Goal: Task Accomplishment & Management: Complete application form

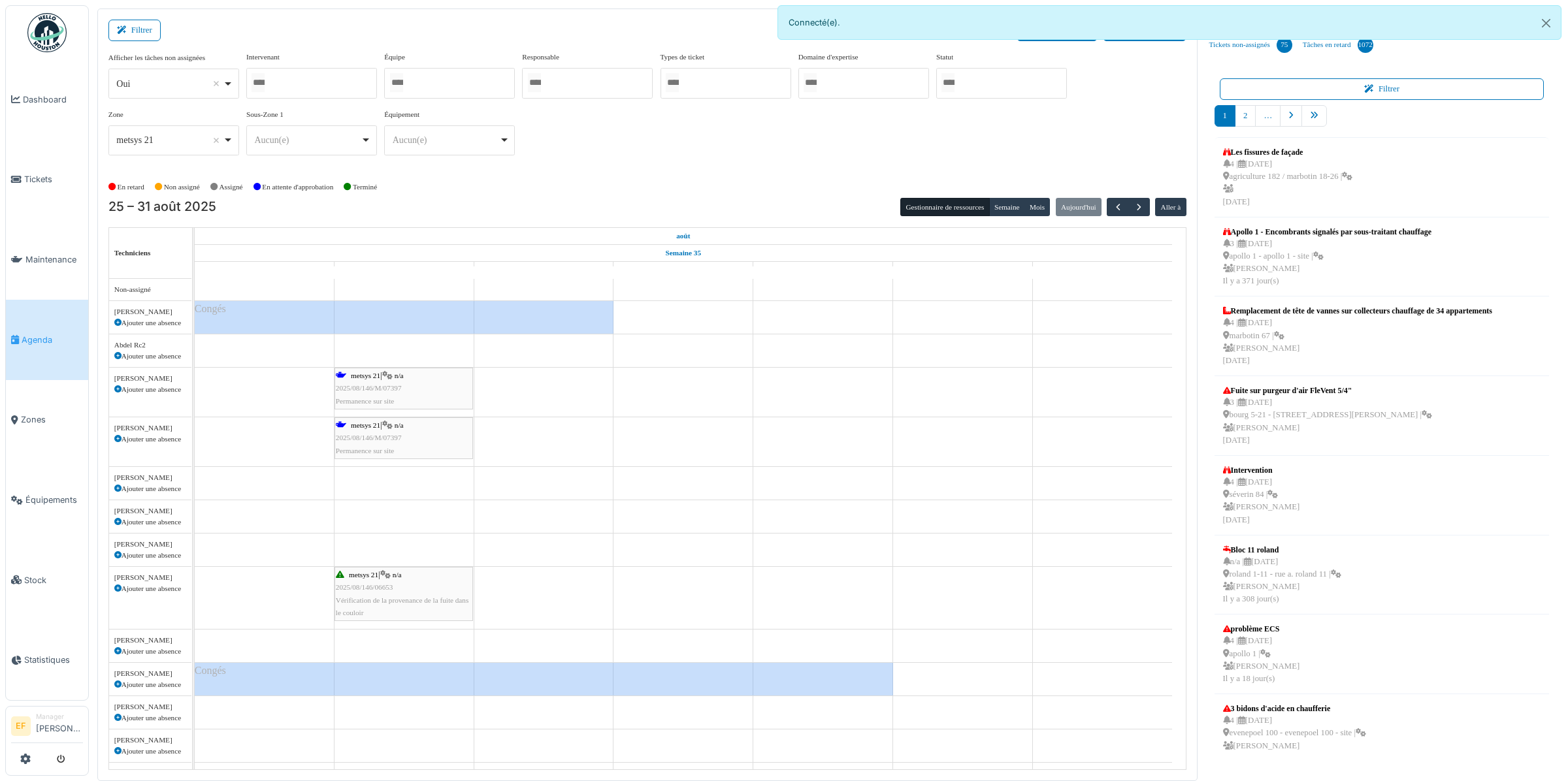
scroll to position [3003, 0]
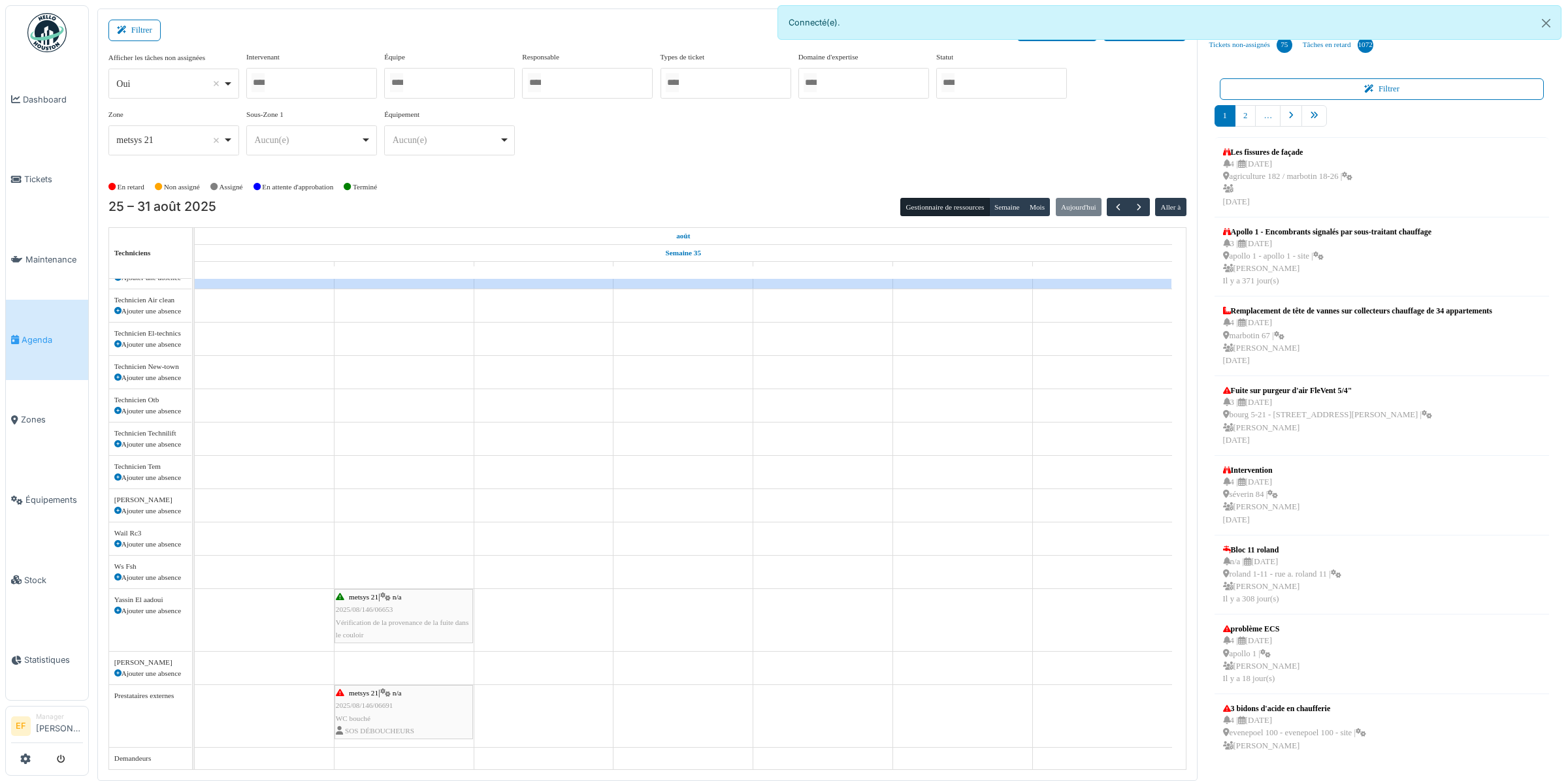
click at [603, 139] on div "Afficher les tâches non assignées *** Oui Remove item Oui Non Intervenant Abdel…" at bounding box center [647, 108] width 1078 height 114
click at [660, 139] on div "Afficher les tâches non assignées *** Oui Remove item Oui Non Intervenant Abdel…" at bounding box center [647, 108] width 1078 height 114
click at [1546, 24] on button "Close" at bounding box center [1545, 23] width 29 height 34
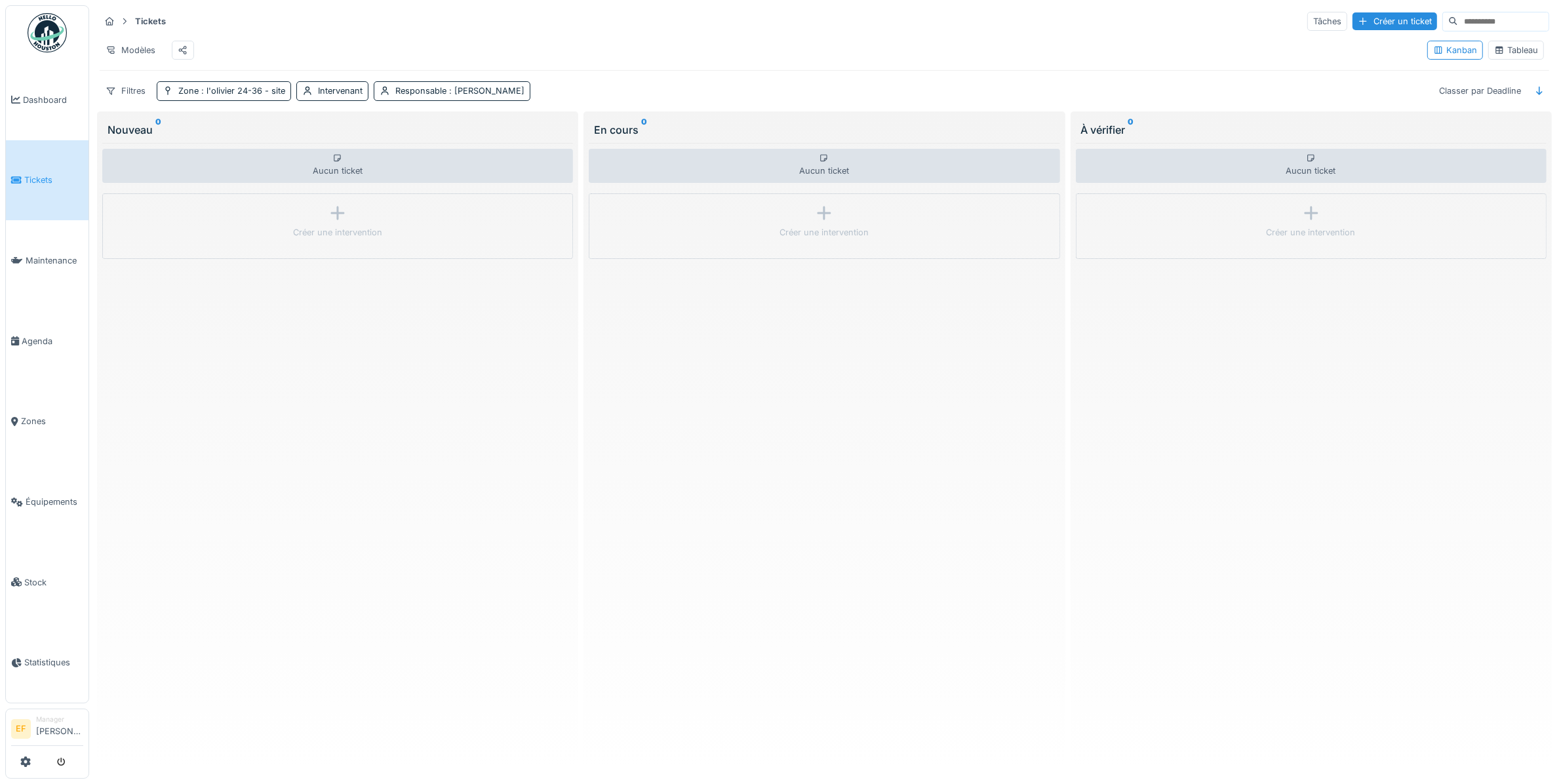
click at [1495, 54] on icon at bounding box center [1500, 50] width 11 height 9
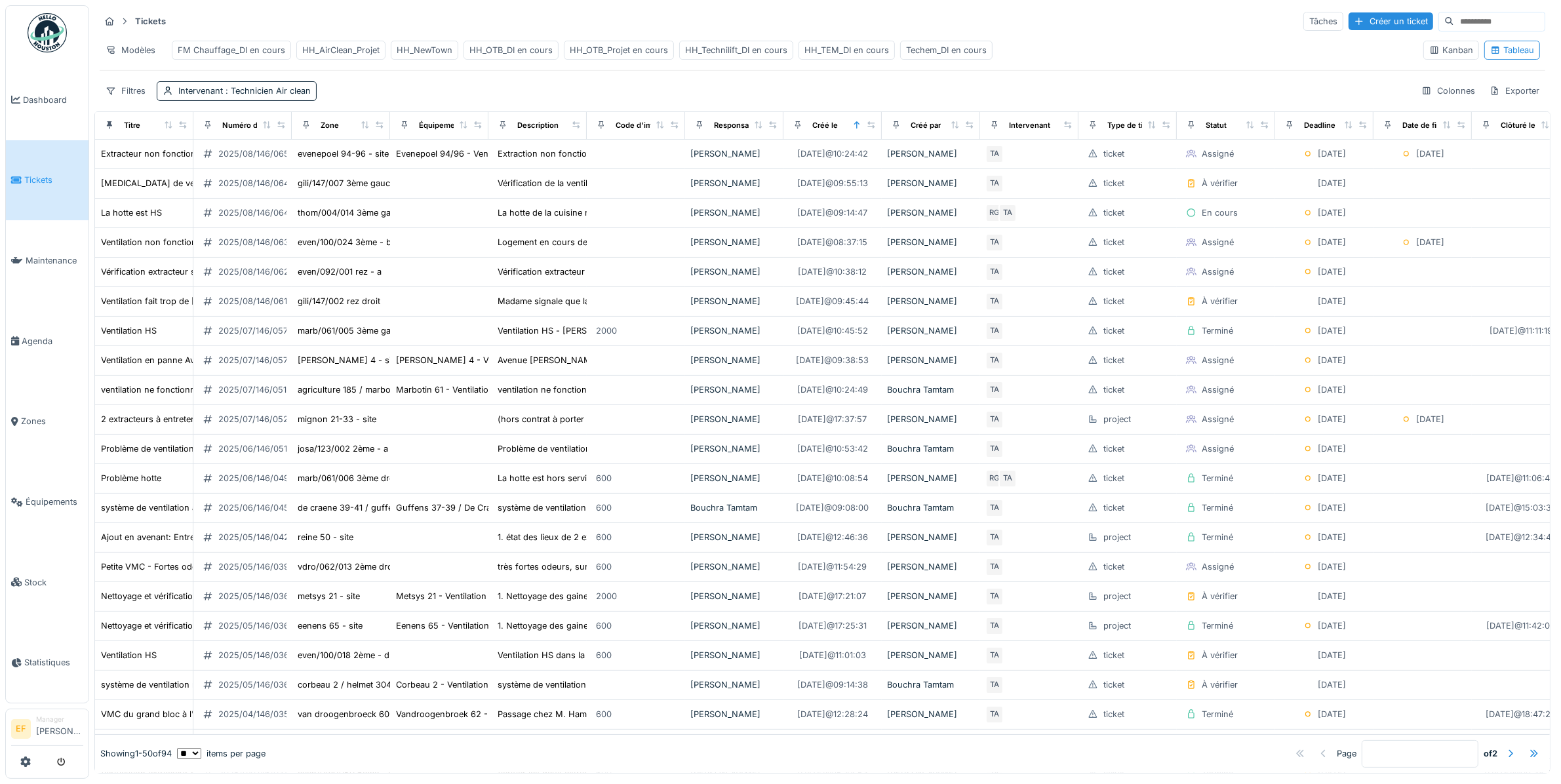
click at [503, 51] on div "HH_OTB_DI en cours" at bounding box center [511, 50] width 83 height 12
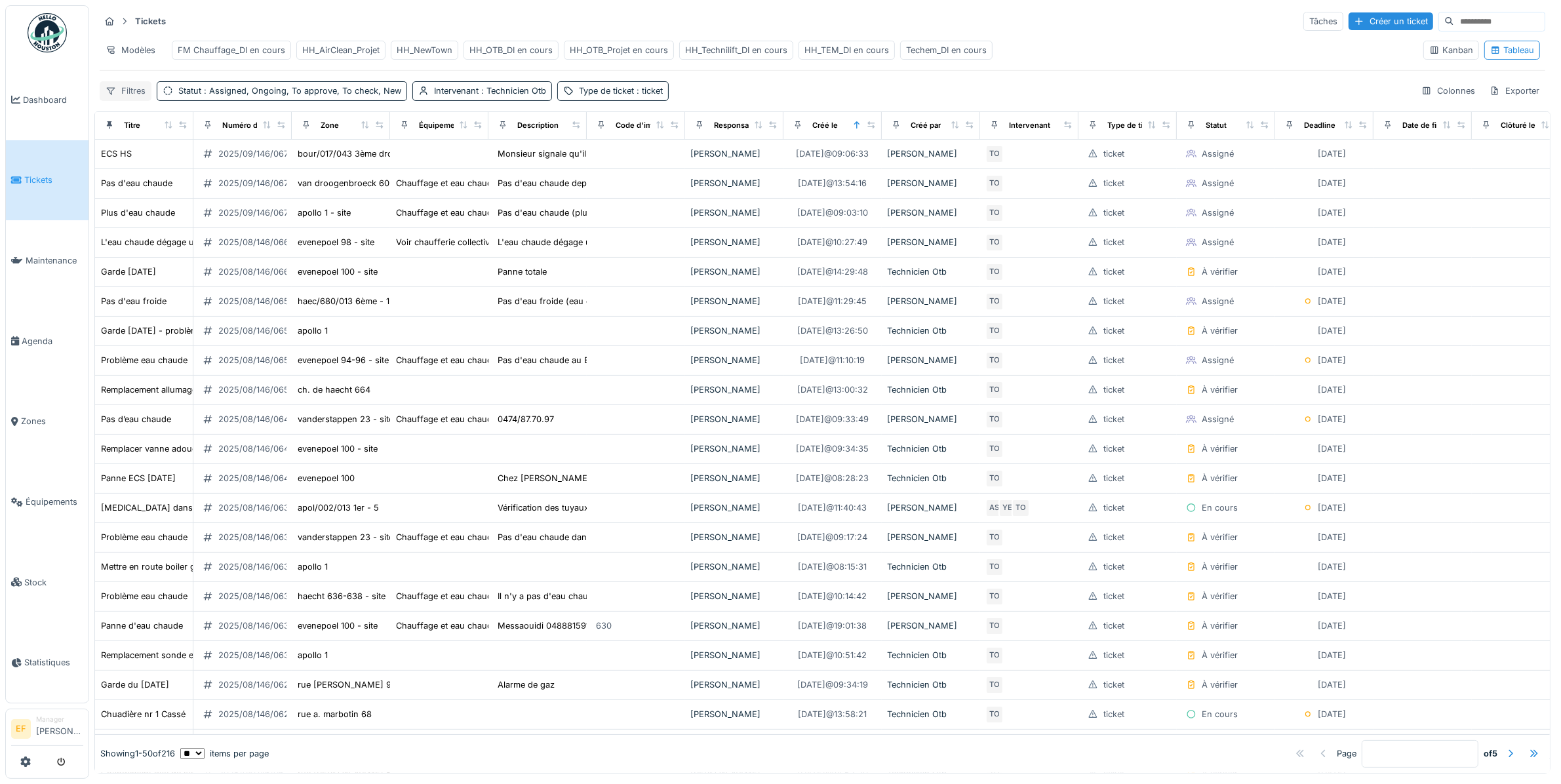
click at [127, 100] on div "Filtres" at bounding box center [125, 90] width 51 height 19
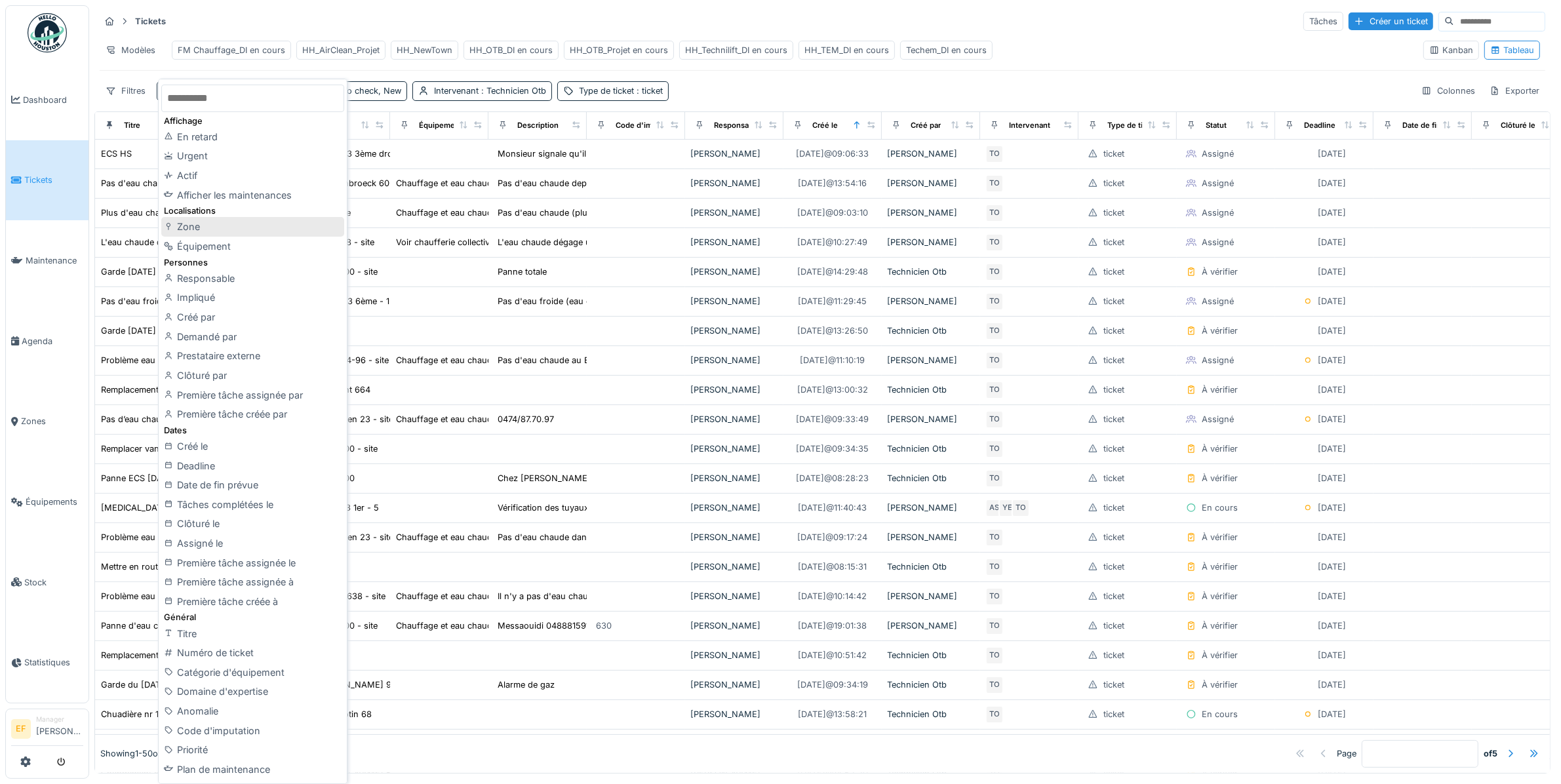
click at [197, 231] on div "Zone" at bounding box center [253, 227] width 183 height 19
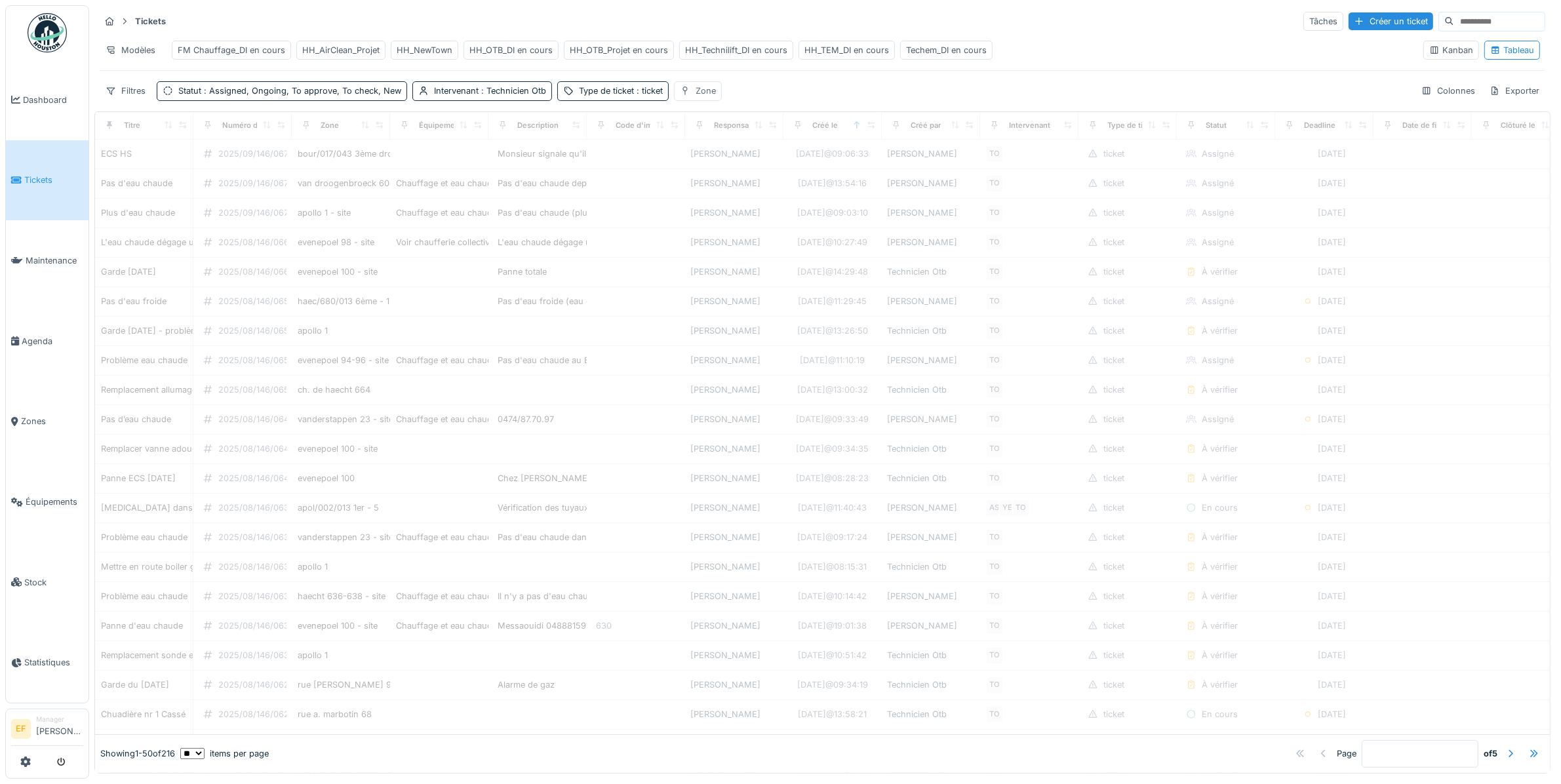
click at [696, 95] on div "Zone" at bounding box center [699, 90] width 48 height 19
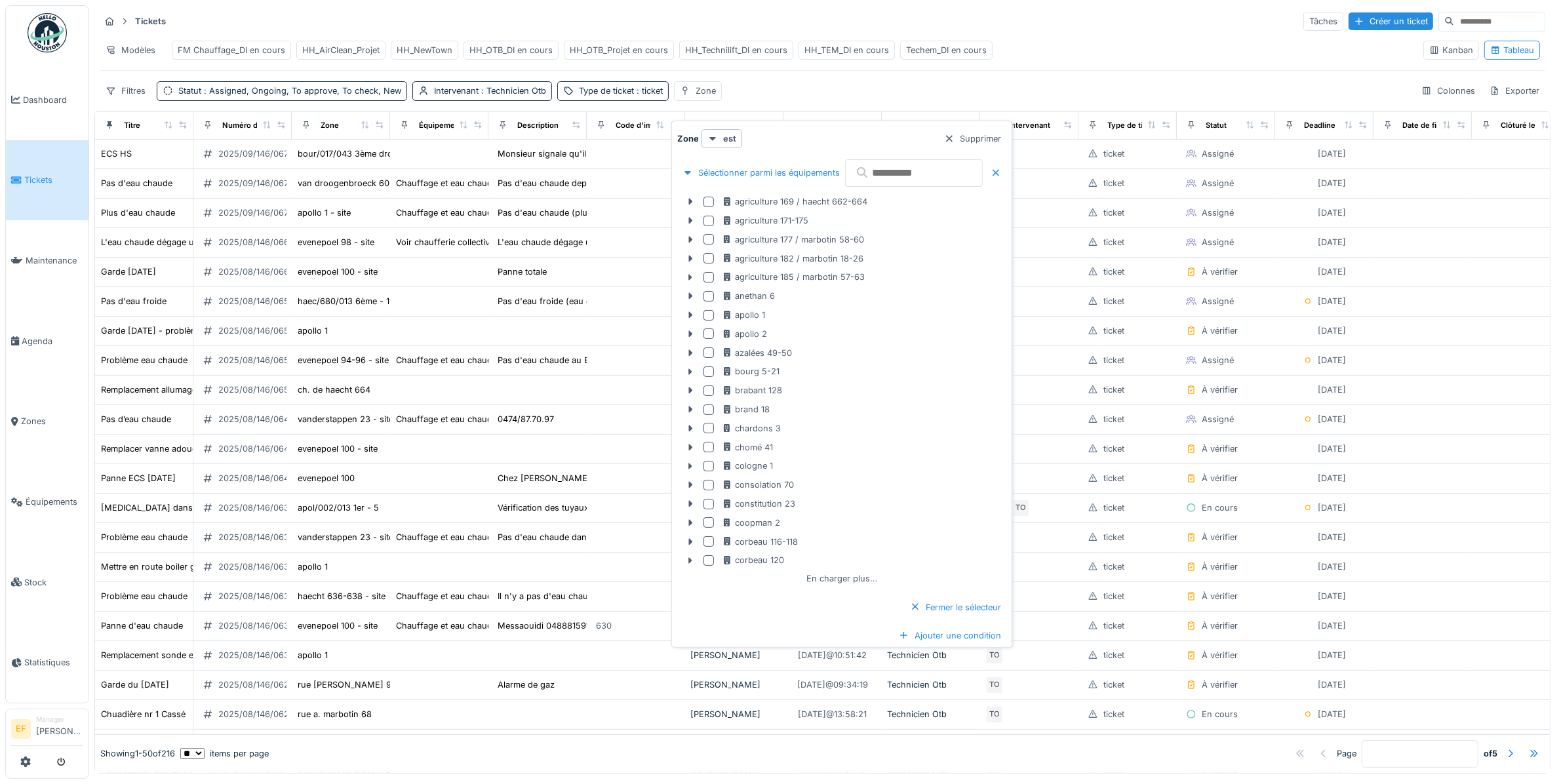
click at [906, 173] on input "text" at bounding box center [914, 173] width 137 height 27
type input "*********"
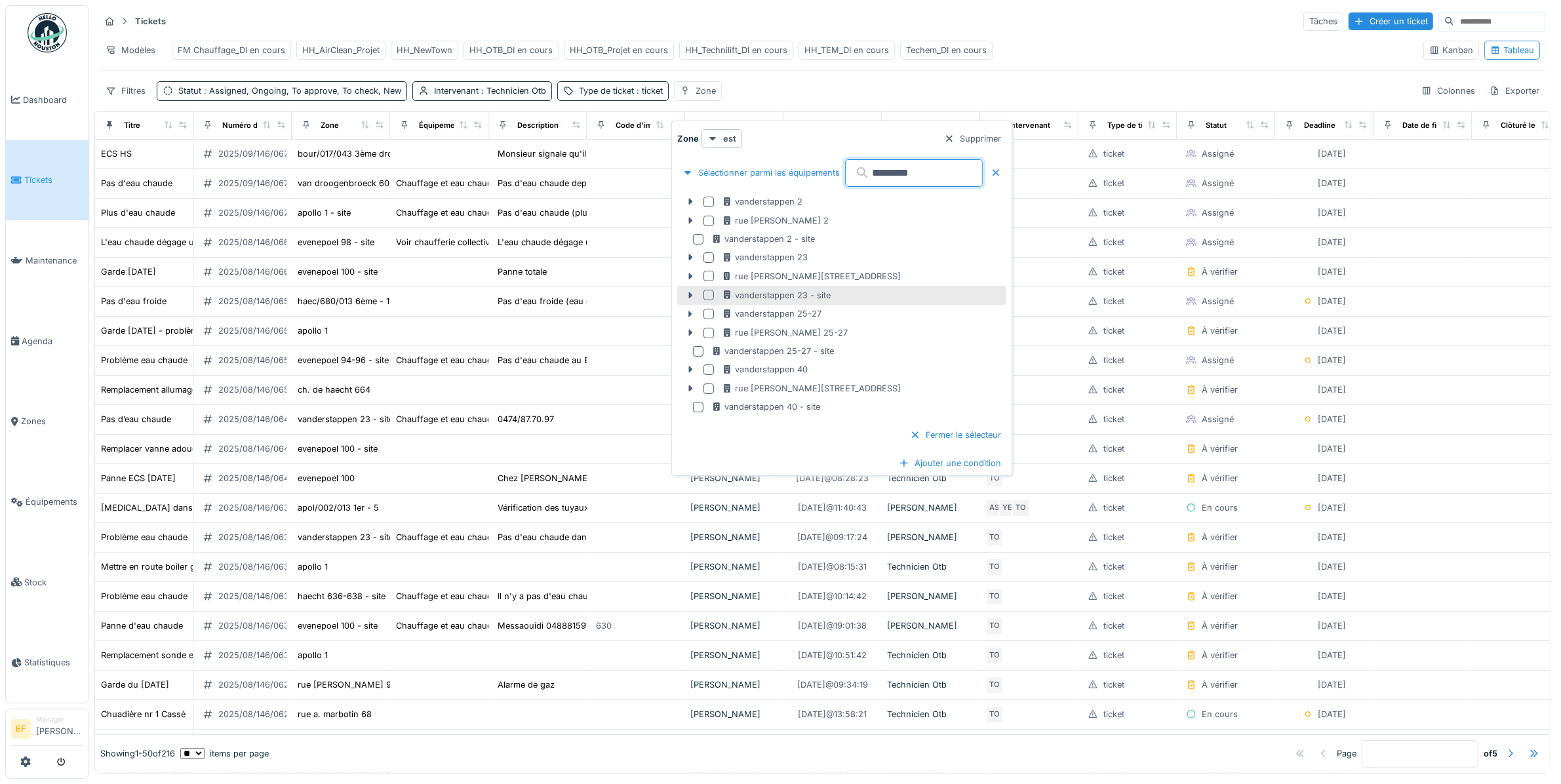
click at [707, 296] on div at bounding box center [709, 295] width 11 height 11
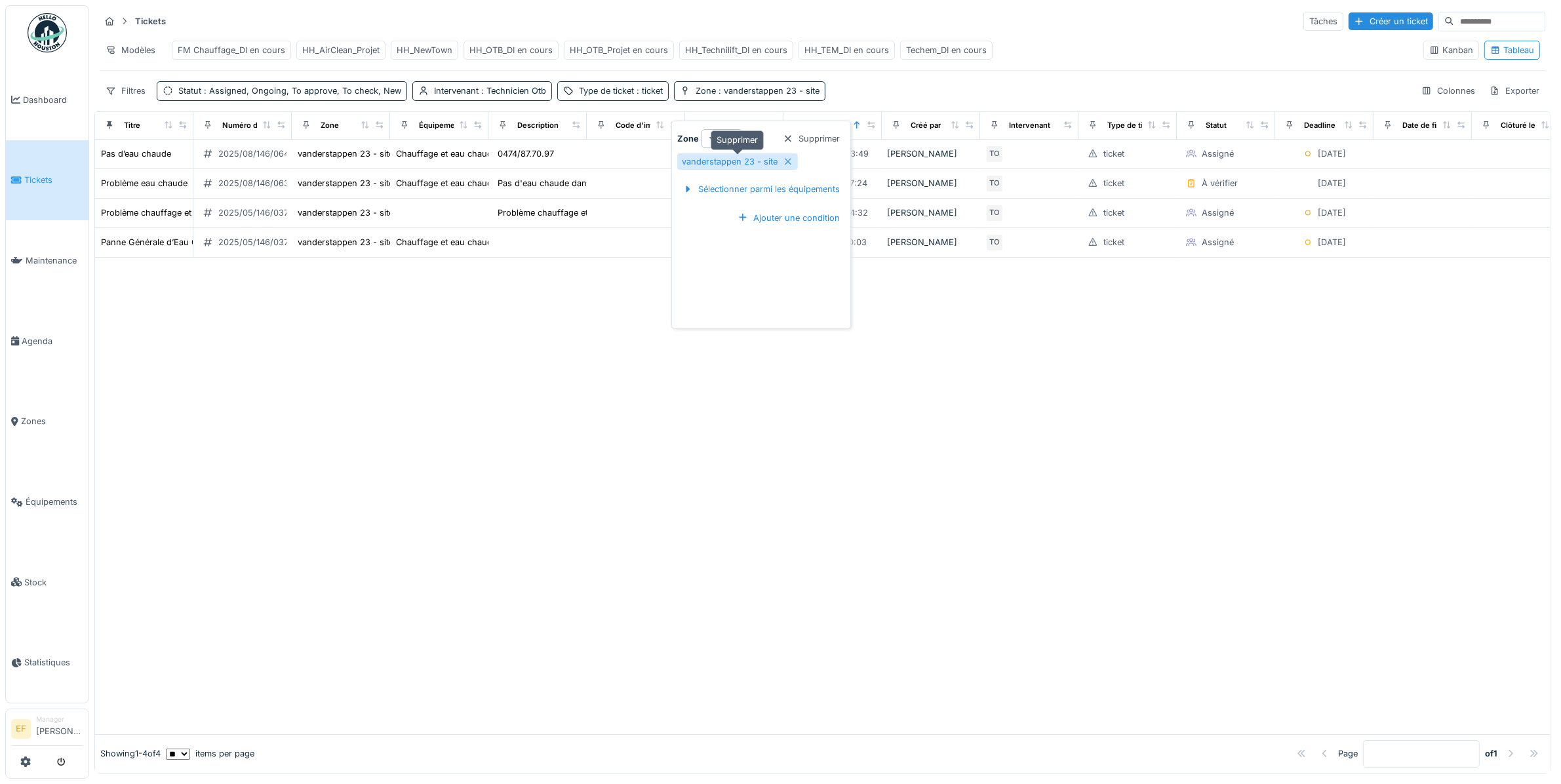
click at [792, 159] on icon at bounding box center [788, 162] width 11 height 9
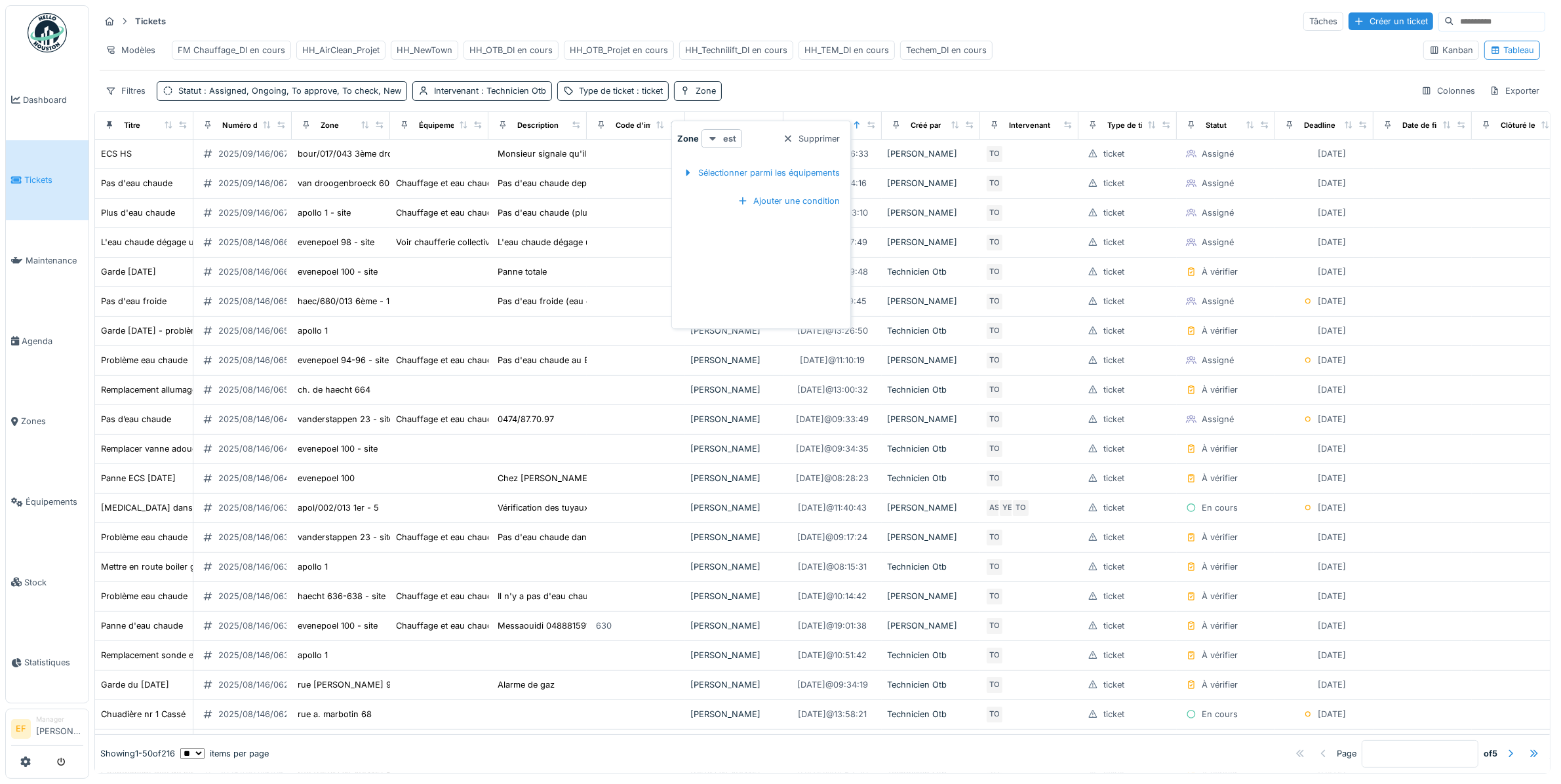
click at [723, 136] on strong "est" at bounding box center [730, 138] width 13 height 12
click at [752, 274] on div "Zone est Supprimer Sélectionner parmi les équipements Ajouter une condition" at bounding box center [761, 228] width 173 height 197
click at [745, 168] on div "Sélectionner parmi les équipements" at bounding box center [761, 173] width 168 height 18
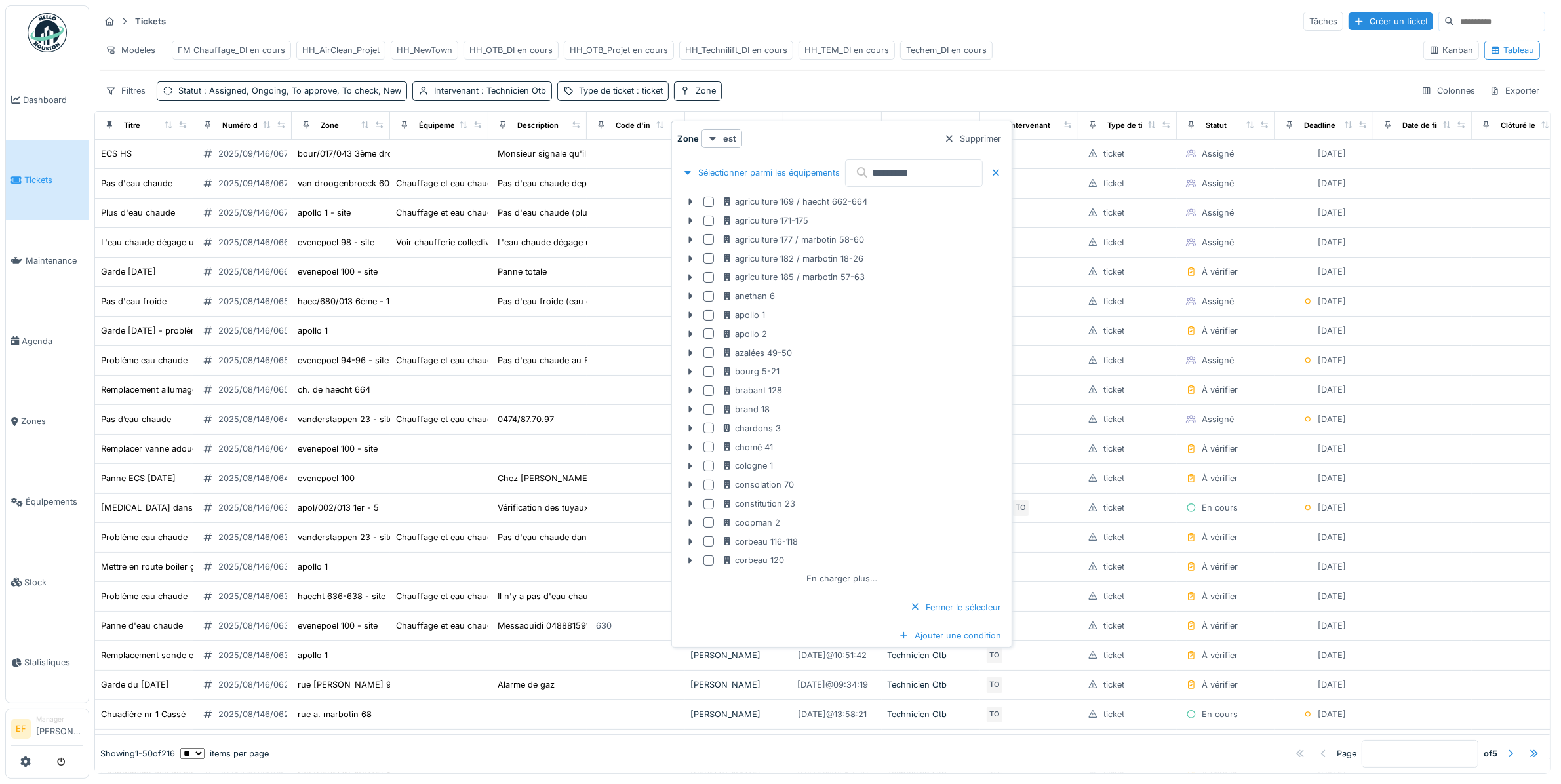
click at [932, 170] on input "*********" at bounding box center [914, 173] width 137 height 27
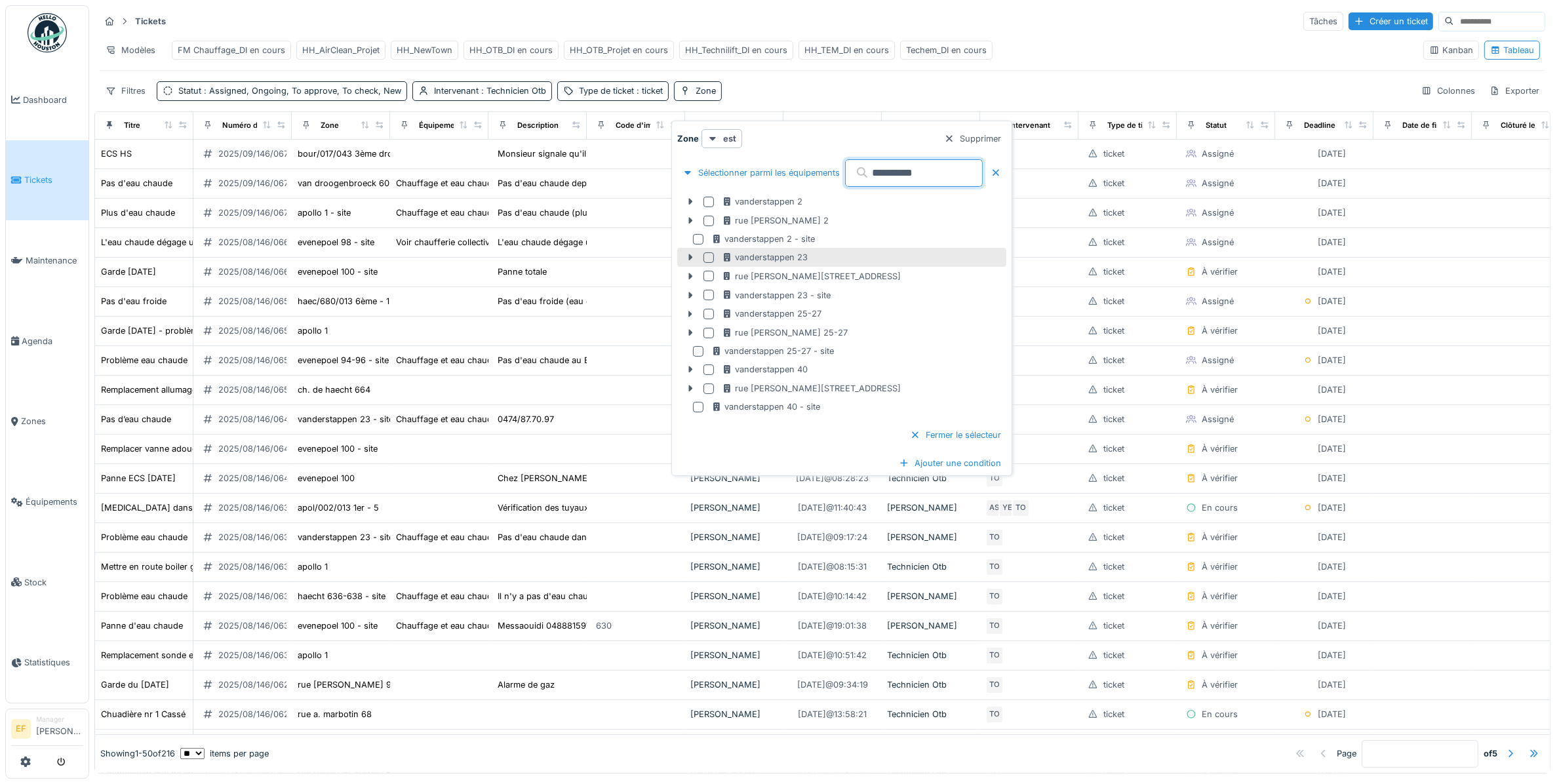
type input "**********"
click at [706, 259] on div at bounding box center [709, 258] width 11 height 11
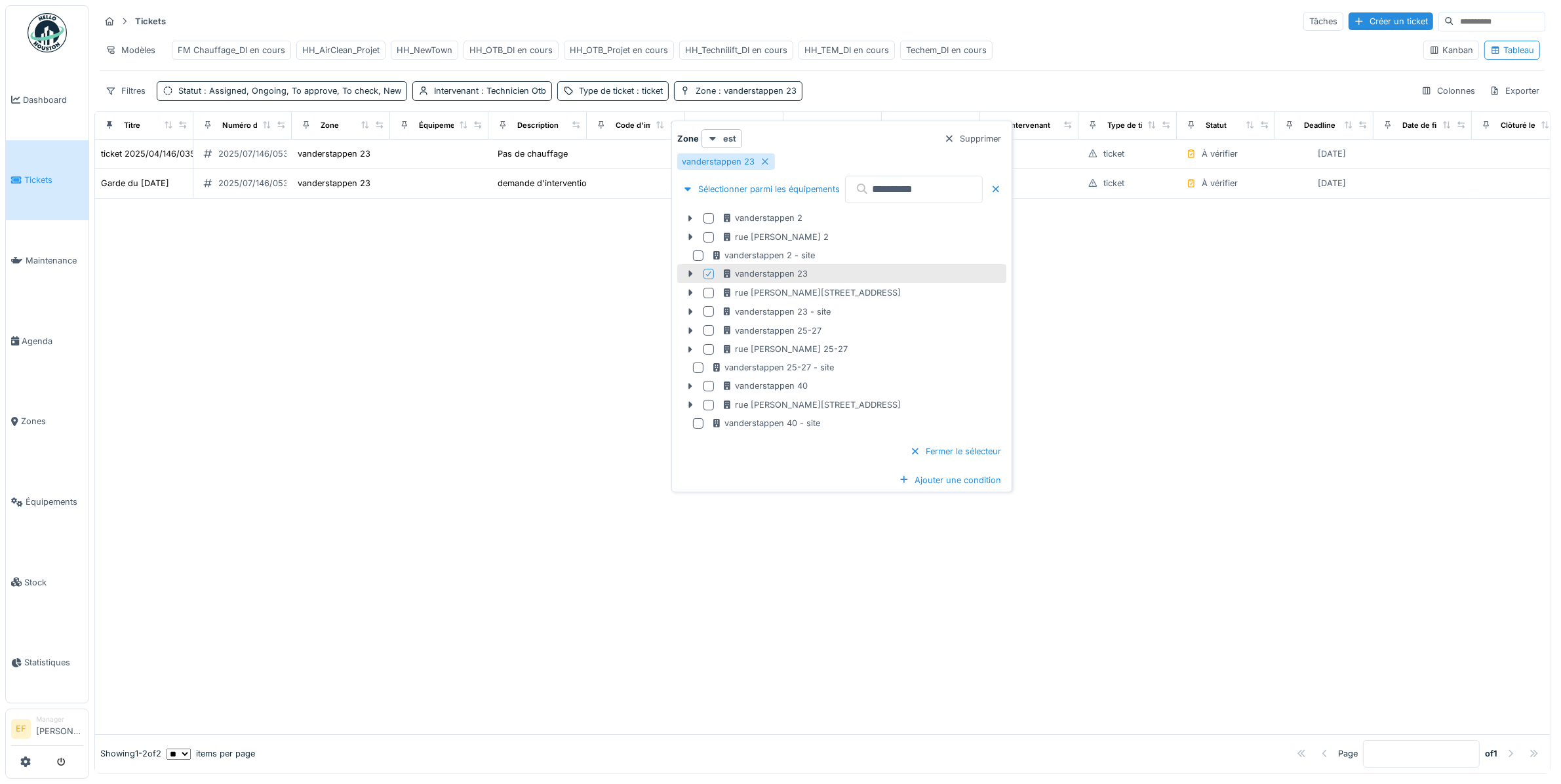
click at [509, 331] on div at bounding box center [823, 466] width 1456 height 535
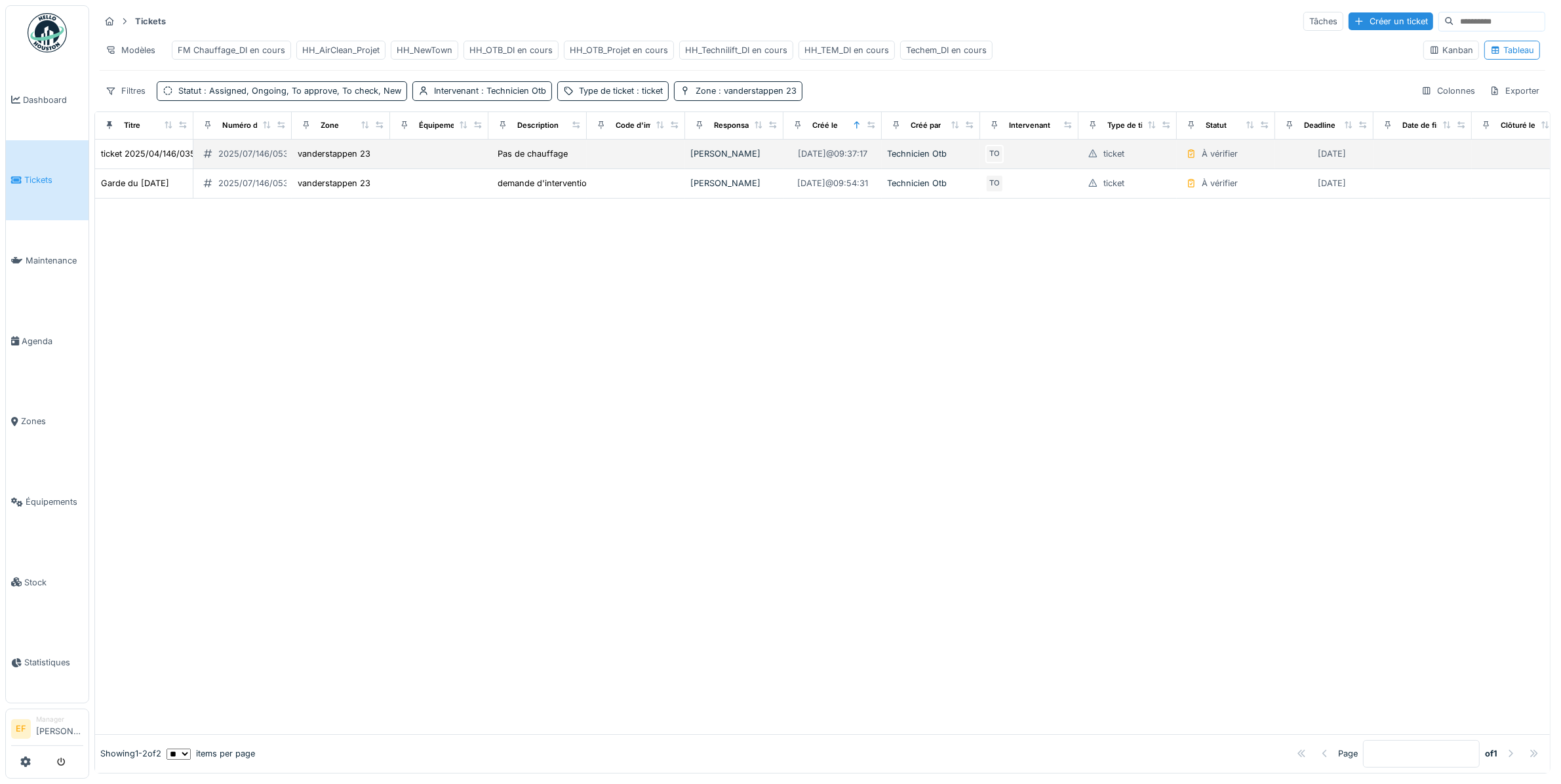
click at [239, 160] on div "2025/07/146/05383" at bounding box center [258, 153] width 81 height 12
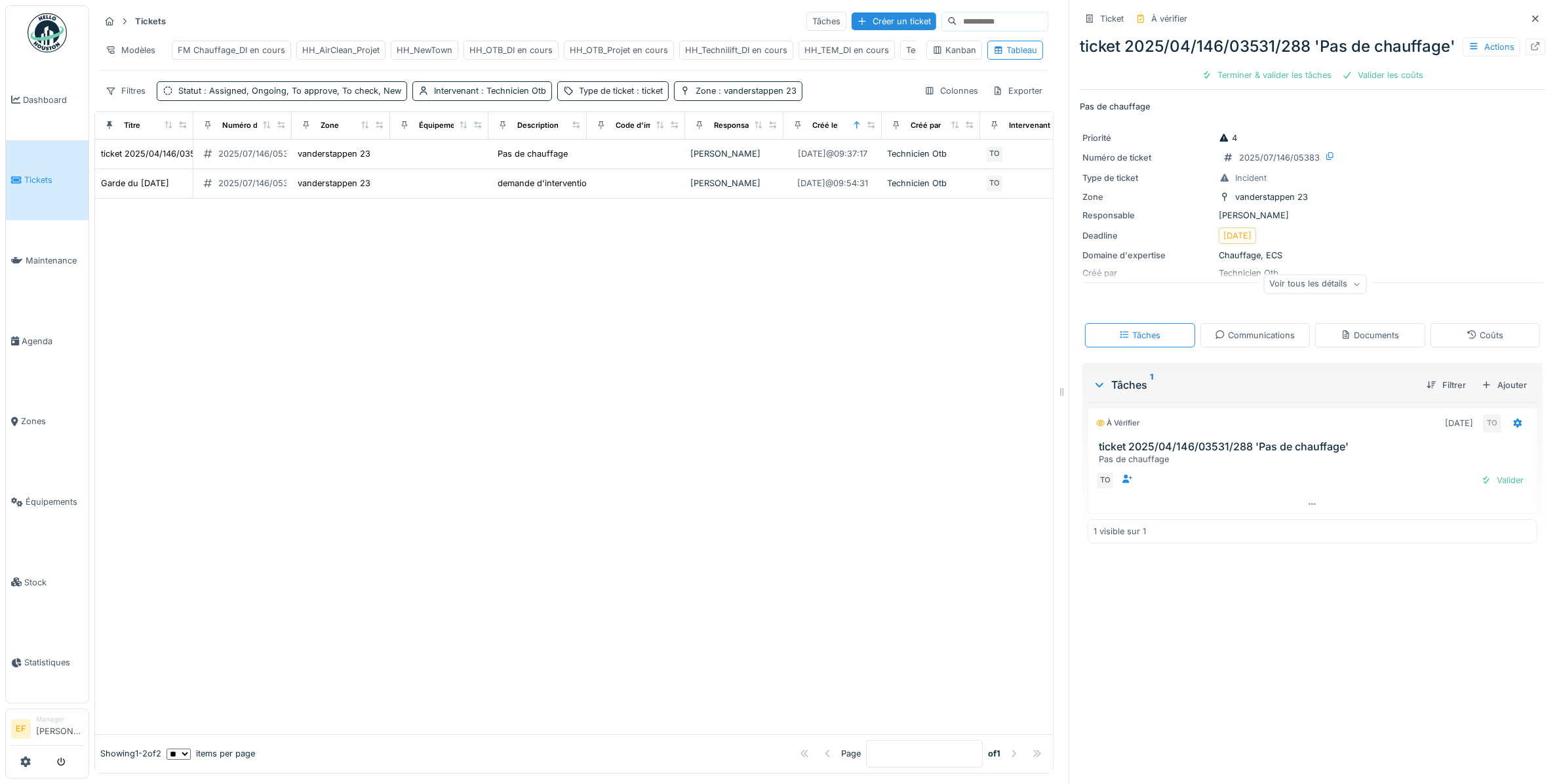
drag, startPoint x: 1289, startPoint y: 392, endPoint x: 1052, endPoint y: 381, distance: 237.3
click at [1056, 381] on div at bounding box center [1062, 392] width 13 height 784
click at [1531, 50] on icon at bounding box center [1536, 46] width 11 height 9
click at [733, 96] on span ": vanderstappen 23" at bounding box center [756, 90] width 81 height 10
click at [765, 167] on div at bounding box center [765, 161] width 11 height 12
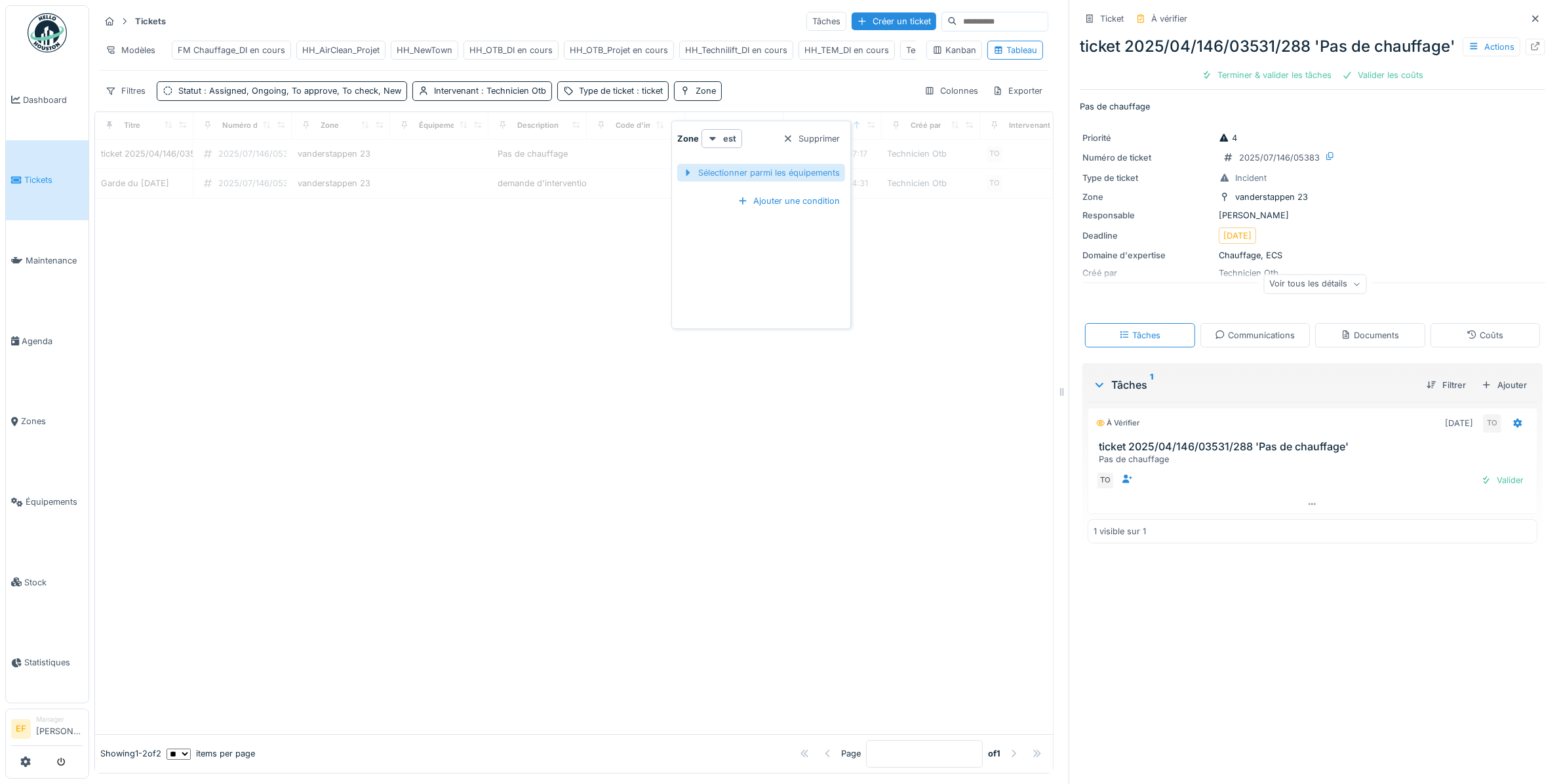
click at [765, 173] on div "Sélectionner parmi les équipements" at bounding box center [761, 173] width 168 height 18
click at [918, 184] on input "text" at bounding box center [914, 173] width 137 height 27
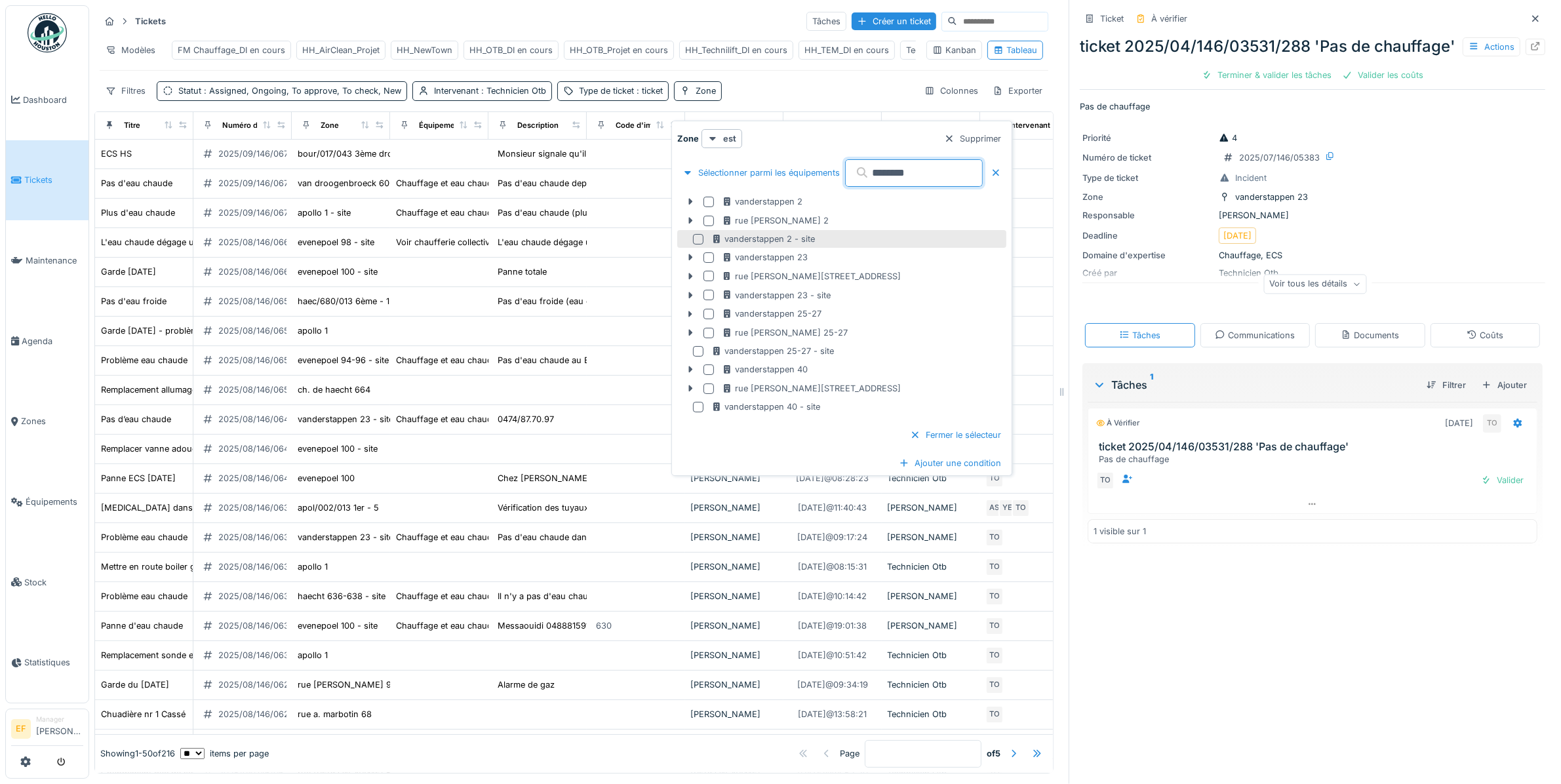
type input "********"
click at [699, 241] on div at bounding box center [699, 239] width 11 height 11
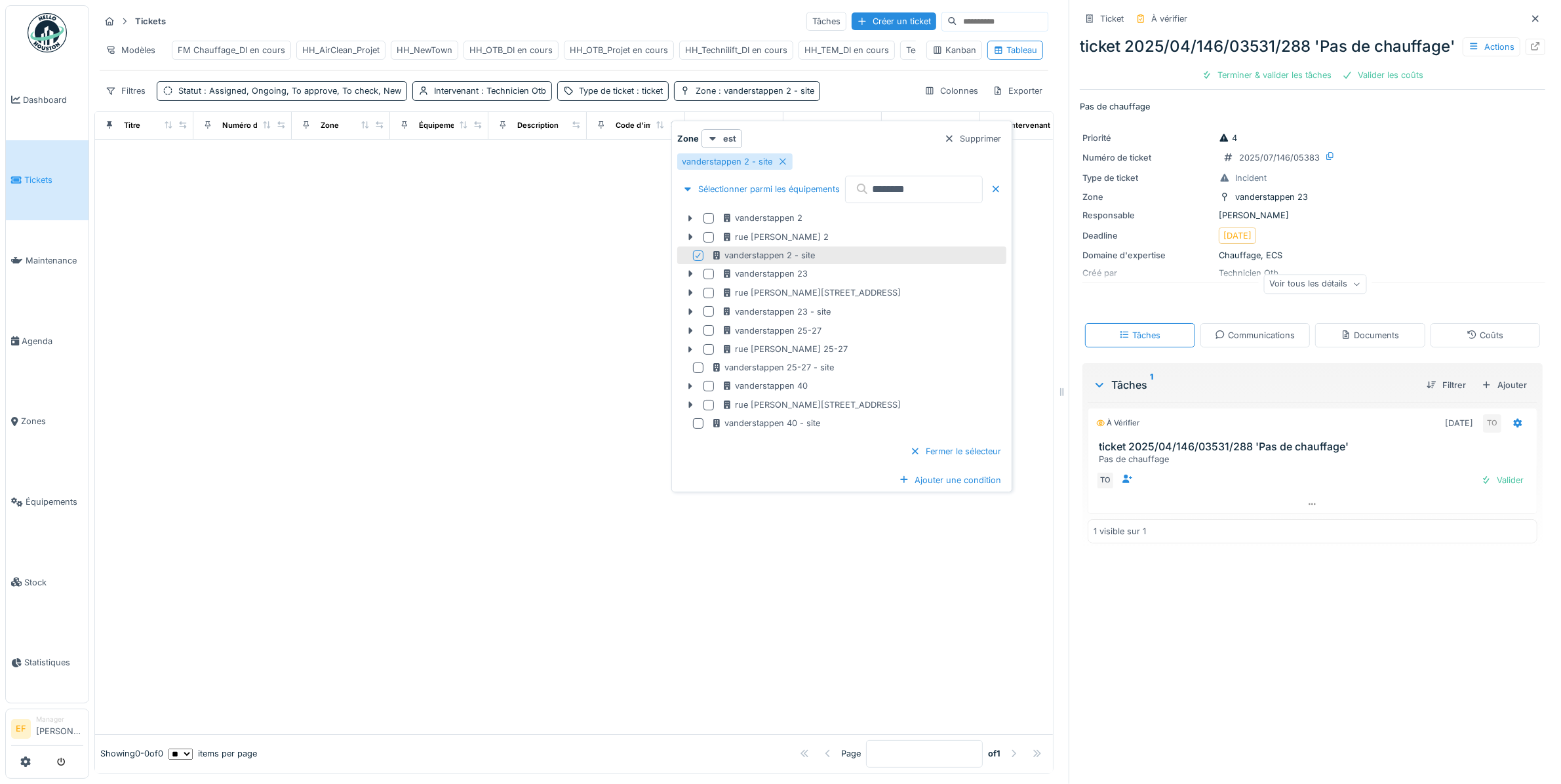
click at [699, 256] on icon at bounding box center [698, 255] width 8 height 6
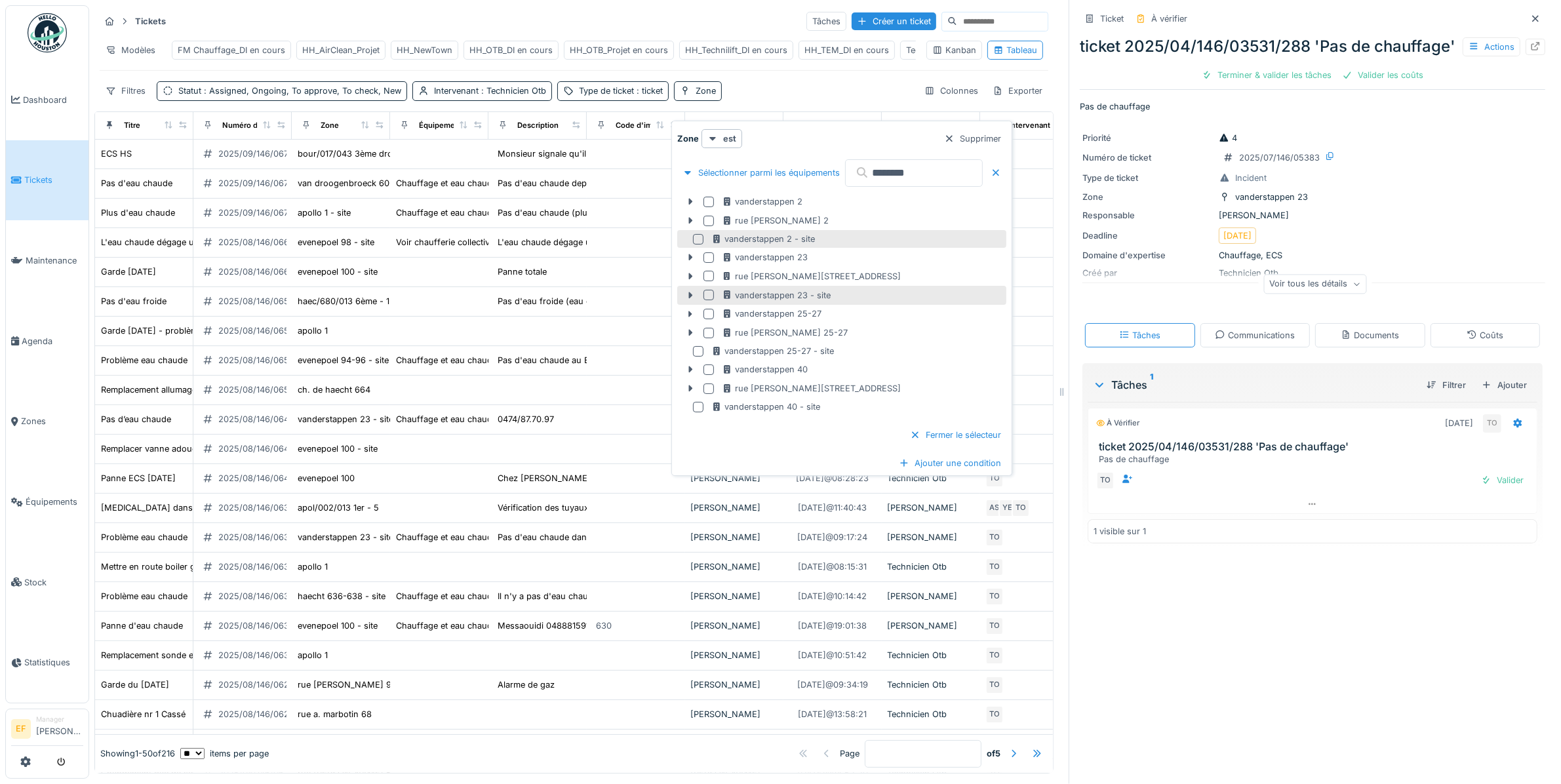
click at [707, 293] on div at bounding box center [709, 295] width 11 height 11
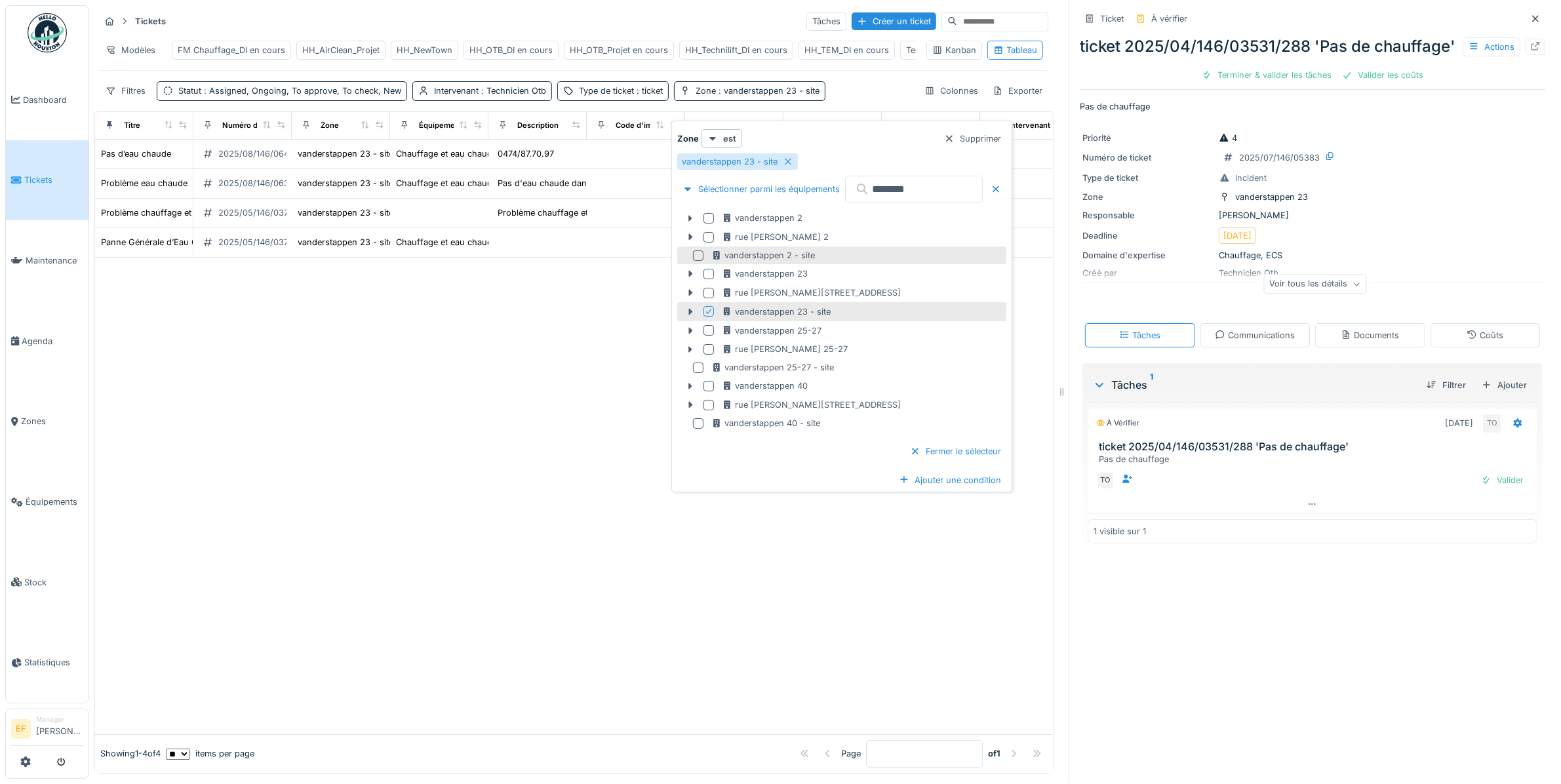
click at [395, 361] on div at bounding box center [574, 496] width 958 height 477
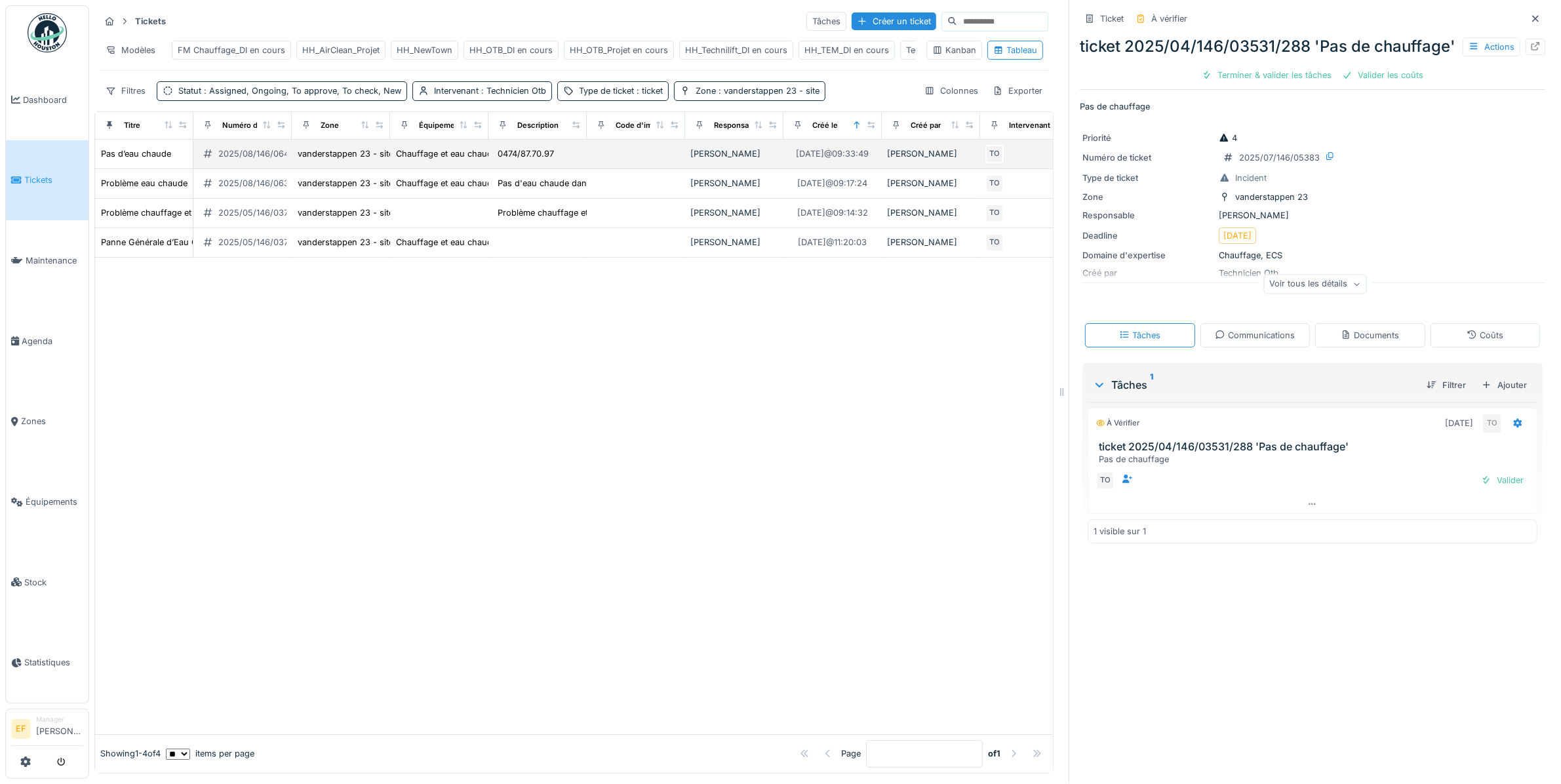
click at [241, 160] on div "2025/08/146/06419" at bounding box center [258, 153] width 80 height 12
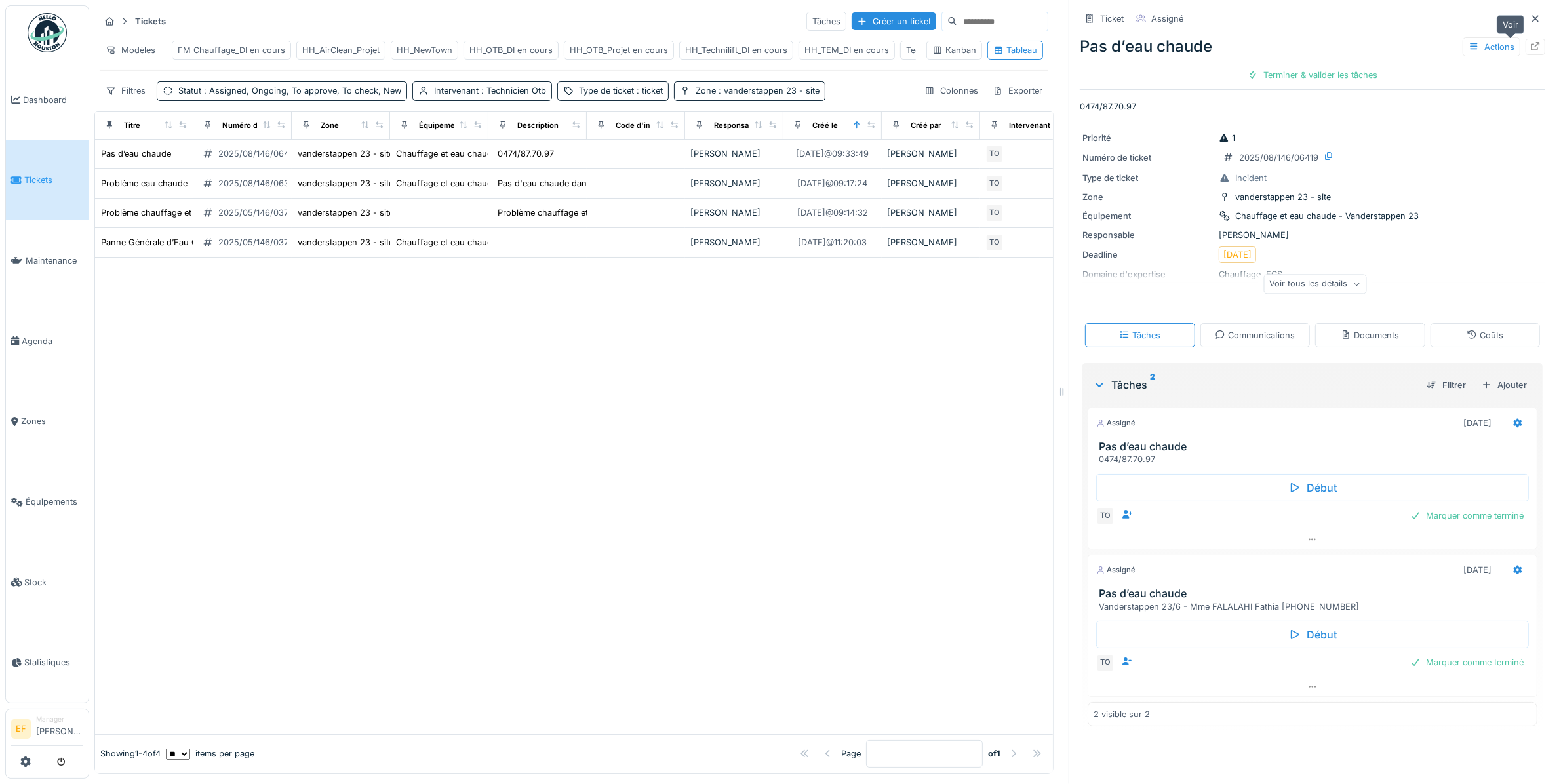
click at [1531, 44] on icon at bounding box center [1536, 46] width 11 height 9
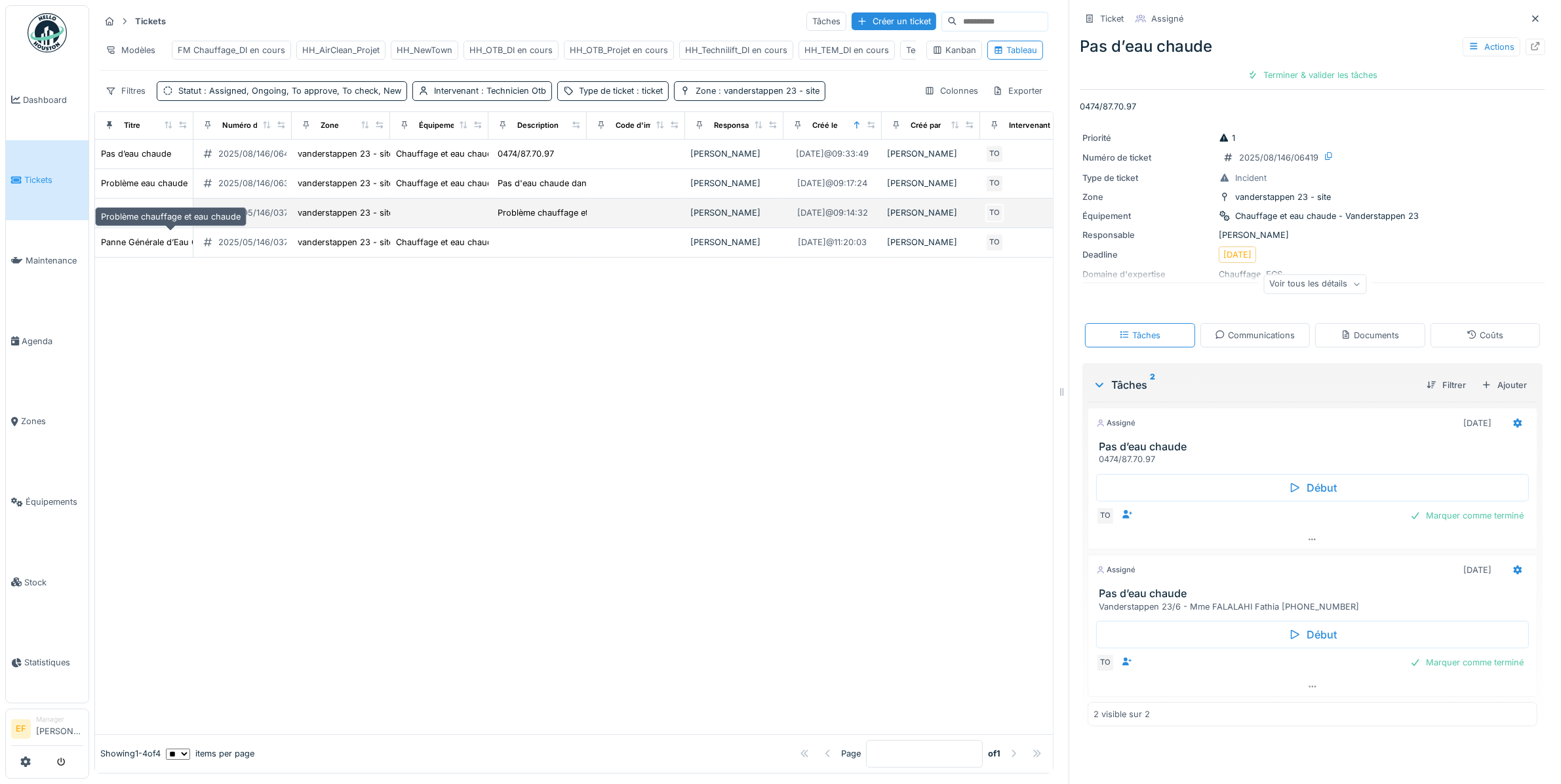
click at [133, 219] on div "Problème chauffage et eau chaude" at bounding box center [171, 213] width 140 height 12
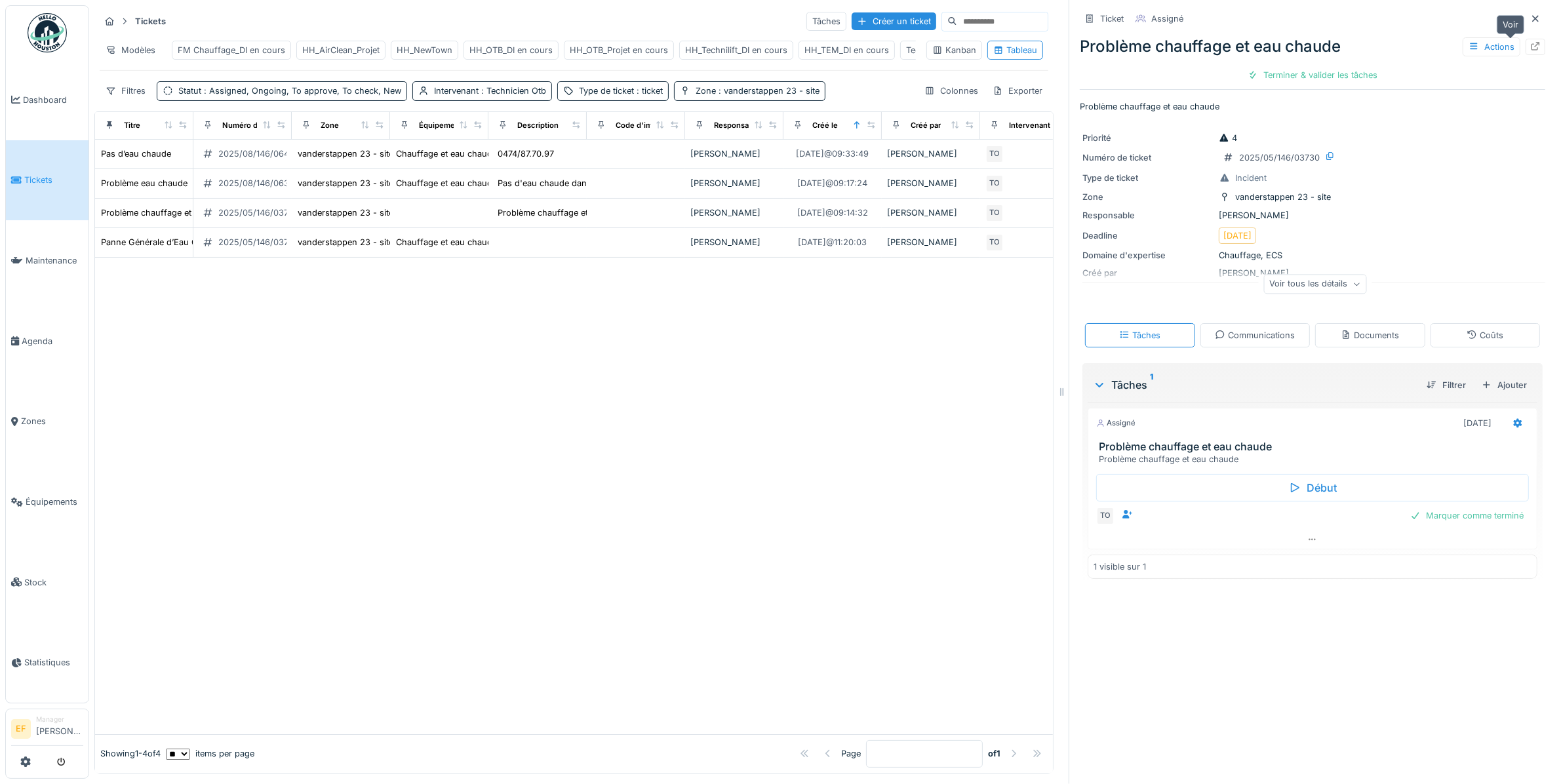
click at [1532, 46] on icon at bounding box center [1536, 46] width 9 height 9
click at [337, 96] on span ": Assigned, Ongoing, To approve, To check, New" at bounding box center [301, 90] width 200 height 10
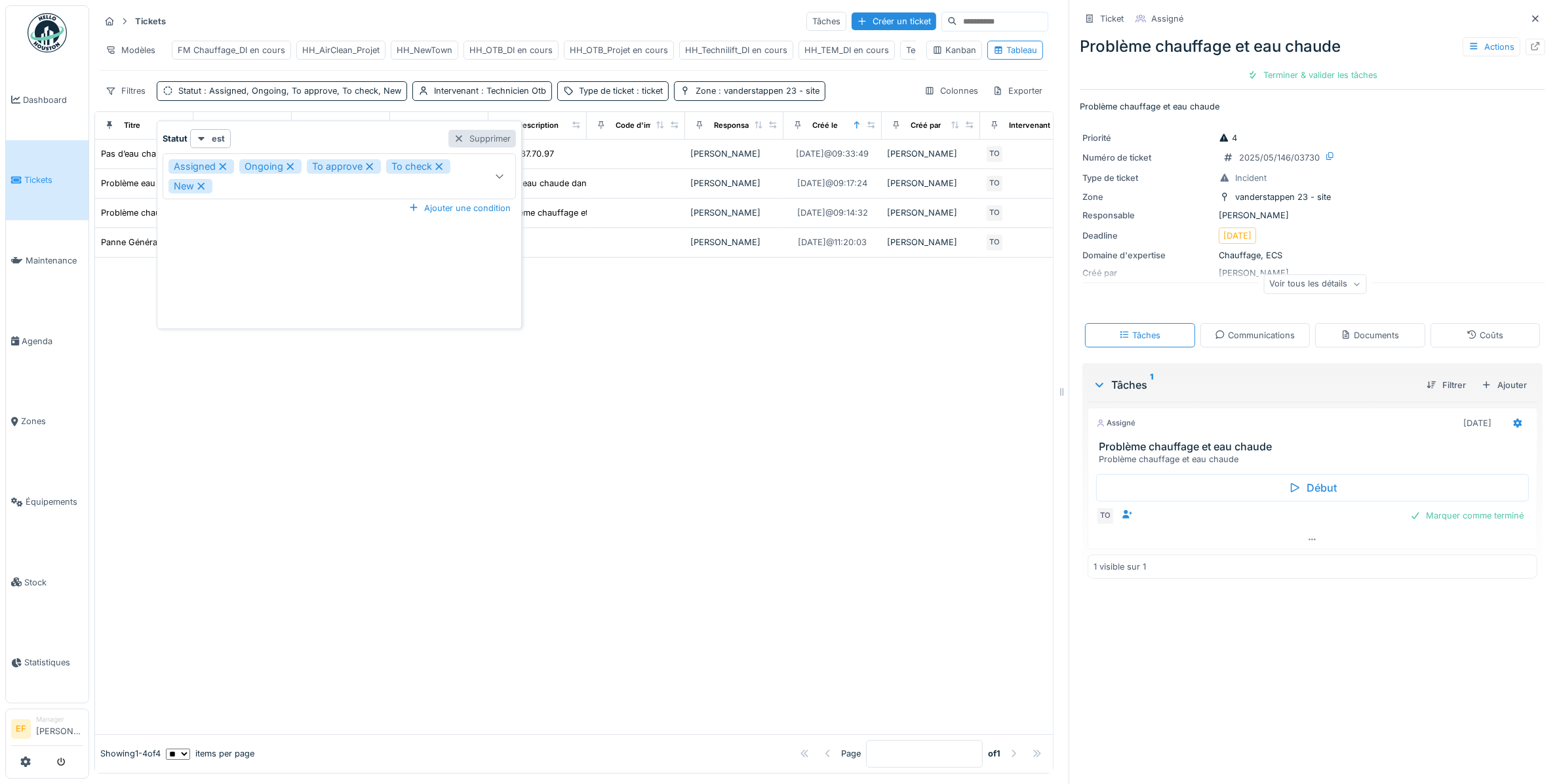
click at [488, 139] on div "Supprimer" at bounding box center [482, 138] width 67 height 18
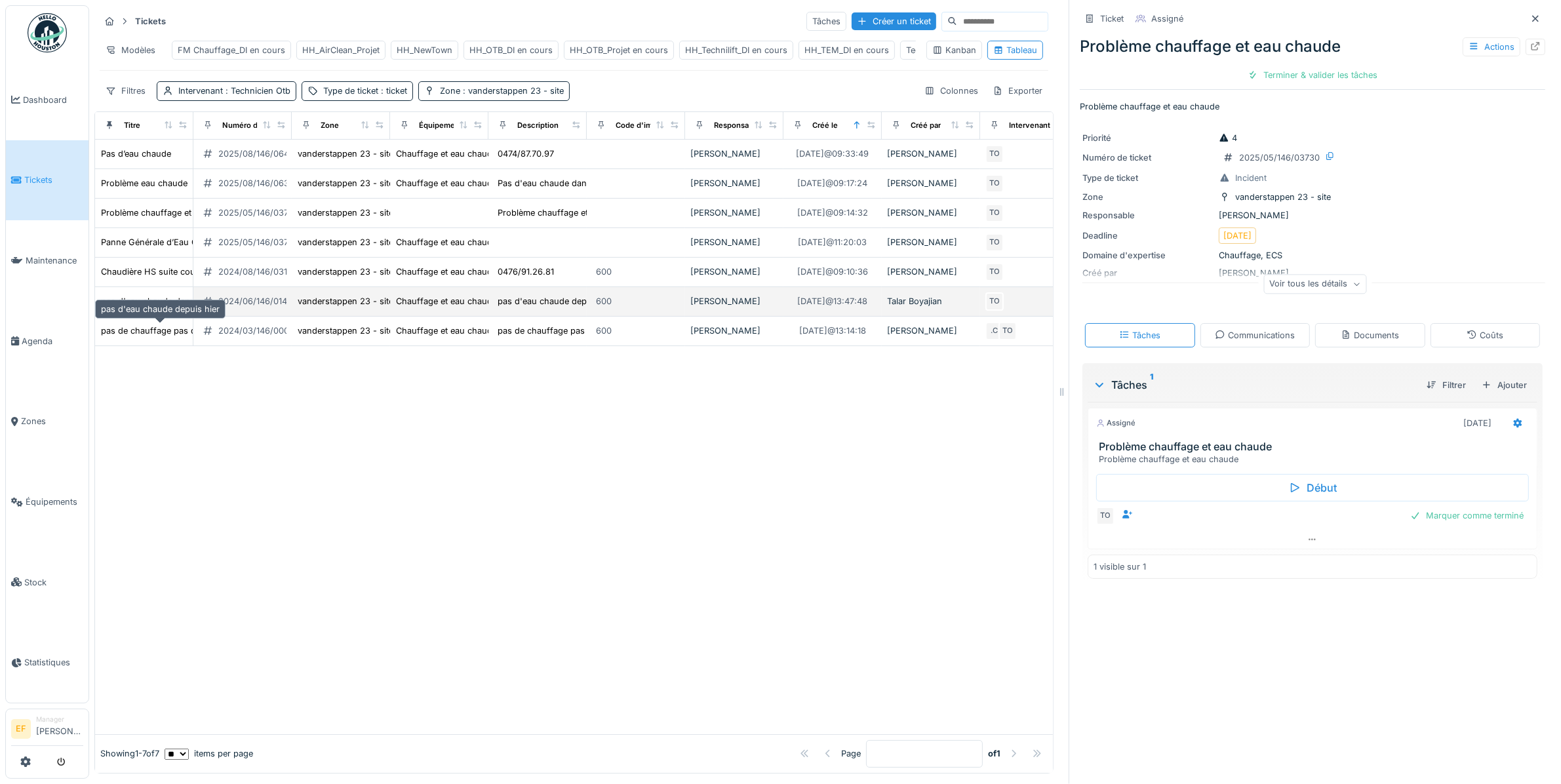
click at [139, 307] on div "pas d'eau chaude depuis hier" at bounding box center [160, 301] width 119 height 12
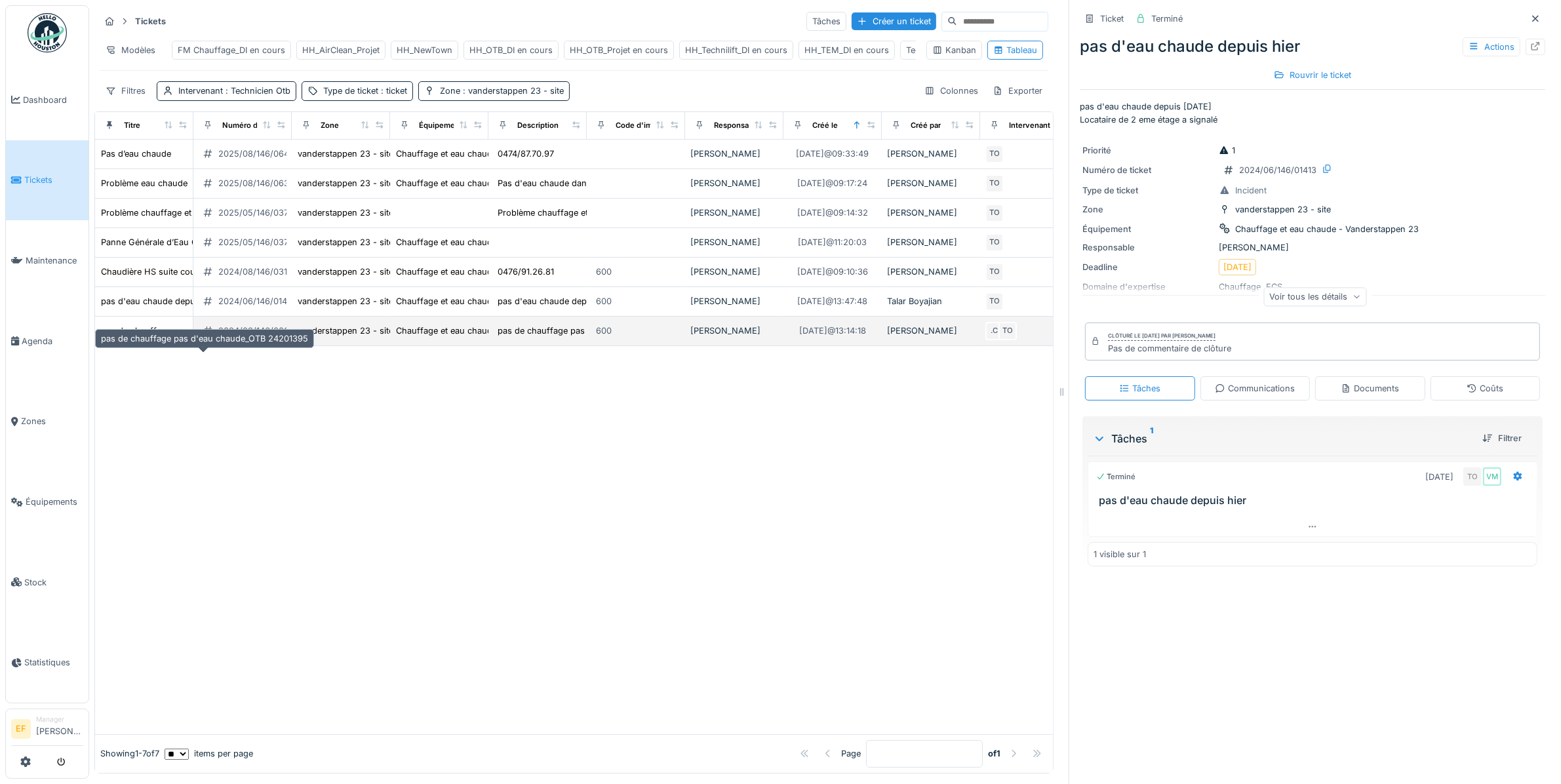
click at [148, 337] on div "pas de chauffage pas d'eau chaude_OTB 24201395" at bounding box center [205, 330] width 207 height 12
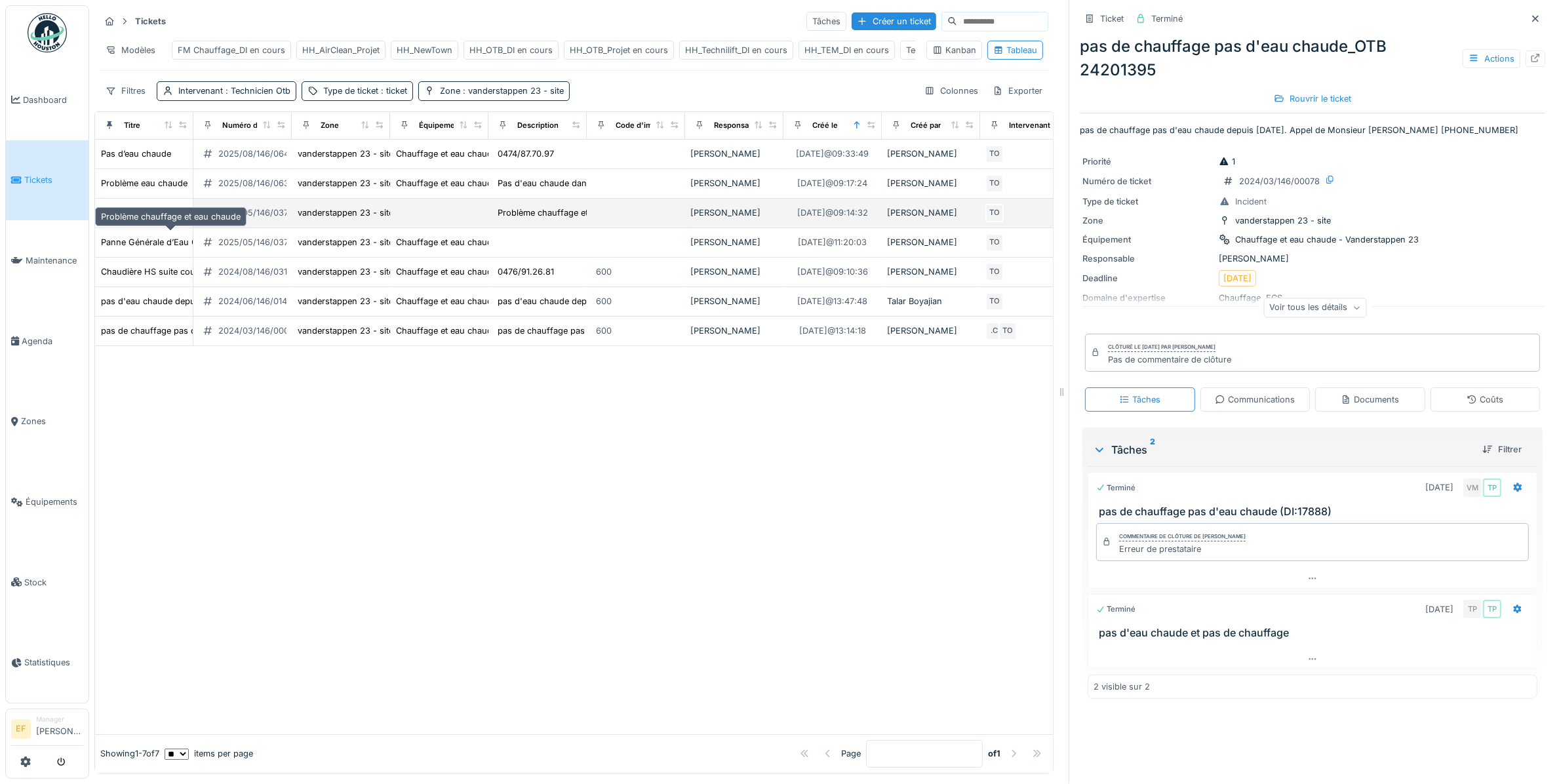
click at [152, 219] on div "Problème chauffage et eau chaude" at bounding box center [171, 213] width 140 height 12
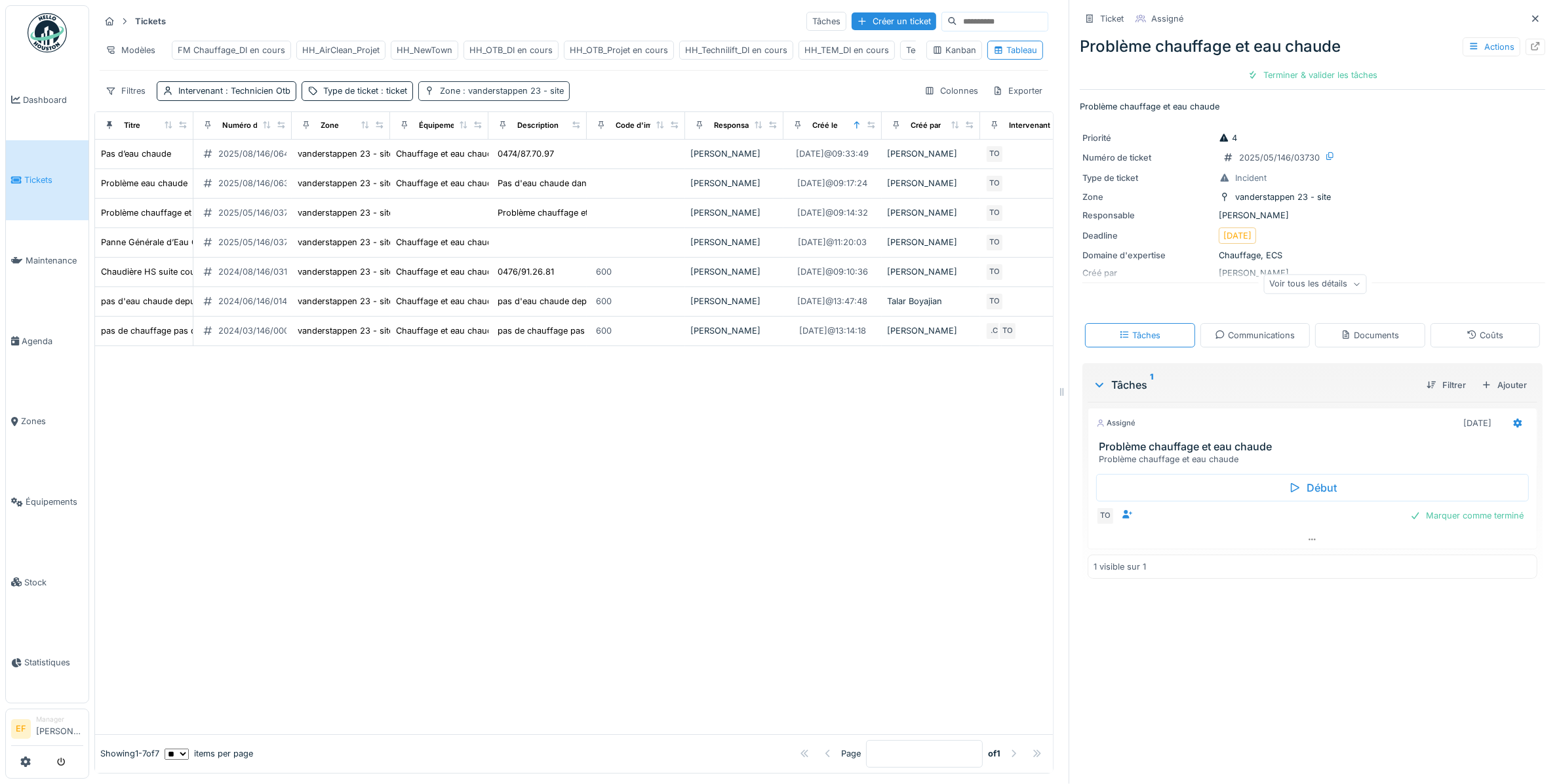
click at [503, 96] on span ": vanderstappen 23 - site" at bounding box center [511, 90] width 104 height 10
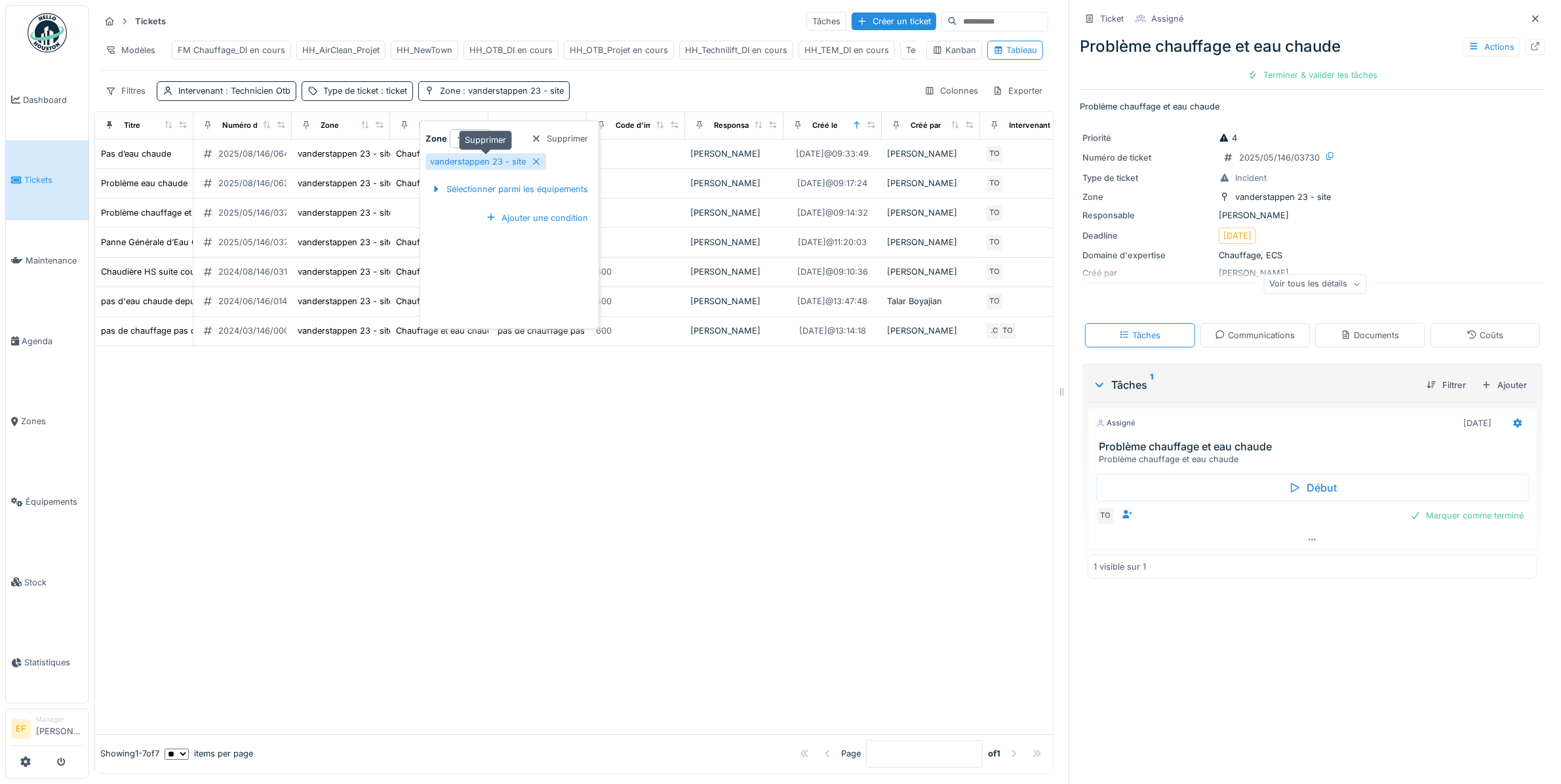
click at [535, 161] on icon at bounding box center [536, 162] width 11 height 9
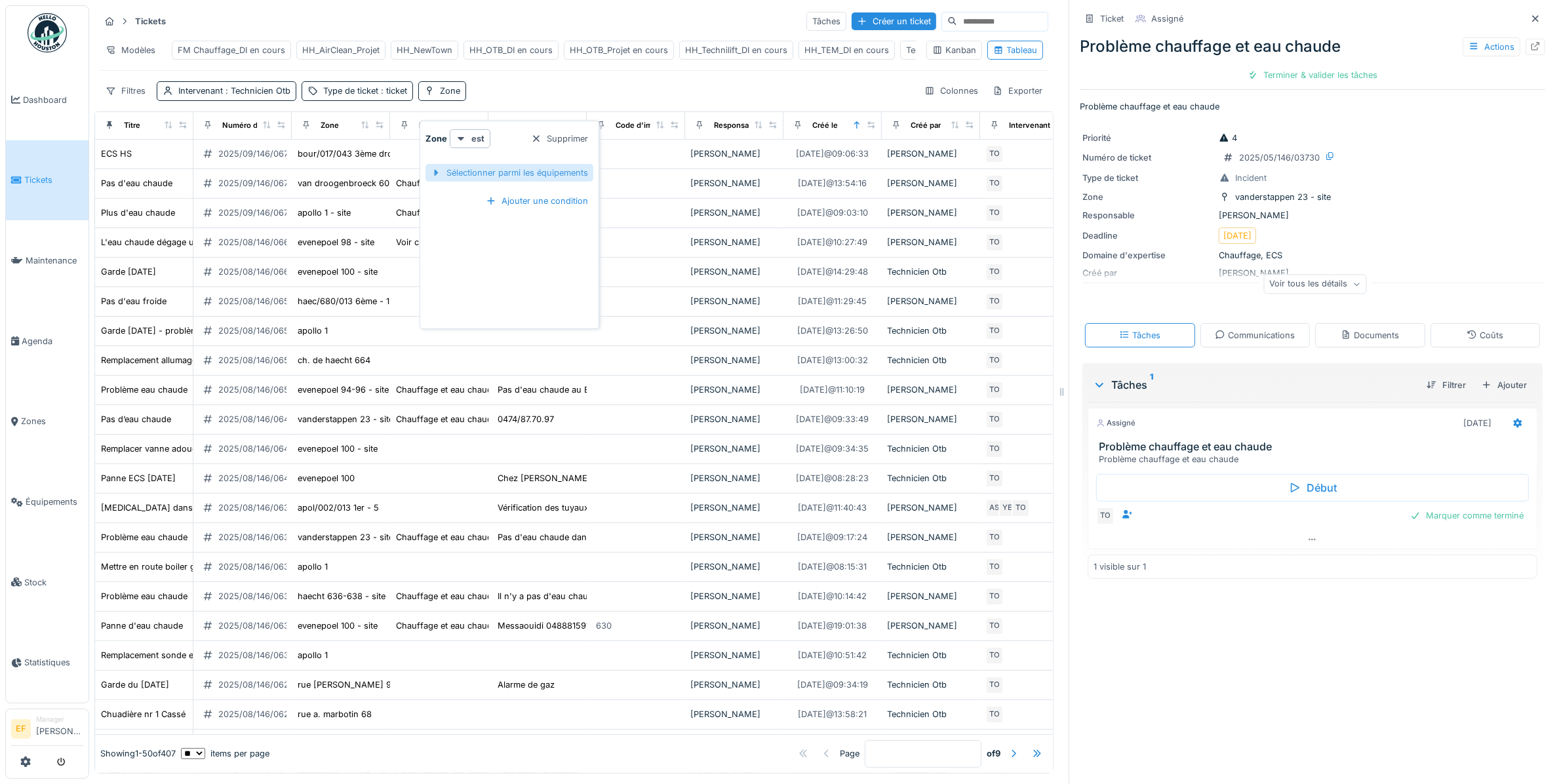
click at [513, 175] on div "Sélectionner parmi les équipements" at bounding box center [509, 173] width 168 height 18
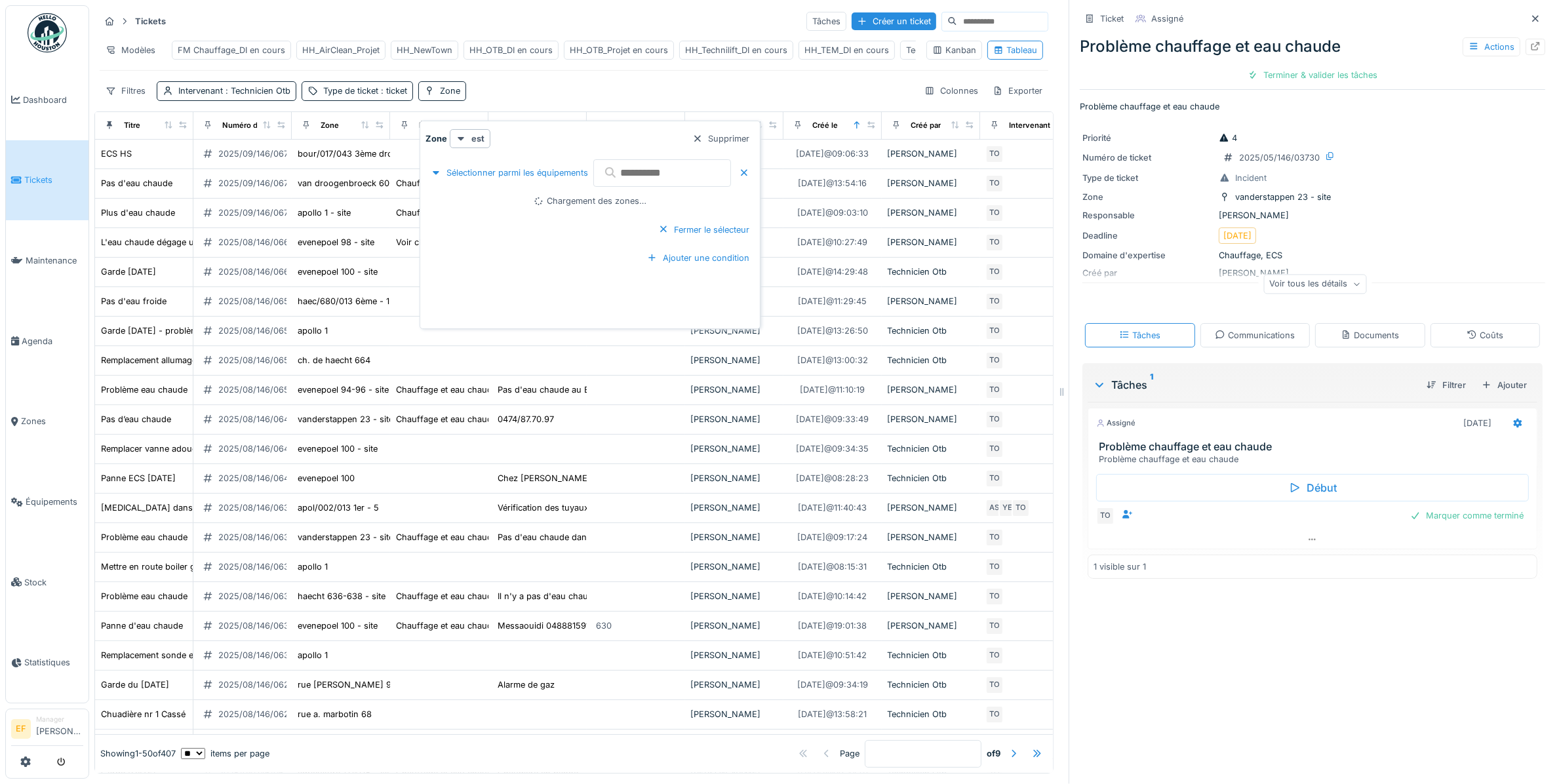
click at [650, 171] on input "text" at bounding box center [662, 173] width 137 height 27
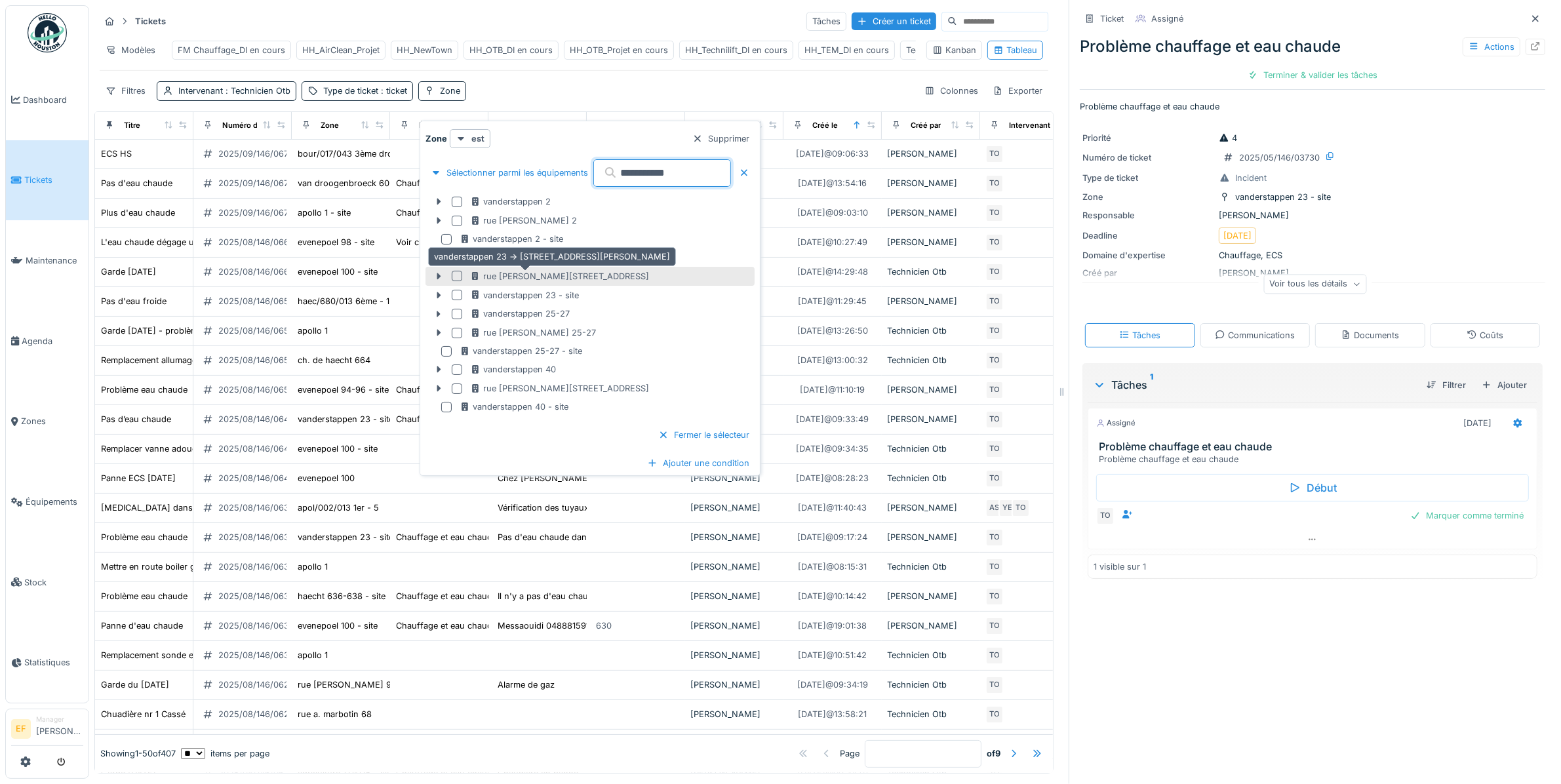
type input "**********"
click at [502, 276] on div "rue c. vanderstappen 23" at bounding box center [559, 276] width 179 height 12
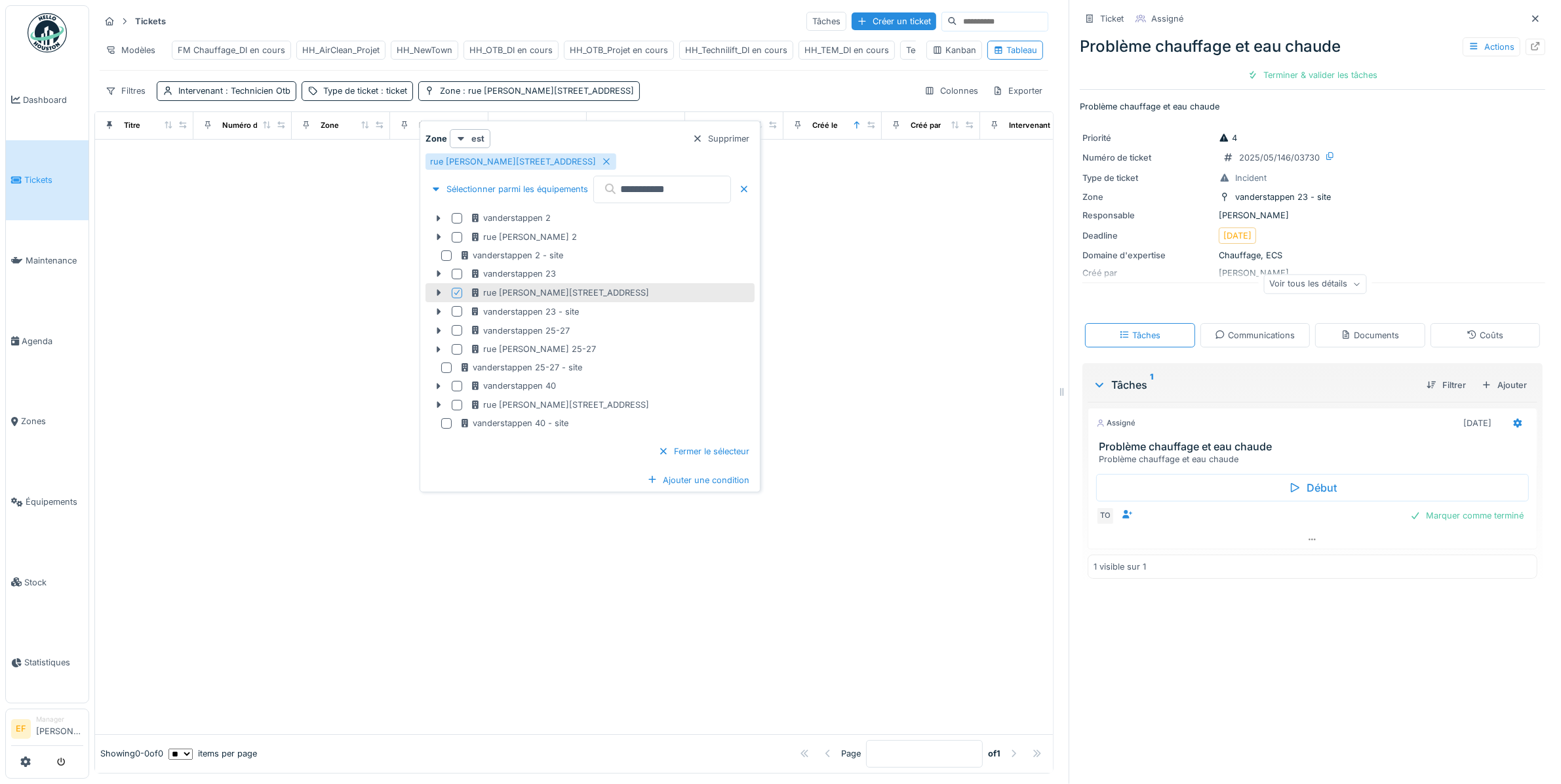
click at [457, 293] on icon at bounding box center [457, 293] width 5 height 5
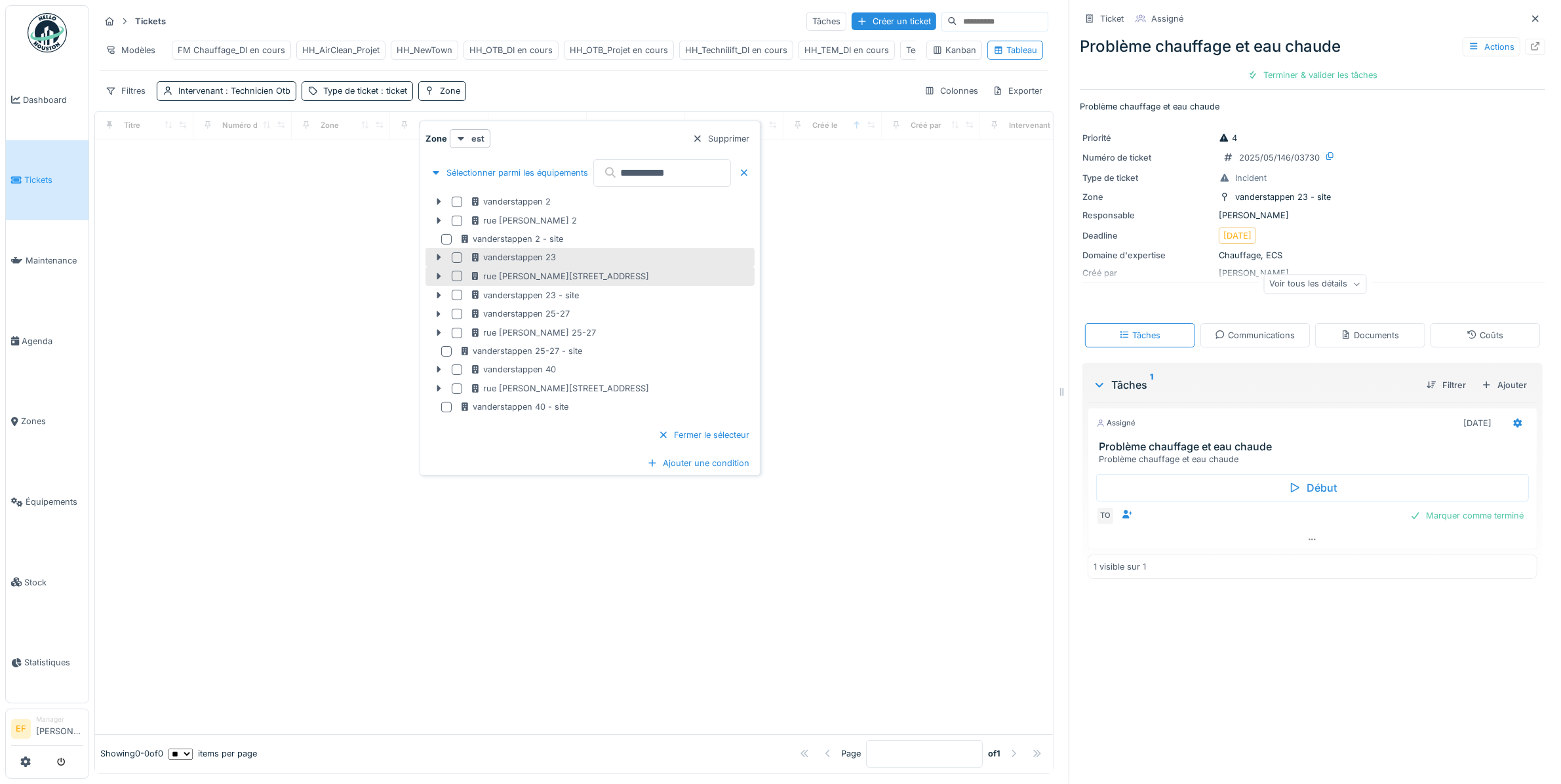
click at [460, 256] on div at bounding box center [457, 258] width 11 height 11
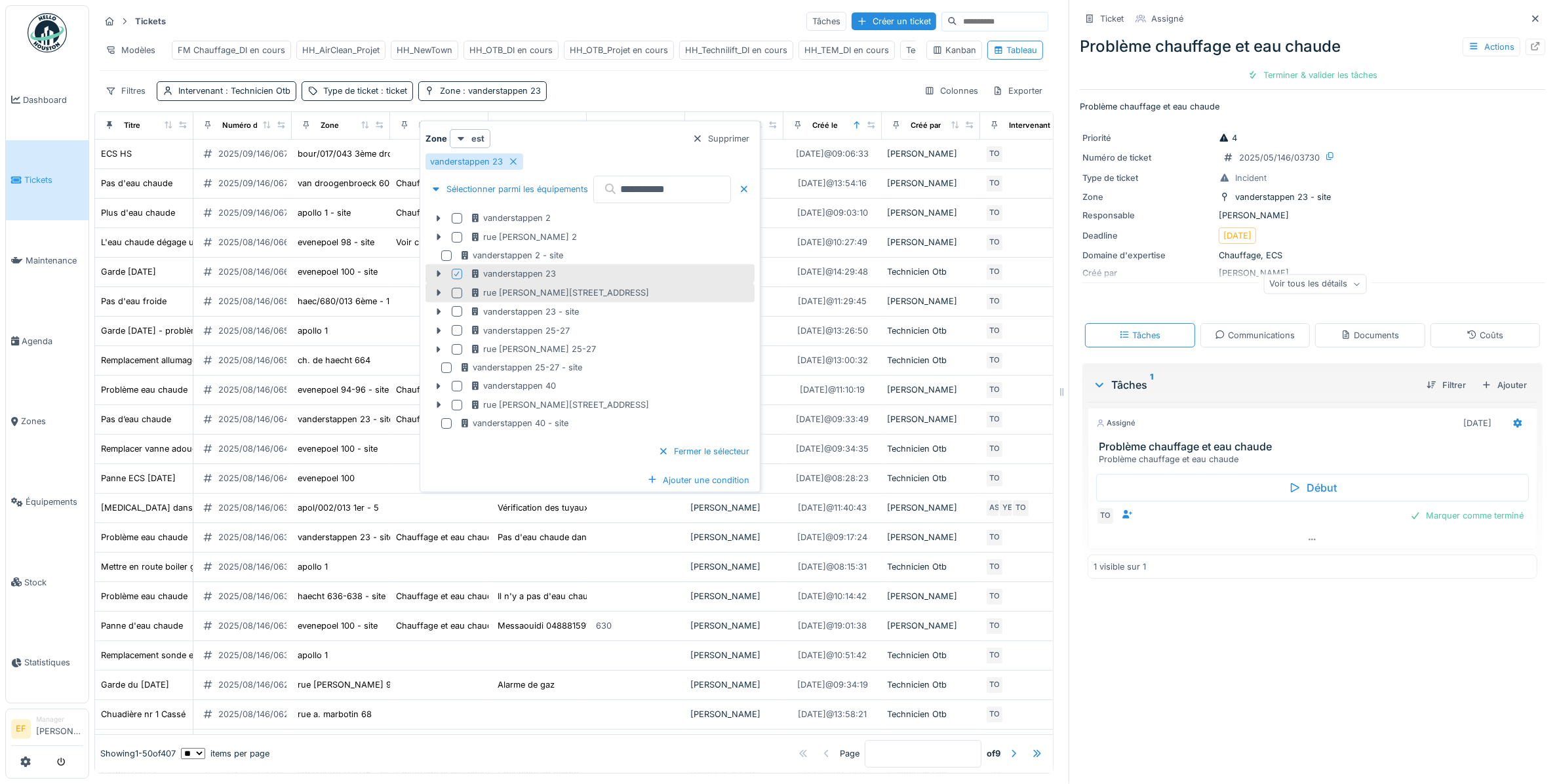
click at [704, 185] on input "**********" at bounding box center [662, 189] width 137 height 27
click at [452, 276] on div at bounding box center [457, 274] width 11 height 11
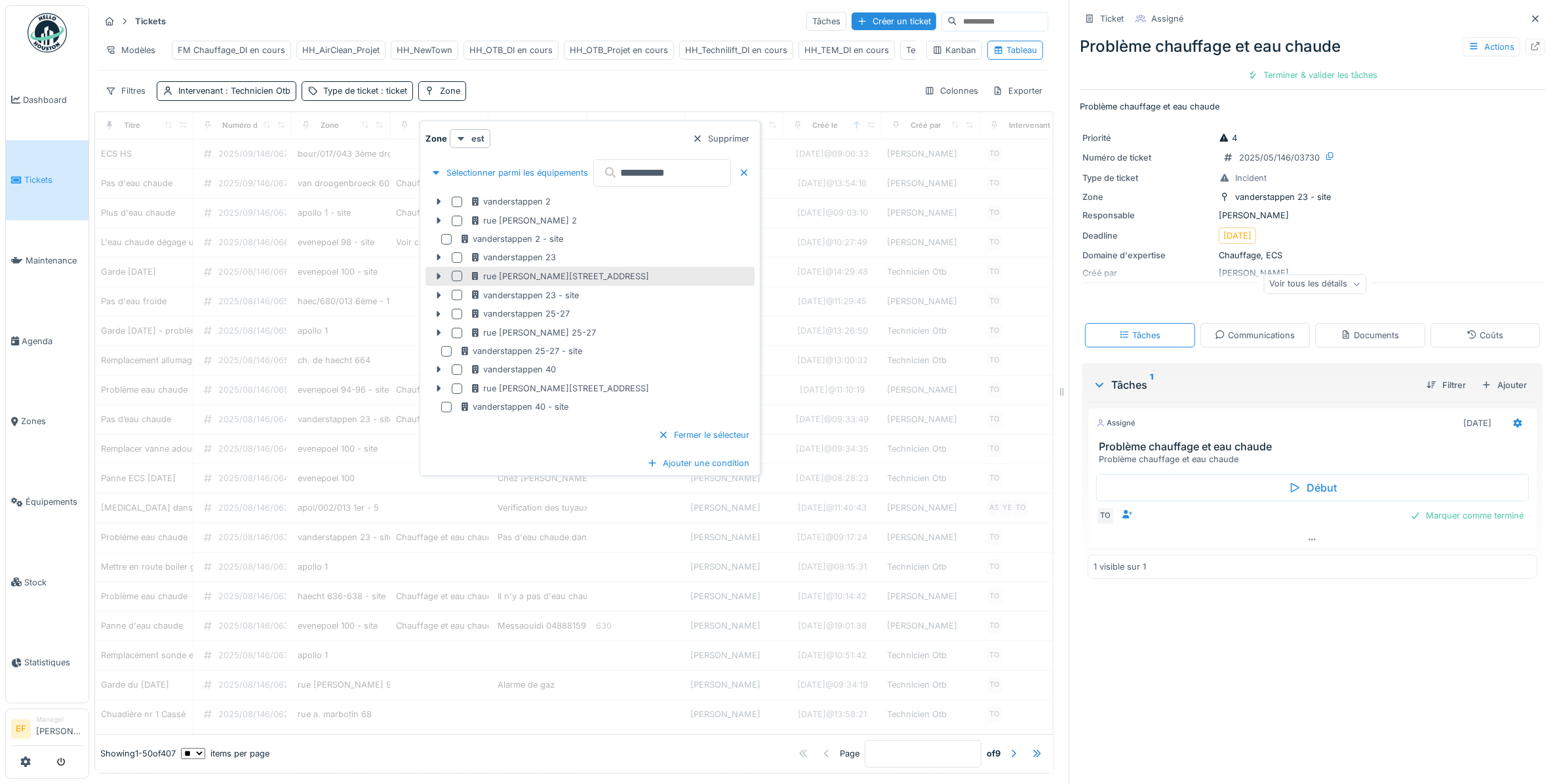
click at [457, 274] on div at bounding box center [457, 276] width 11 height 11
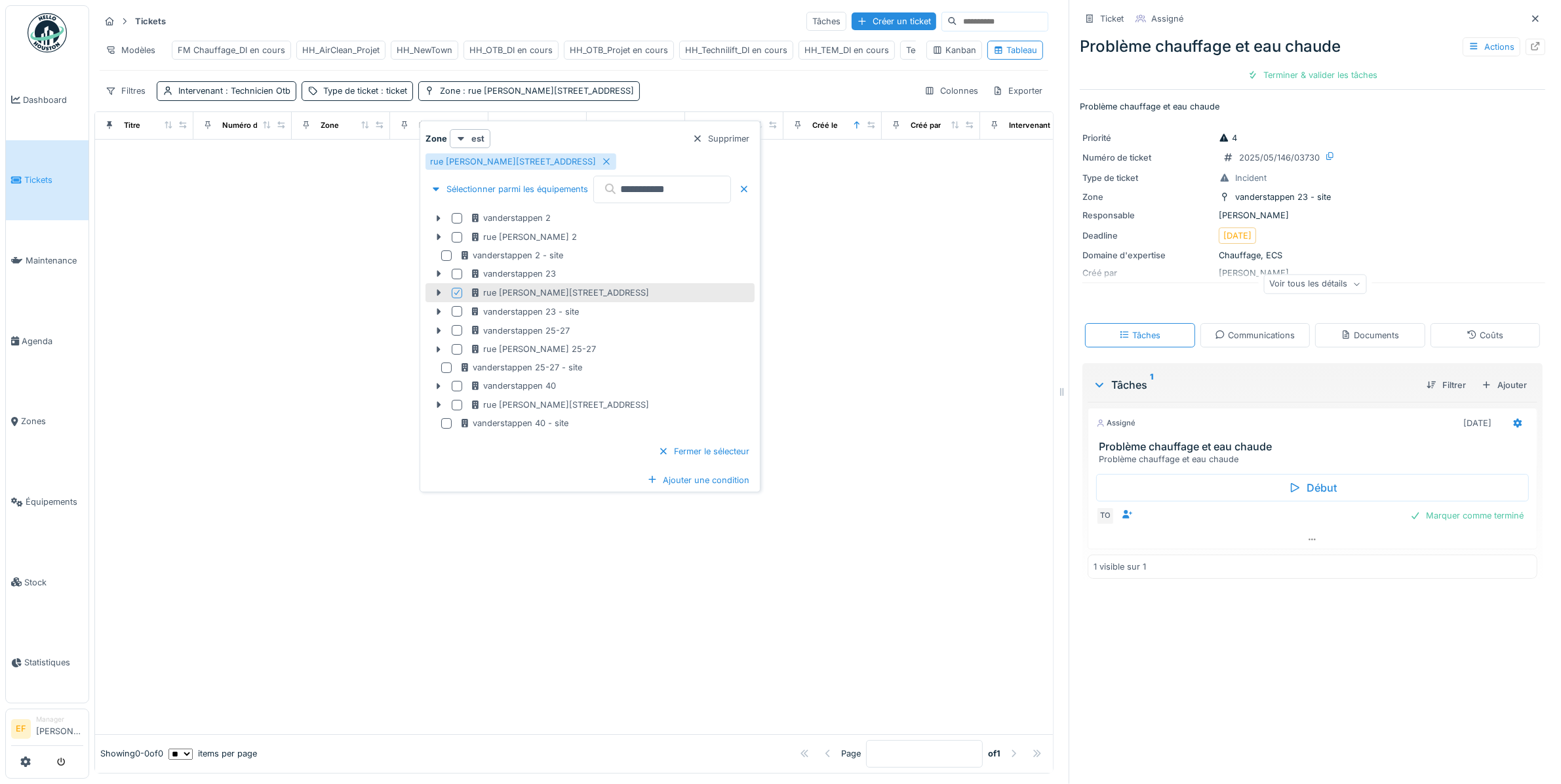
click at [455, 291] on icon at bounding box center [457, 291] width 8 height 6
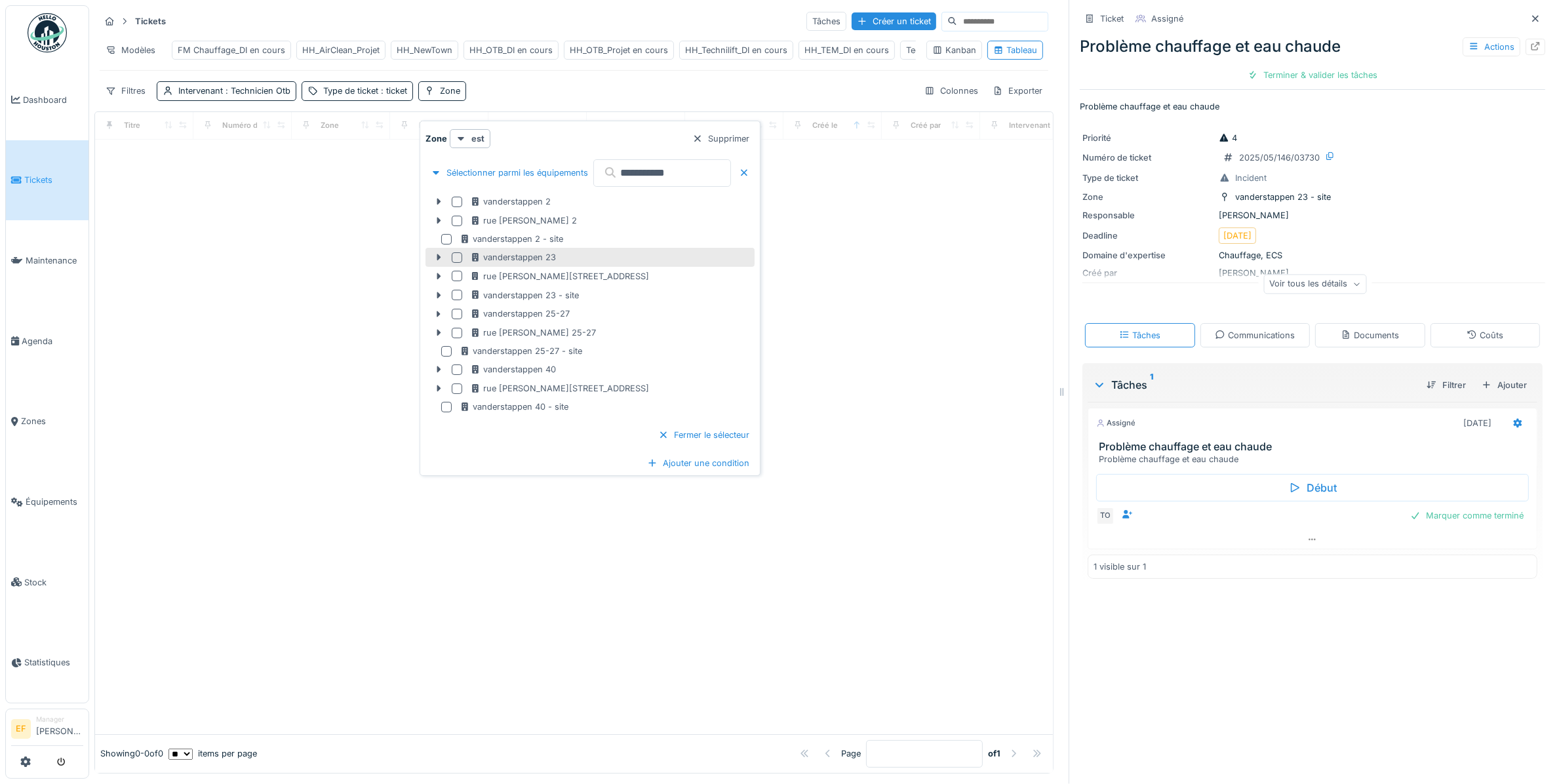
click at [456, 257] on div at bounding box center [457, 258] width 11 height 11
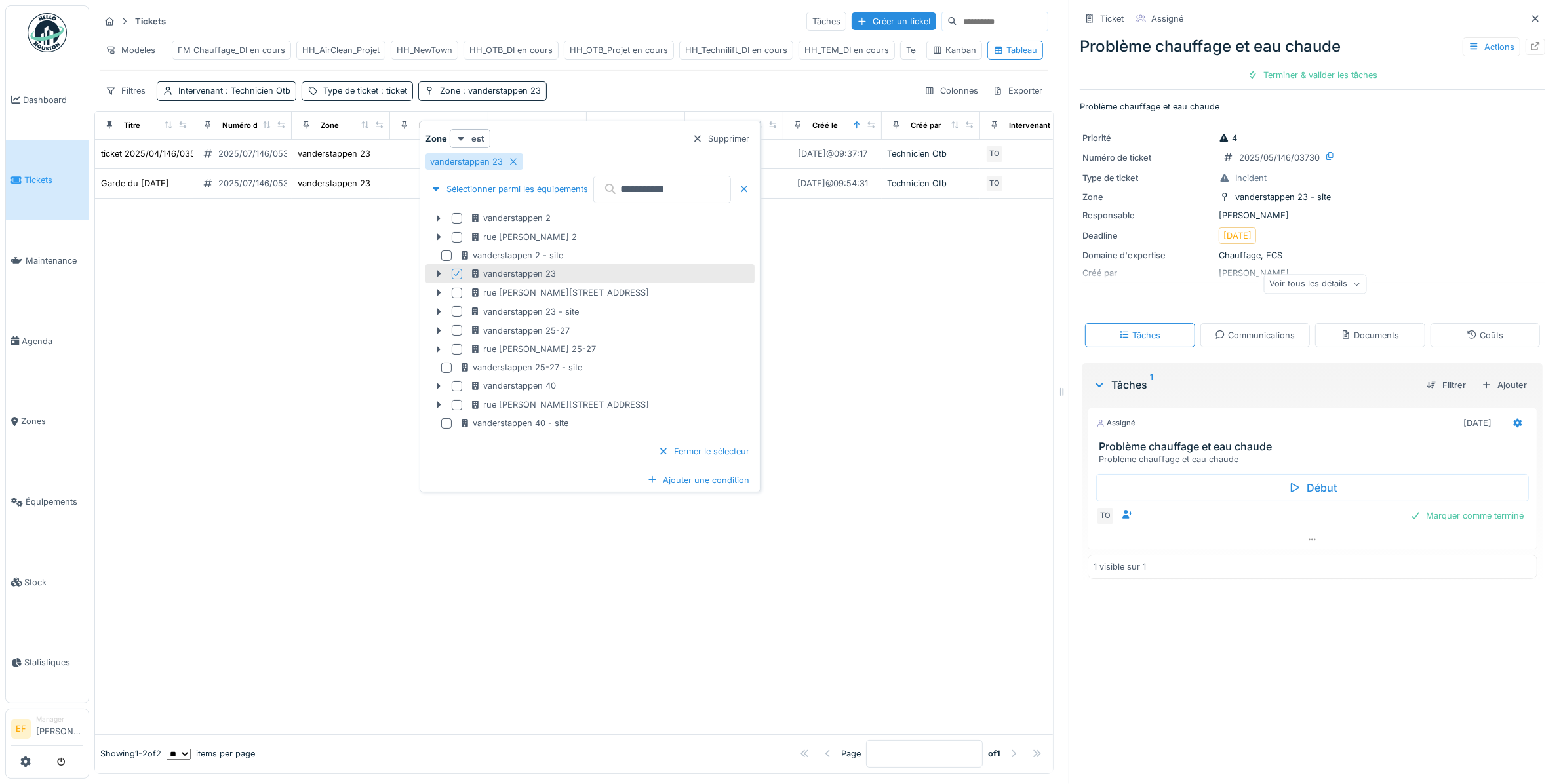
click at [285, 239] on div at bounding box center [574, 466] width 958 height 535
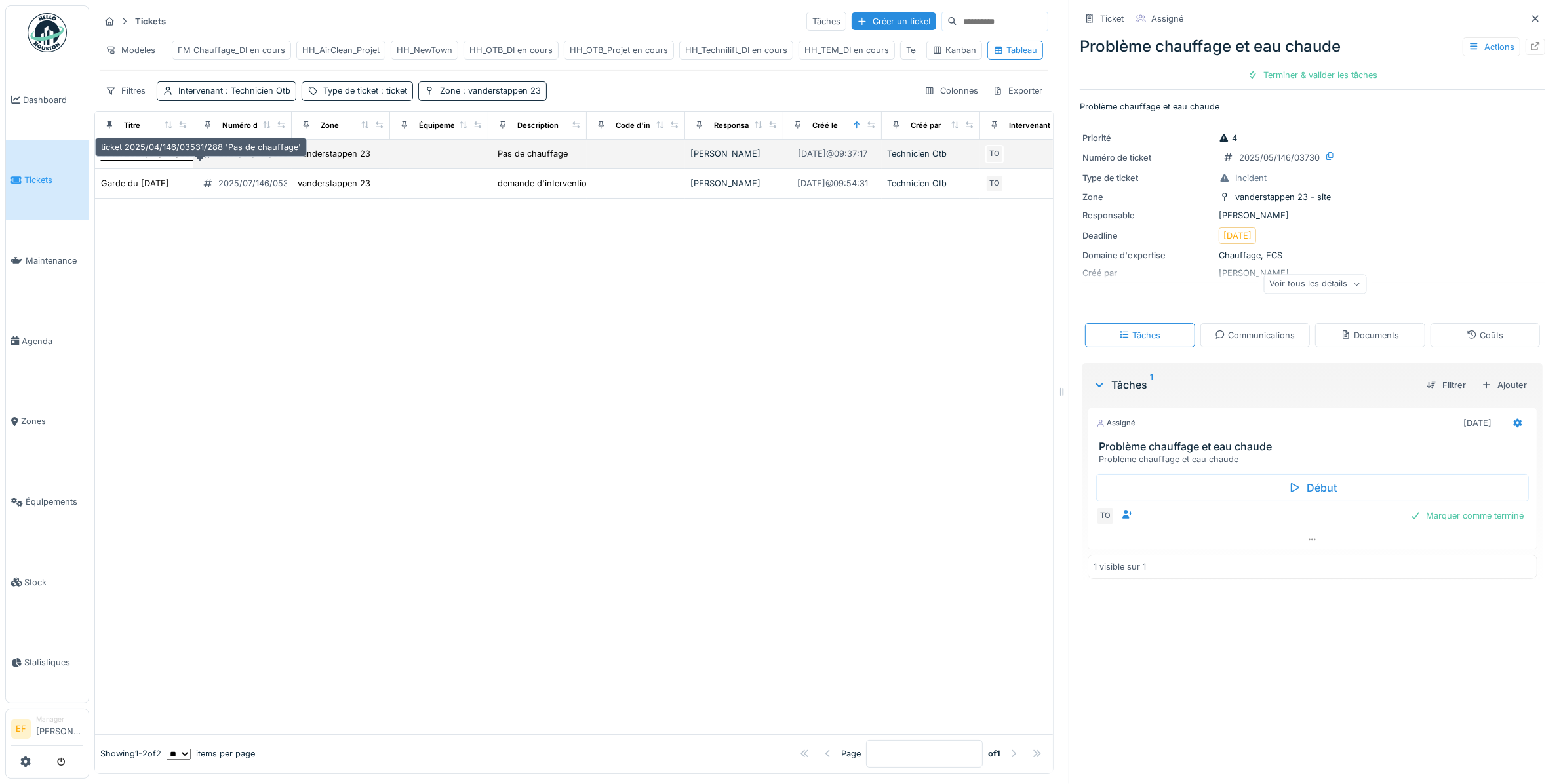
click at [135, 160] on div "ticket 2025/04/146/03531/288 'Pas de chauffage'" at bounding box center [201, 153] width 200 height 12
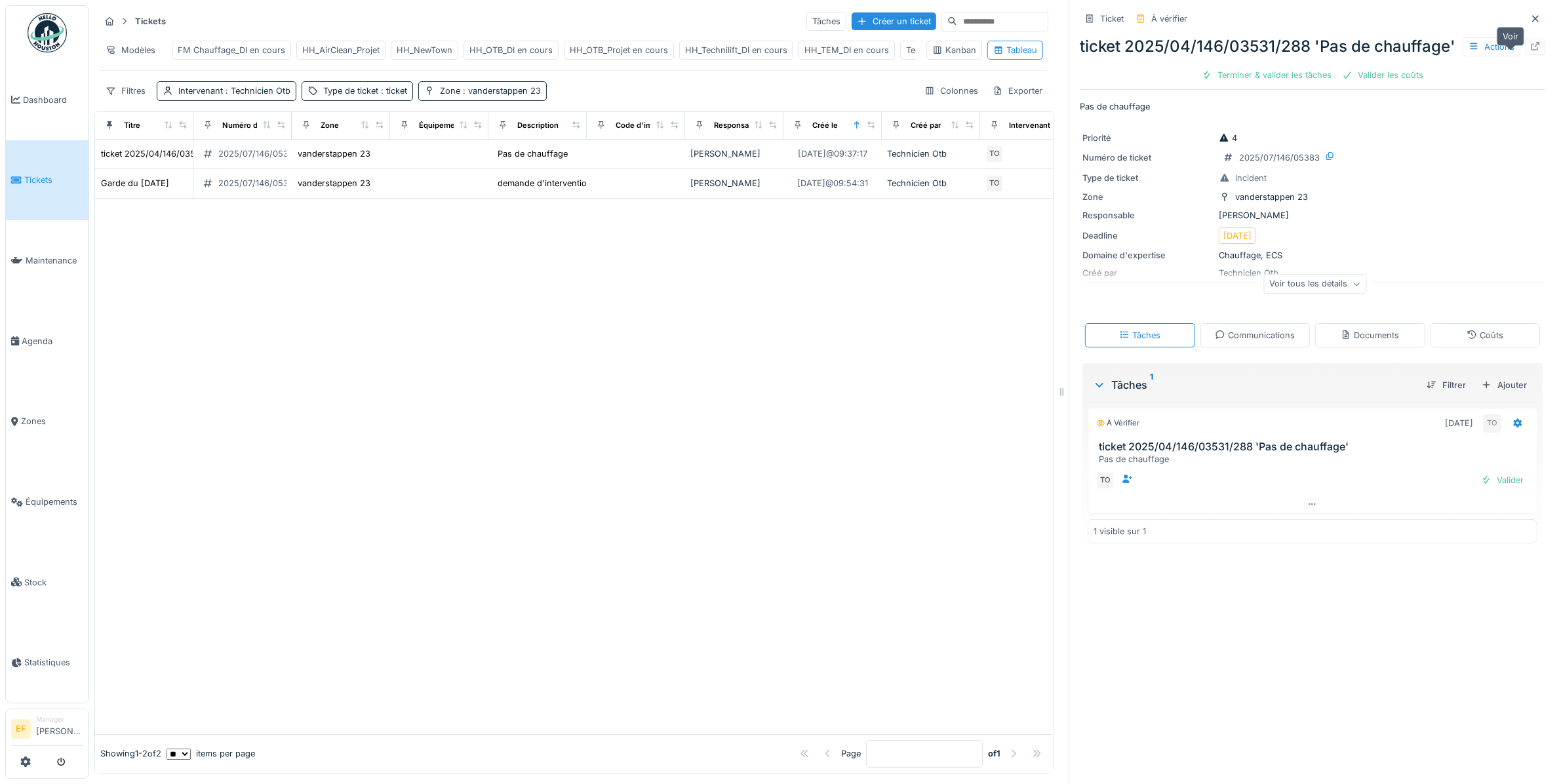
click at [1531, 50] on icon at bounding box center [1536, 46] width 11 height 9
click at [500, 96] on span ": vanderstappen 23" at bounding box center [500, 90] width 81 height 10
click at [571, 136] on div "Supprimer" at bounding box center [559, 138] width 67 height 18
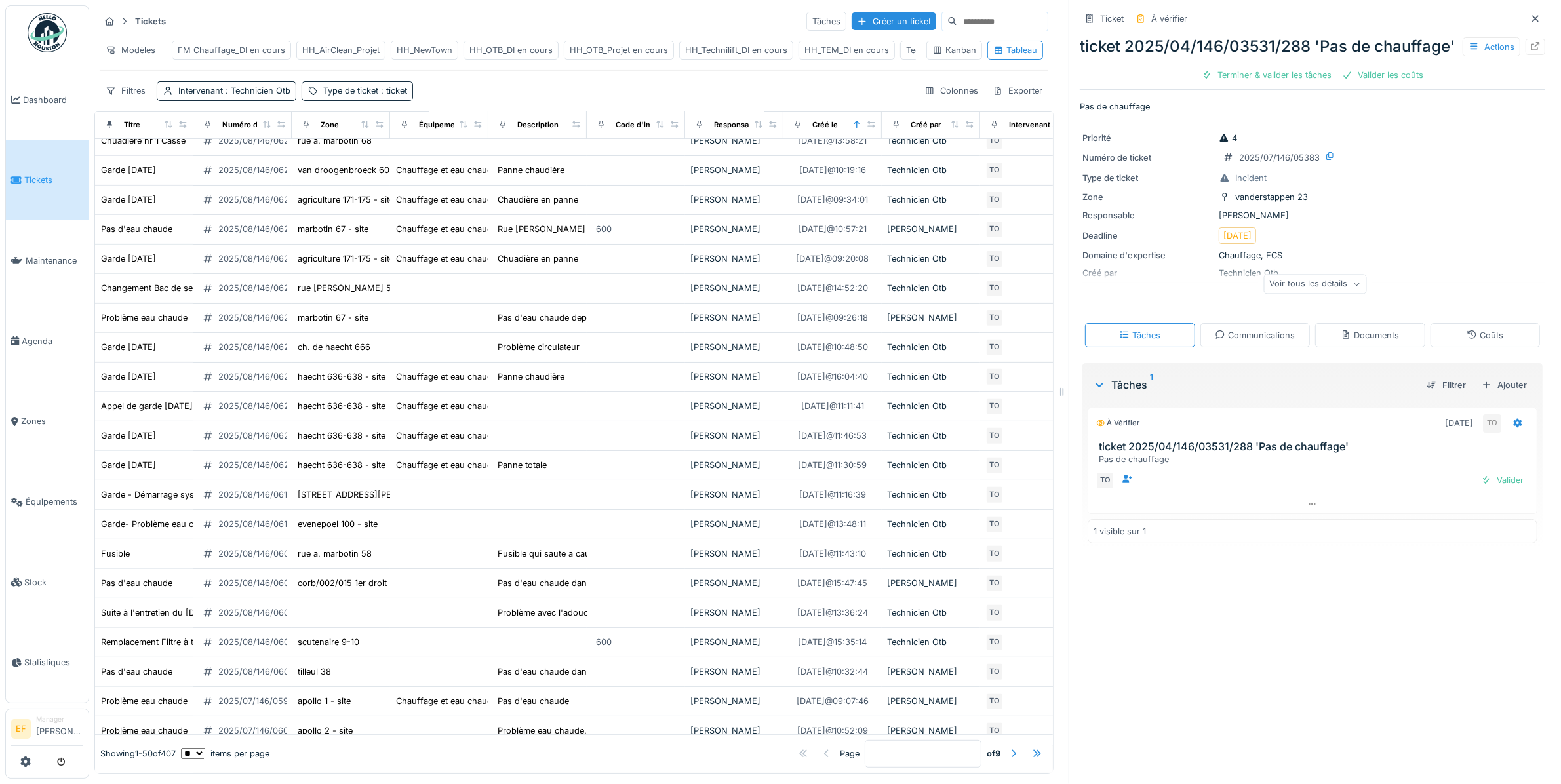
scroll to position [1007, 0]
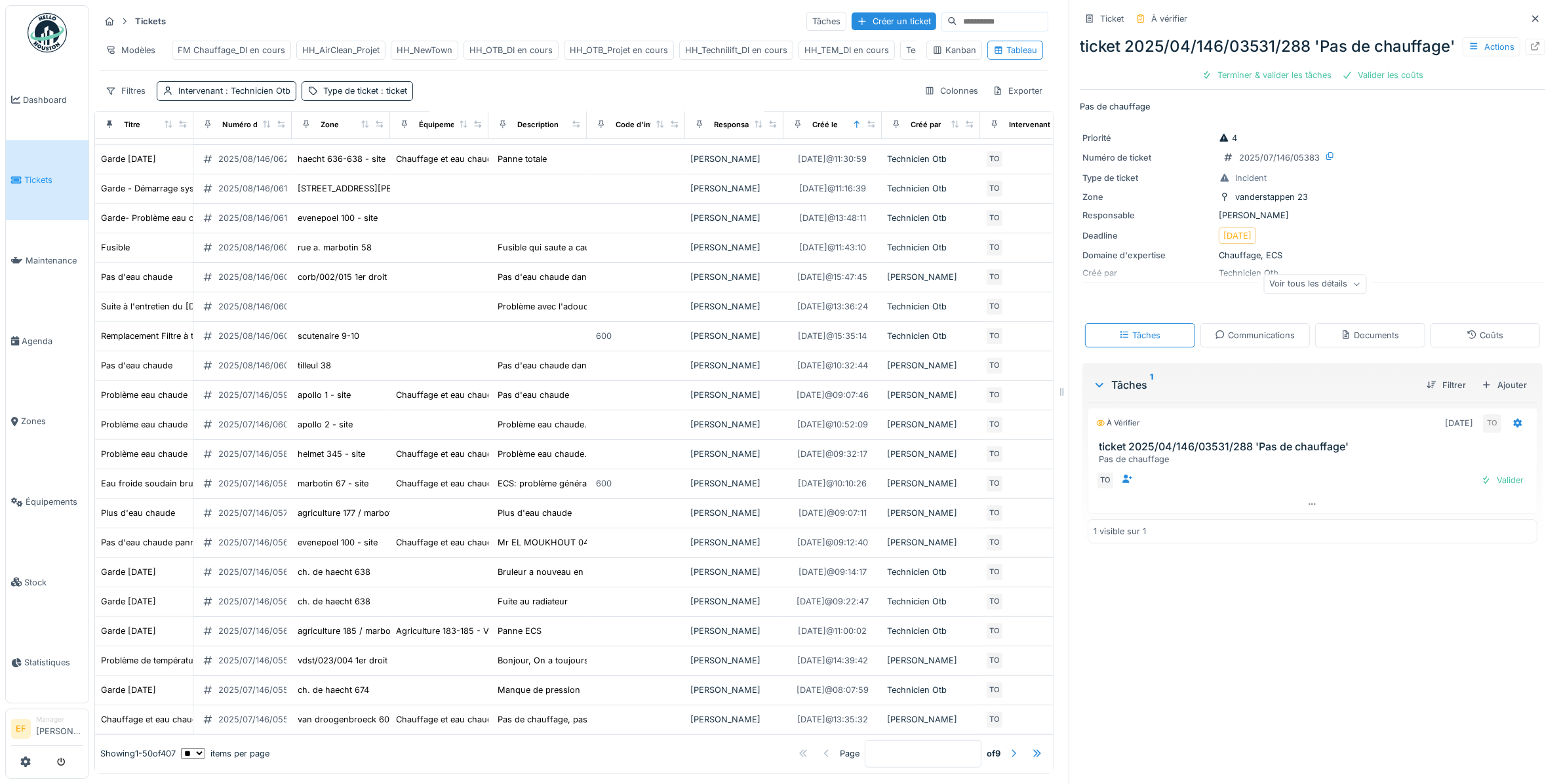
click at [1009, 747] on div at bounding box center [1014, 753] width 11 height 12
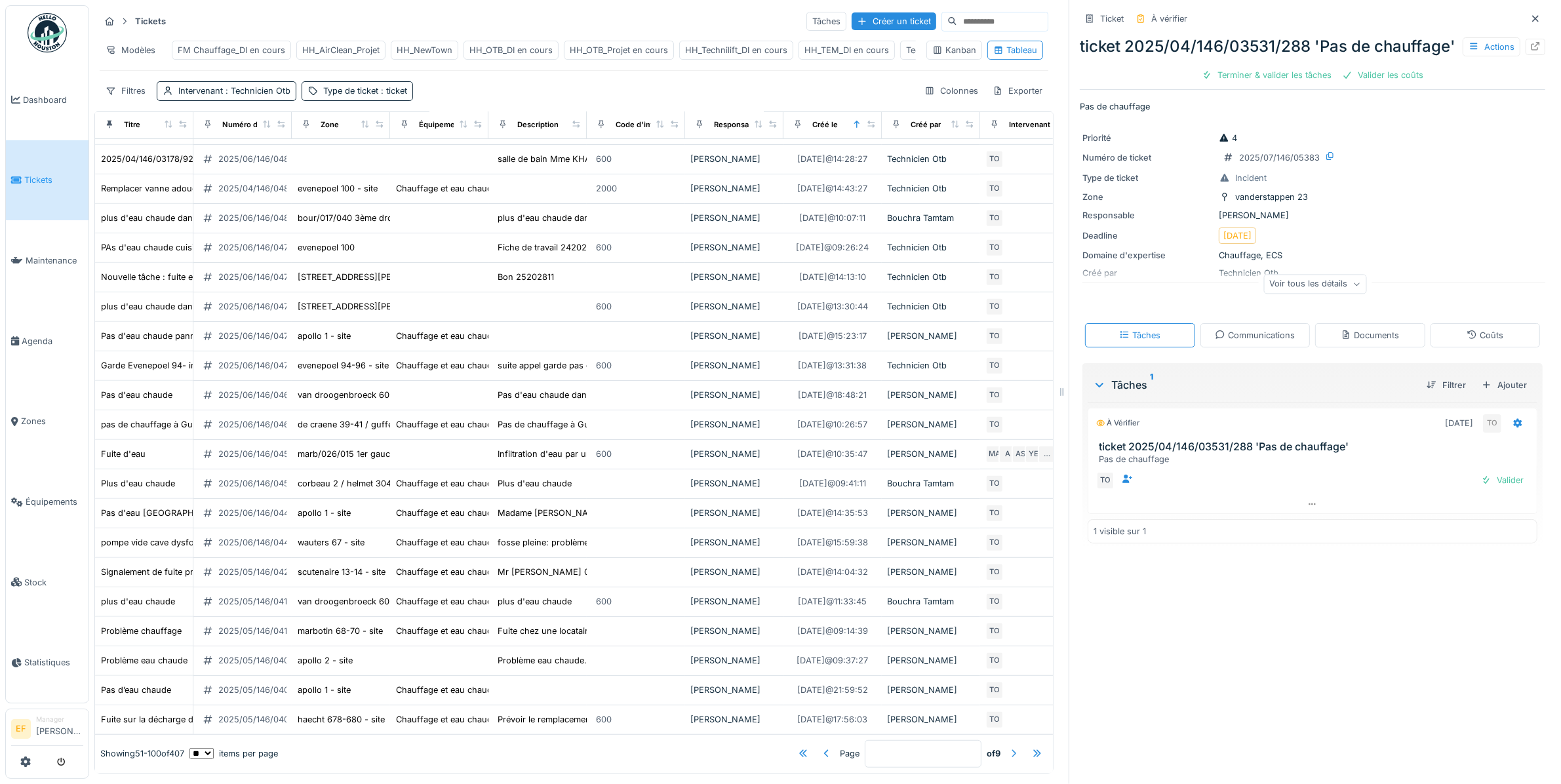
scroll to position [0, 0]
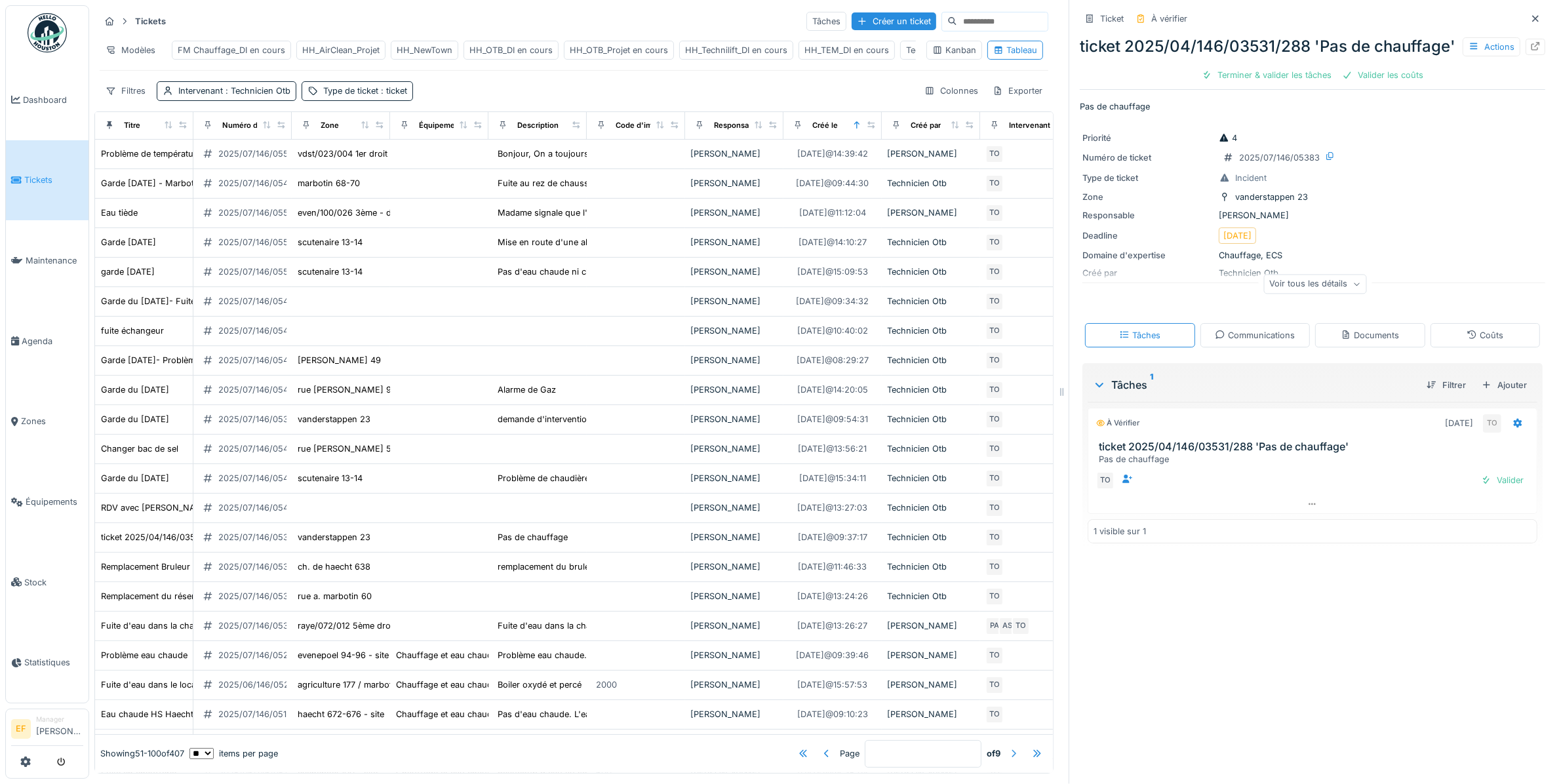
click at [1009, 747] on div at bounding box center [1014, 753] width 11 height 12
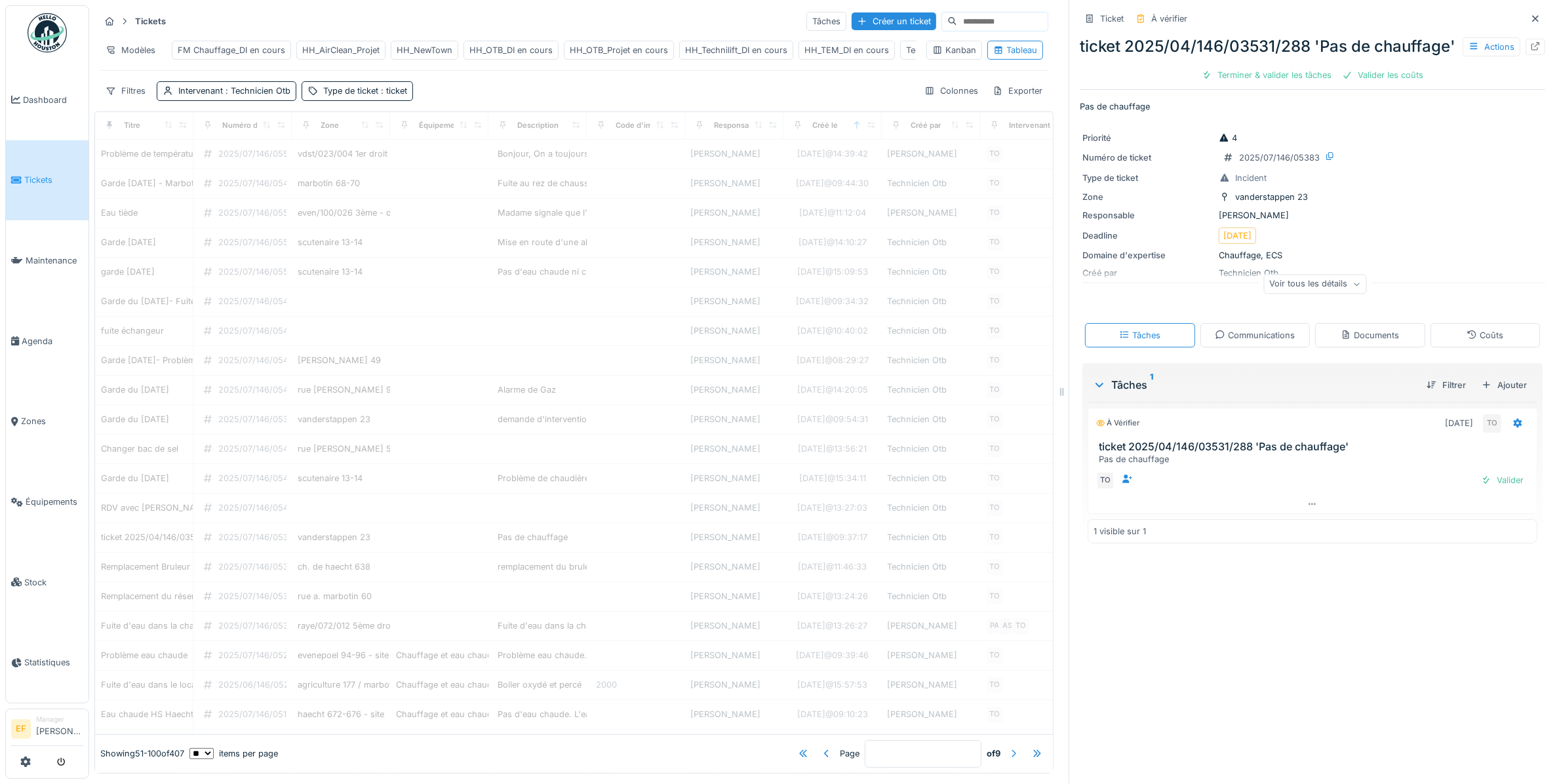
click at [1009, 747] on div at bounding box center [1014, 753] width 11 height 12
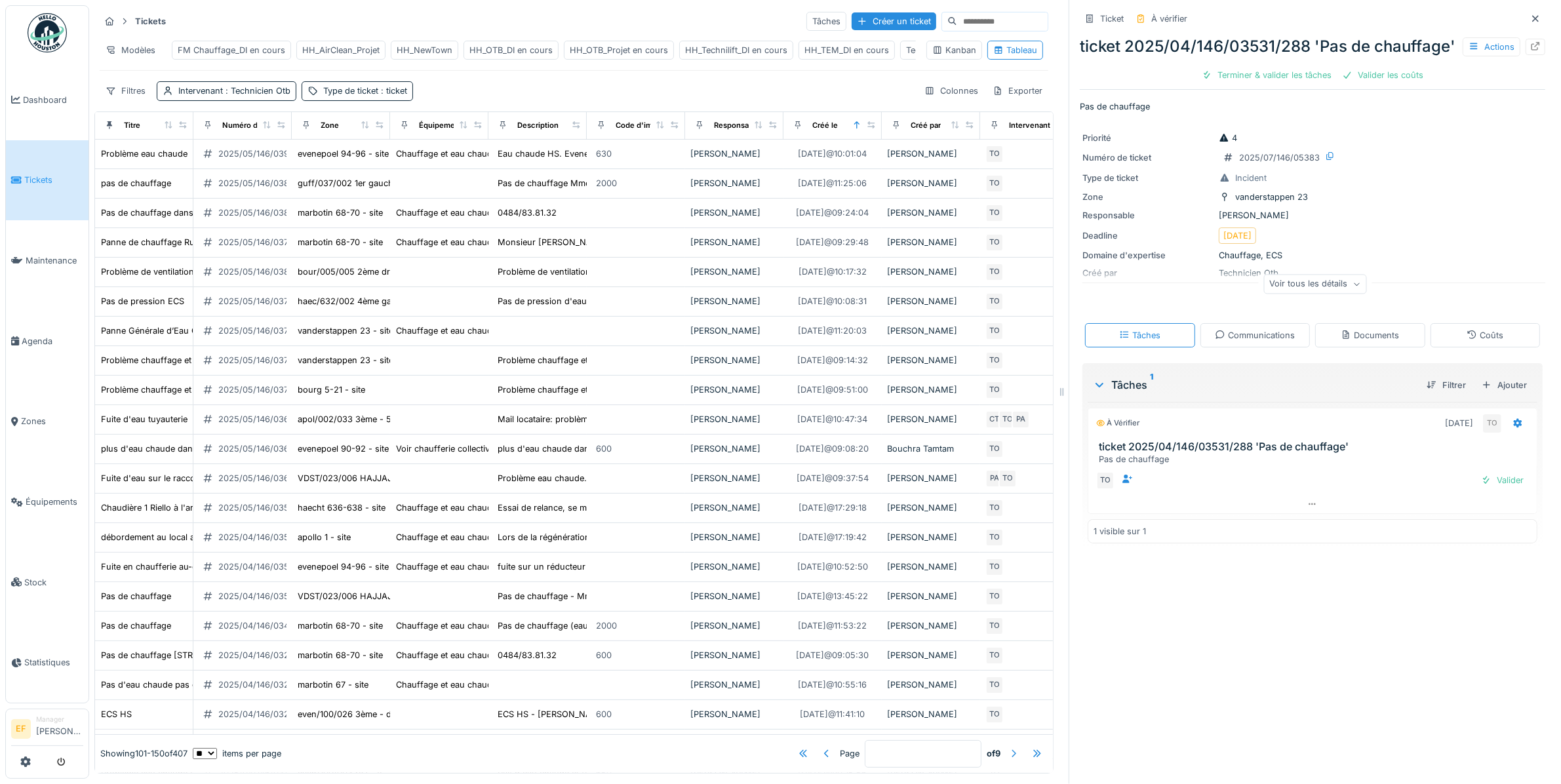
click at [1009, 747] on div at bounding box center [1014, 753] width 11 height 12
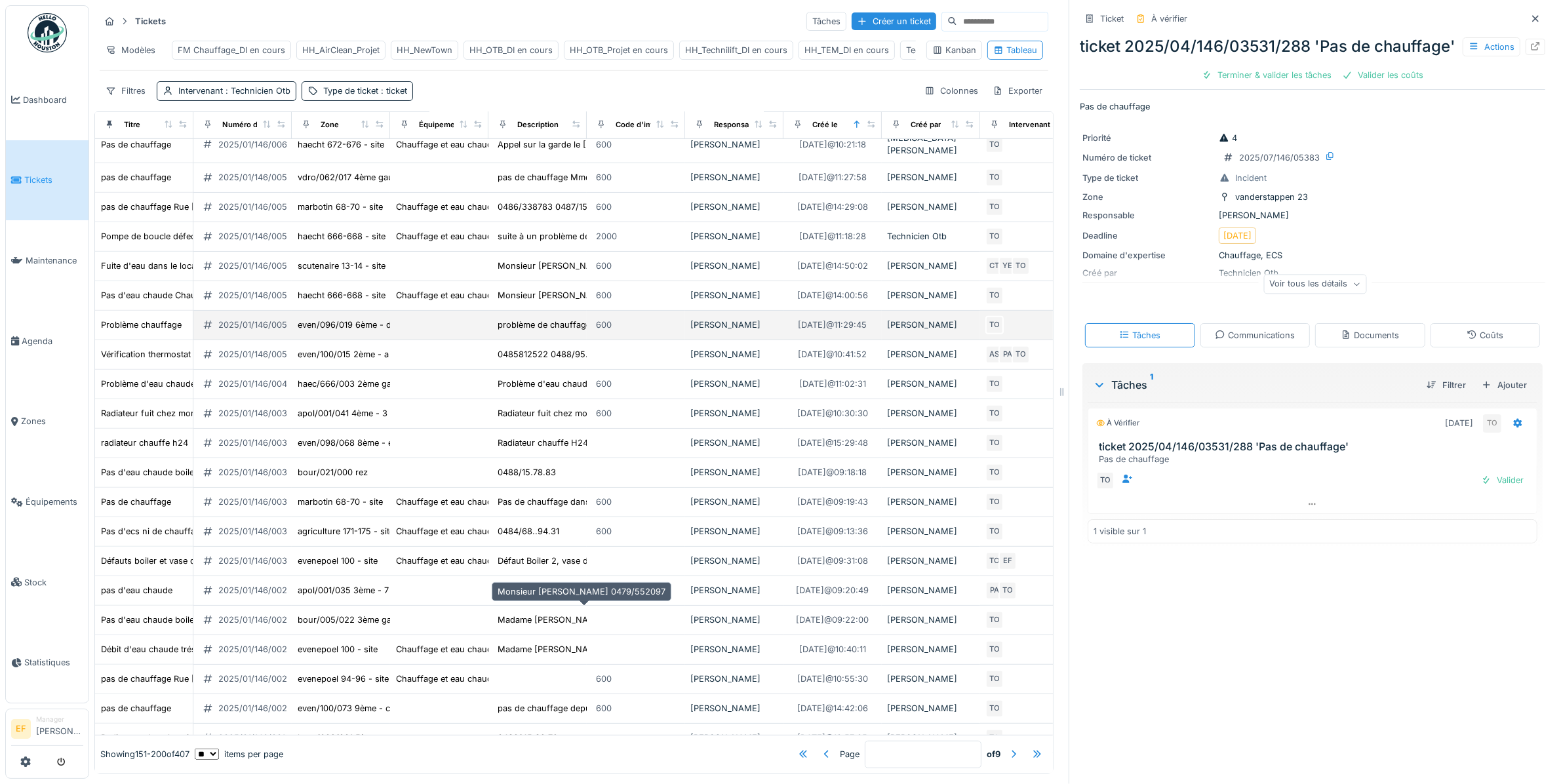
scroll to position [462, 0]
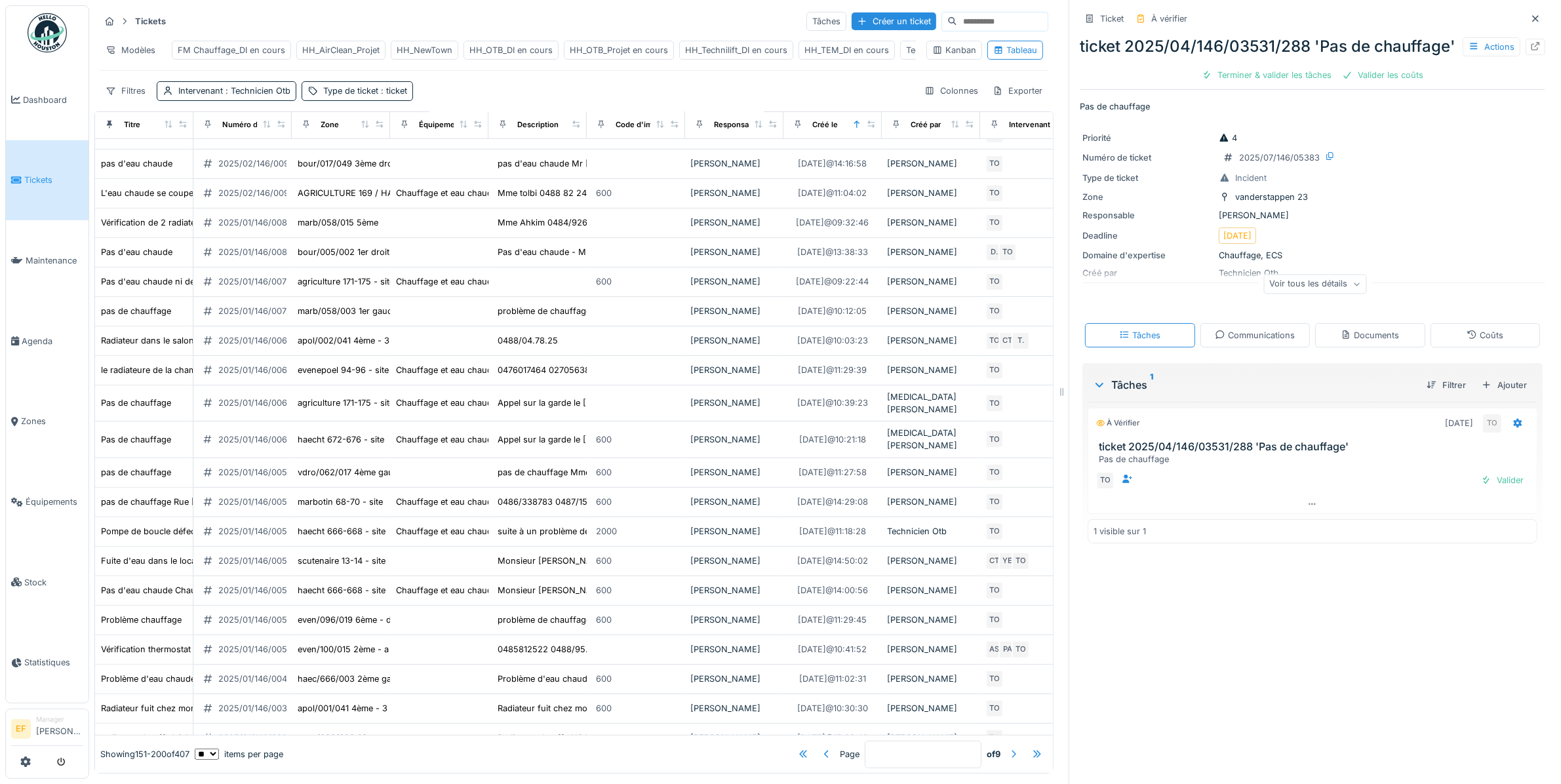
click at [1009, 747] on div at bounding box center [1014, 753] width 11 height 12
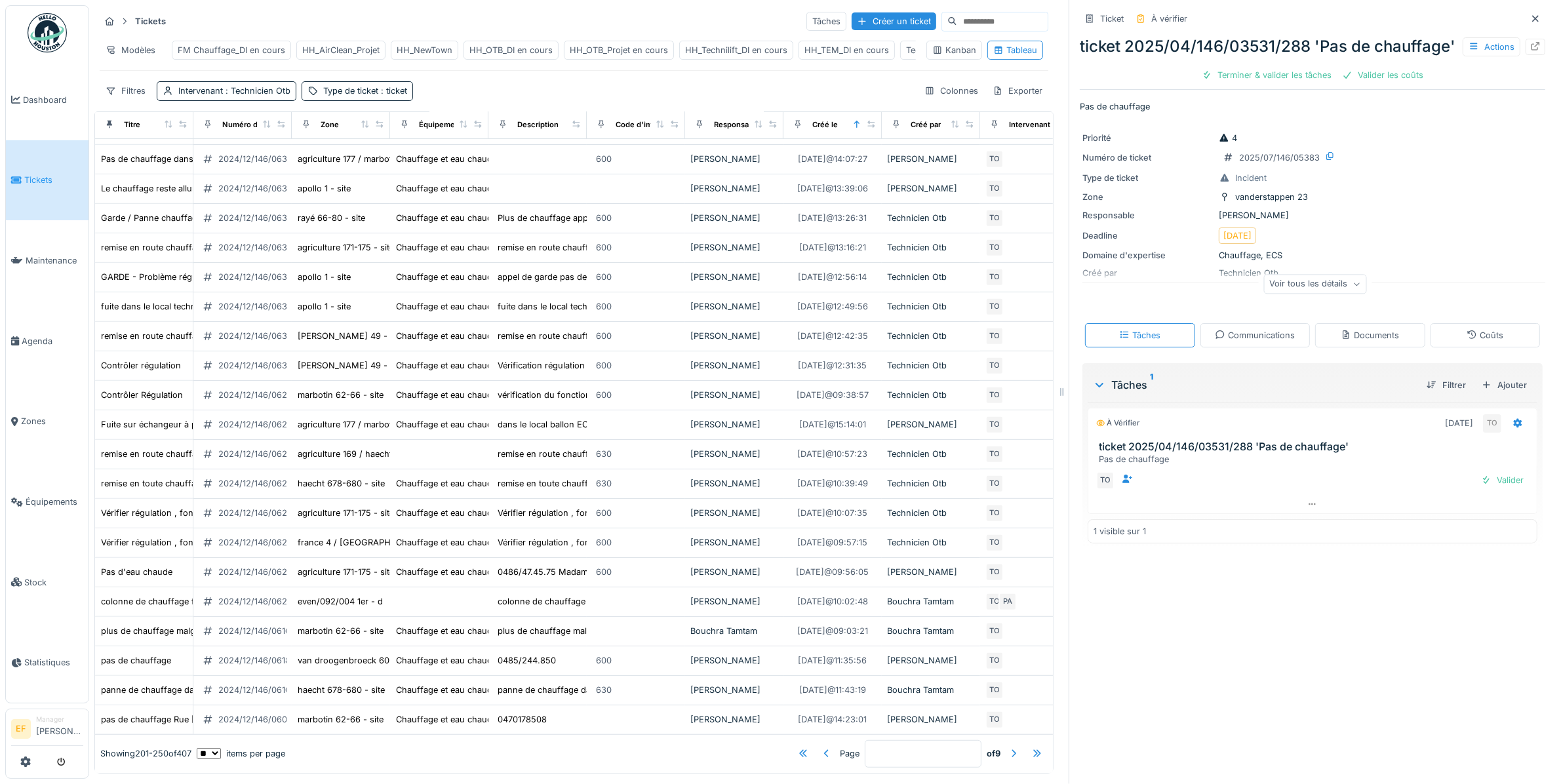
scroll to position [926, 0]
click at [1009, 747] on div at bounding box center [1014, 753] width 11 height 12
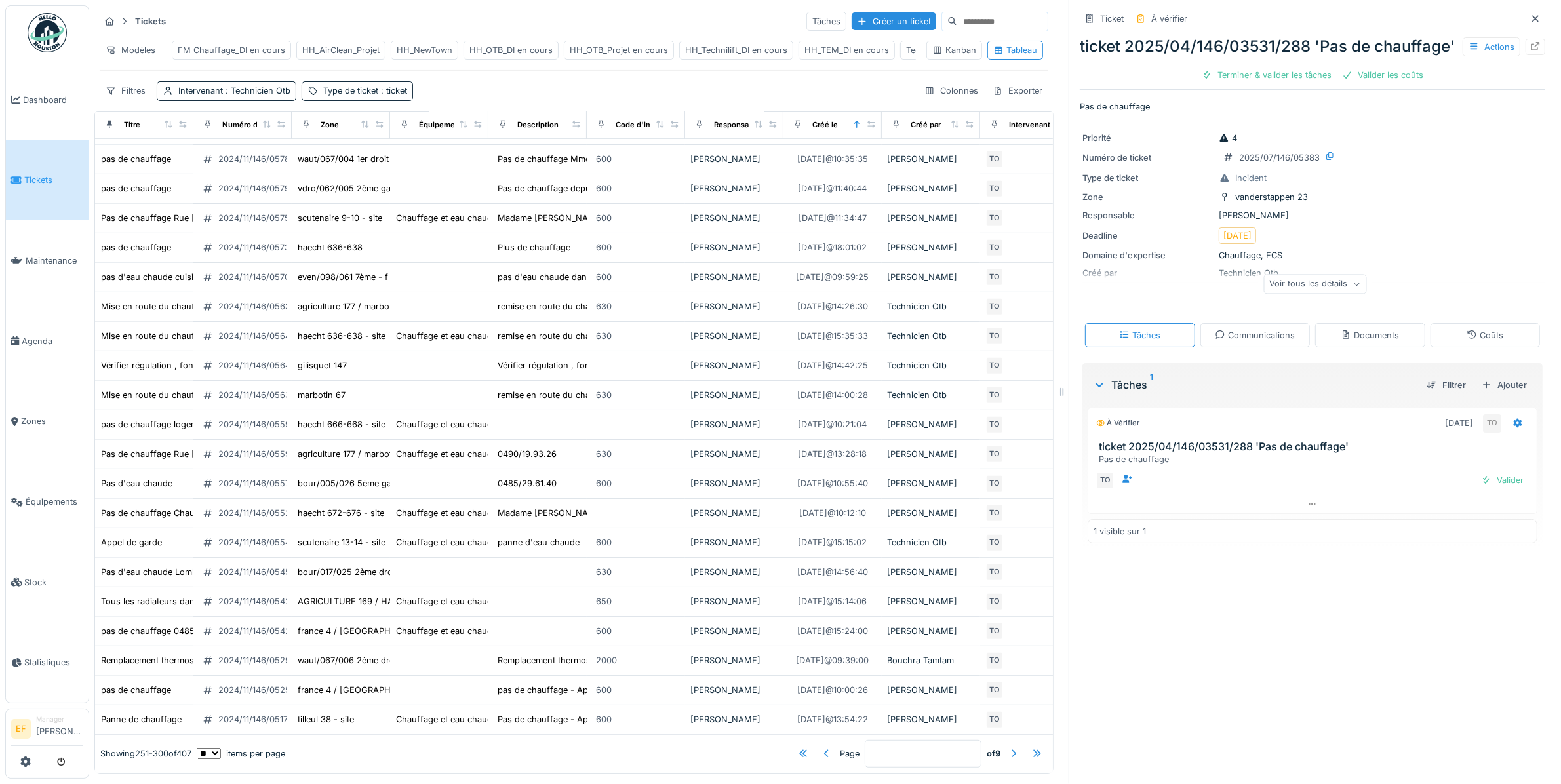
scroll to position [896, 0]
click at [1009, 747] on div at bounding box center [1014, 753] width 11 height 12
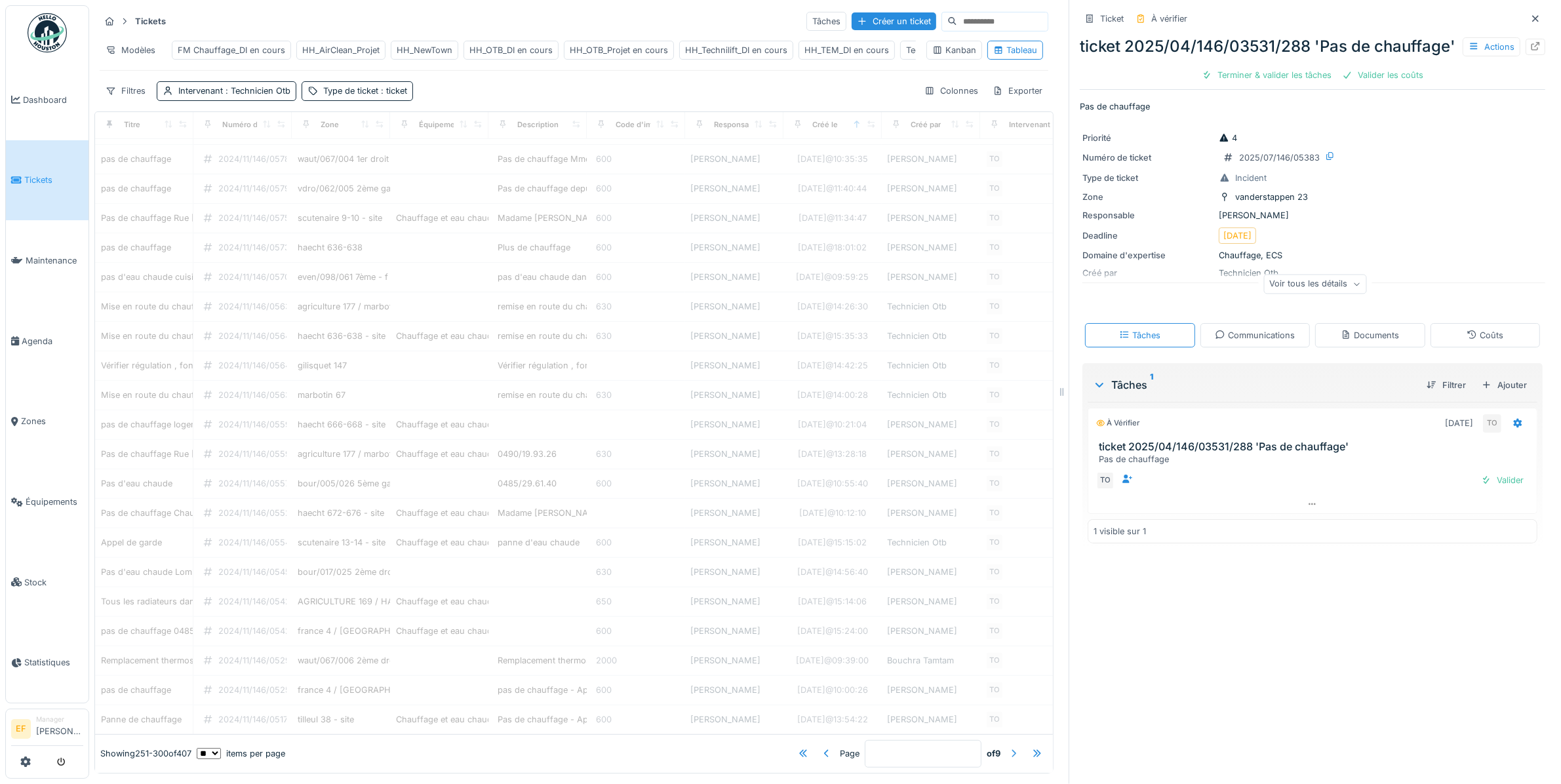
type input "*"
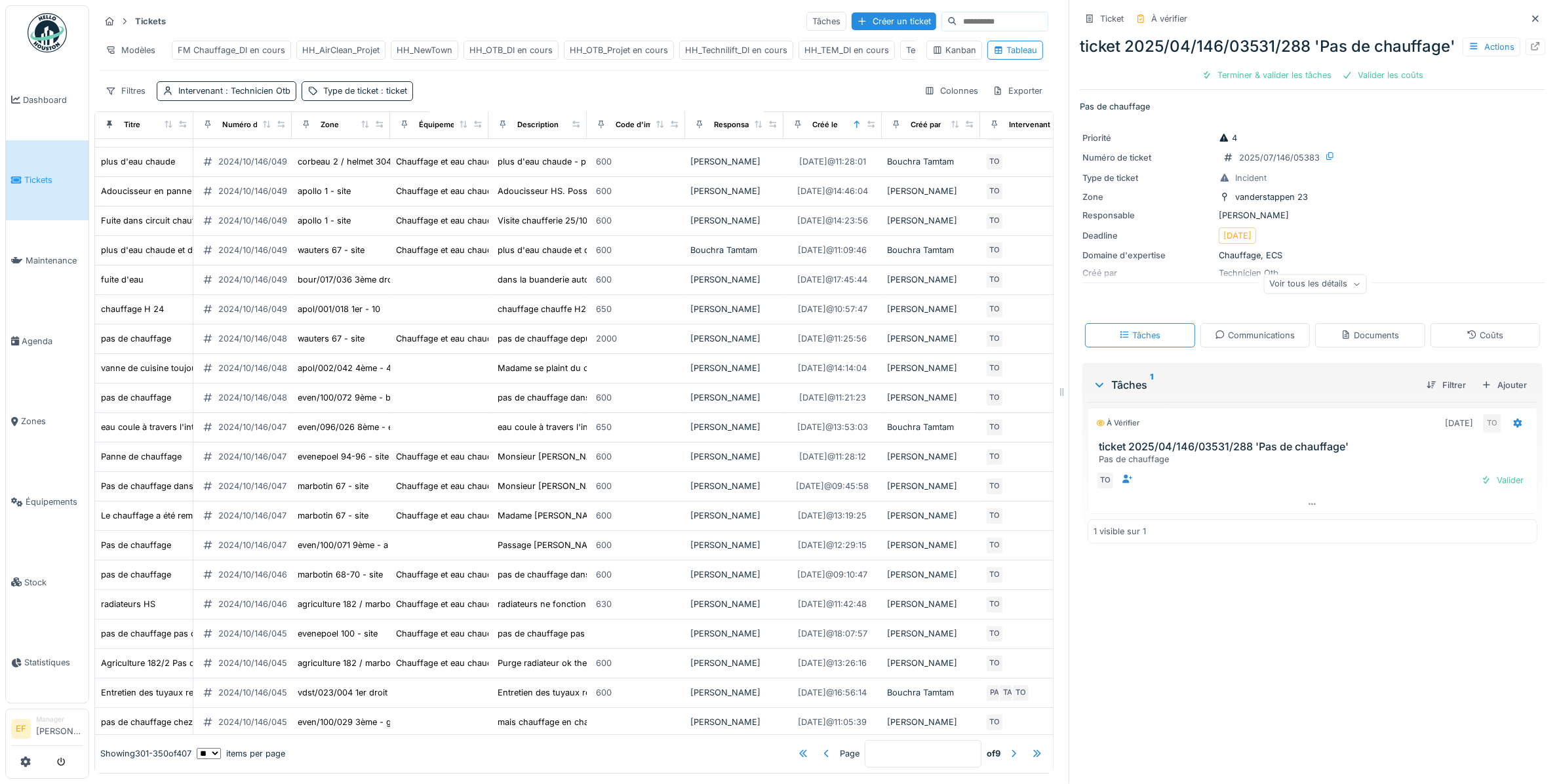
scroll to position [0, 0]
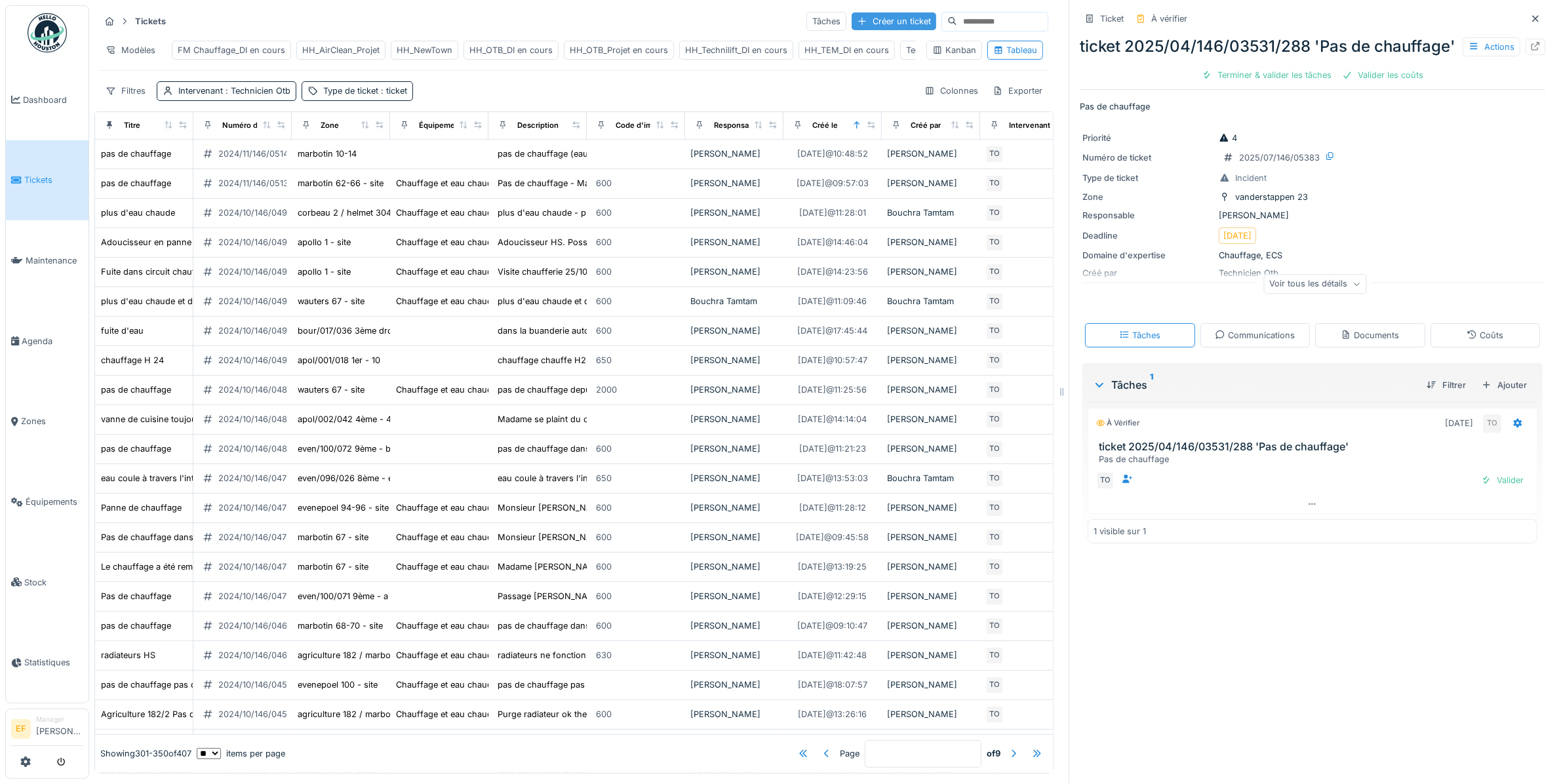
click at [852, 21] on div "Créer un ticket" at bounding box center [894, 21] width 84 height 18
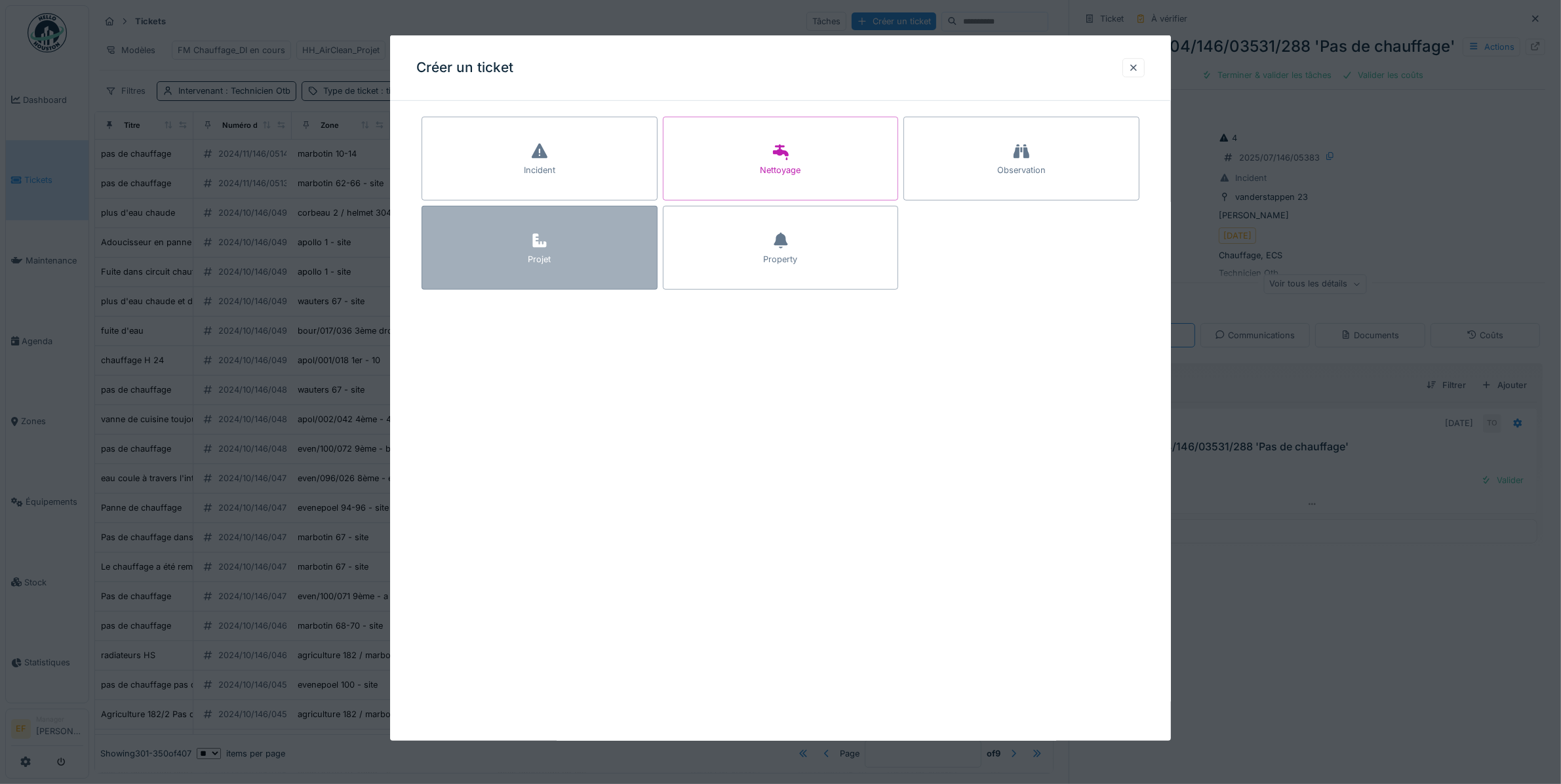
click at [544, 244] on icon at bounding box center [540, 241] width 20 height 16
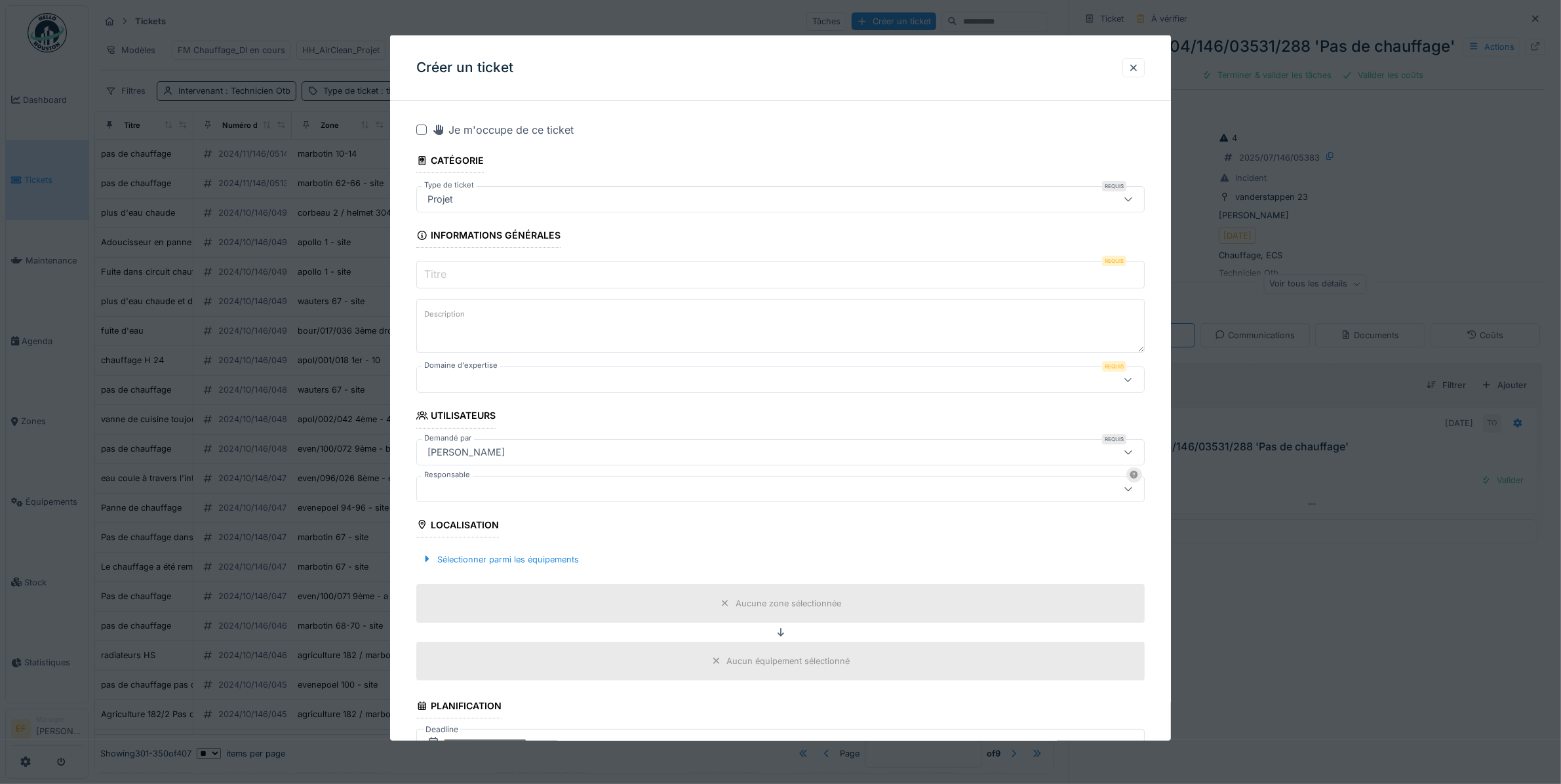
click at [459, 279] on input "Titre" at bounding box center [781, 274] width 729 height 27
click at [579, 276] on input "**********" at bounding box center [781, 274] width 729 height 27
type input "**********"
click at [532, 319] on textarea "Description" at bounding box center [781, 325] width 729 height 54
click at [421, 320] on textarea "**********" at bounding box center [781, 325] width 729 height 54
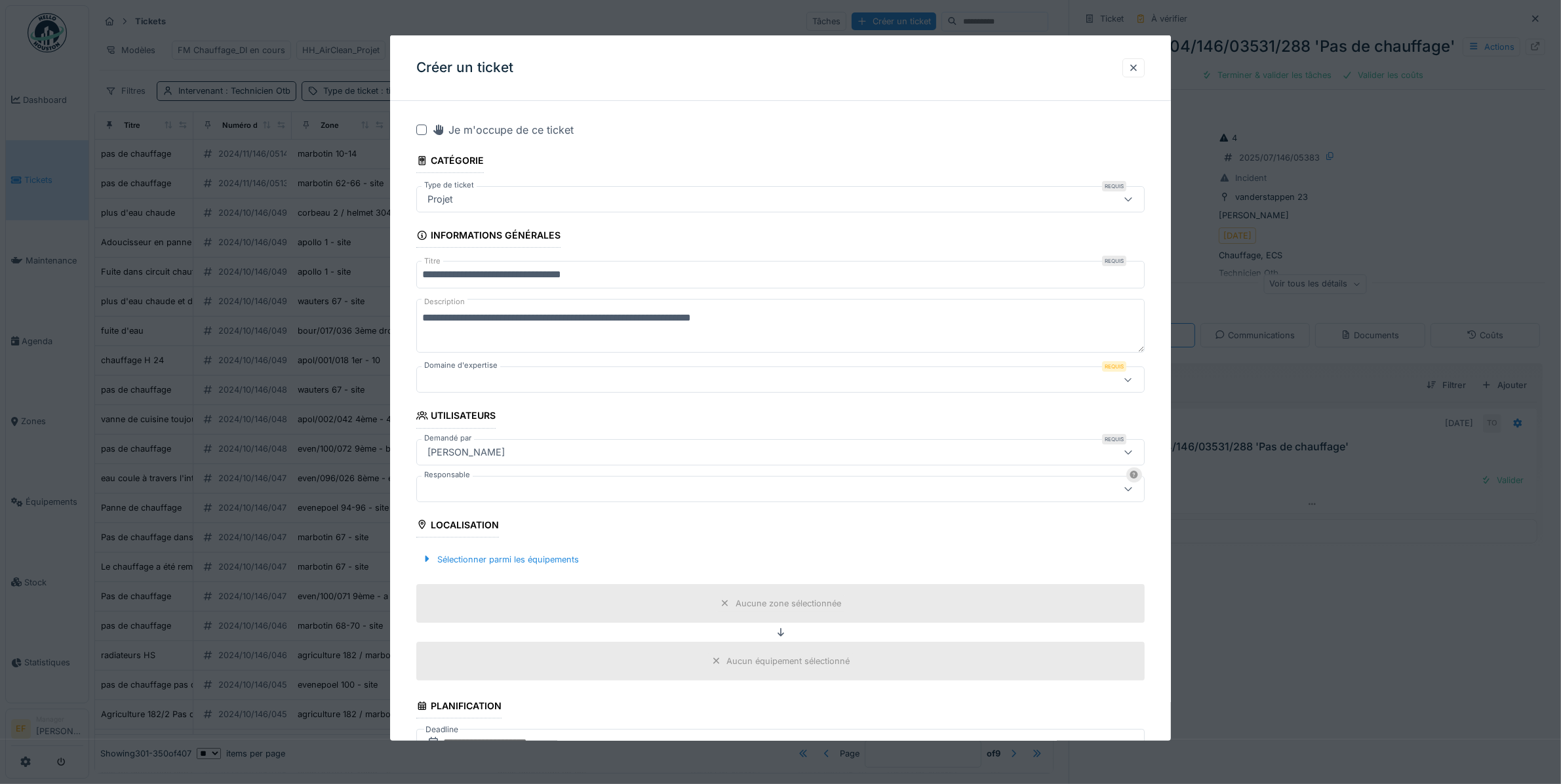
click at [780, 319] on textarea "**********" at bounding box center [781, 325] width 729 height 54
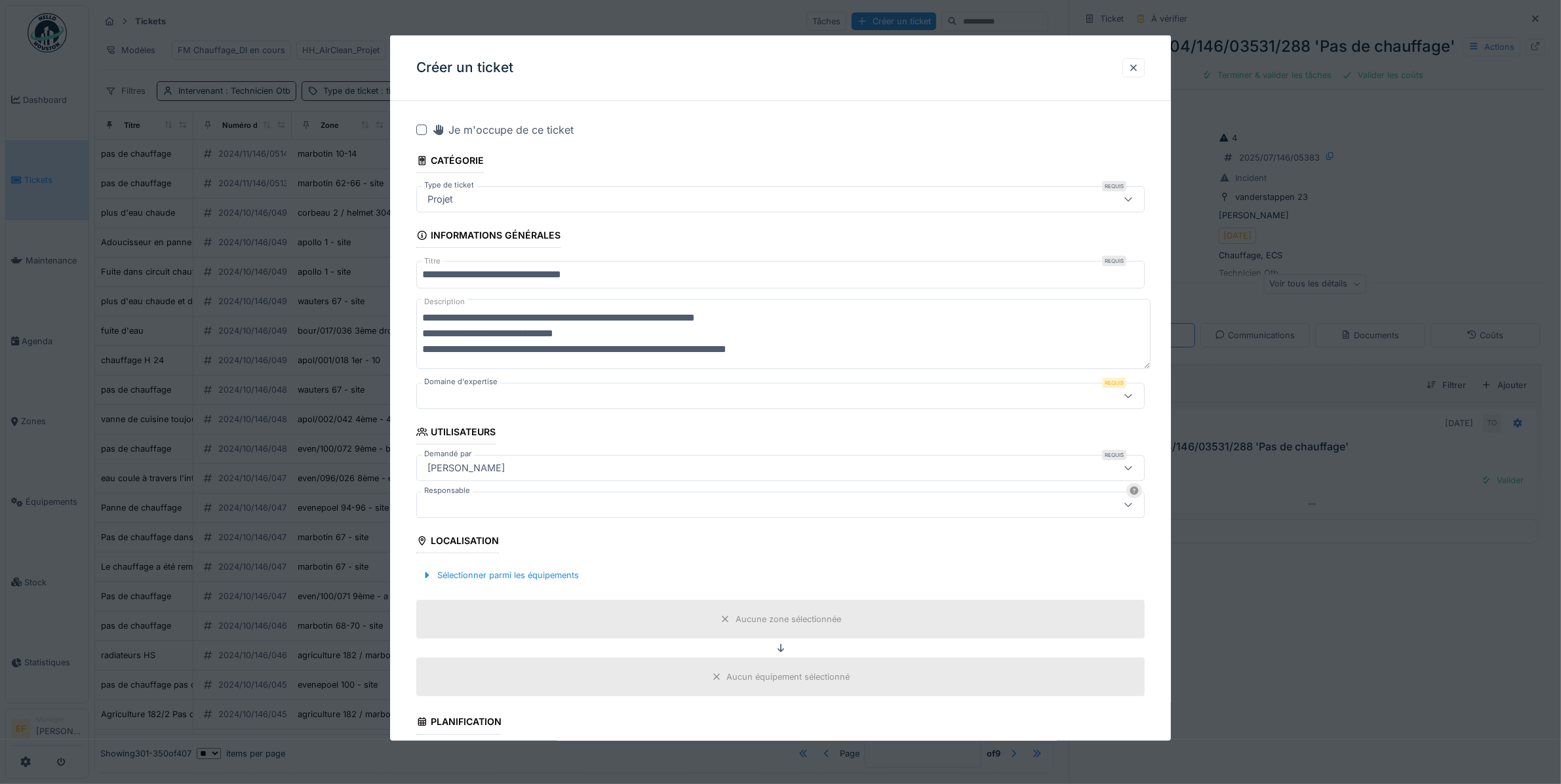
click at [437, 333] on textarea "**********" at bounding box center [784, 333] width 735 height 69
type textarea "**********"
click at [480, 397] on div at bounding box center [738, 396] width 634 height 14
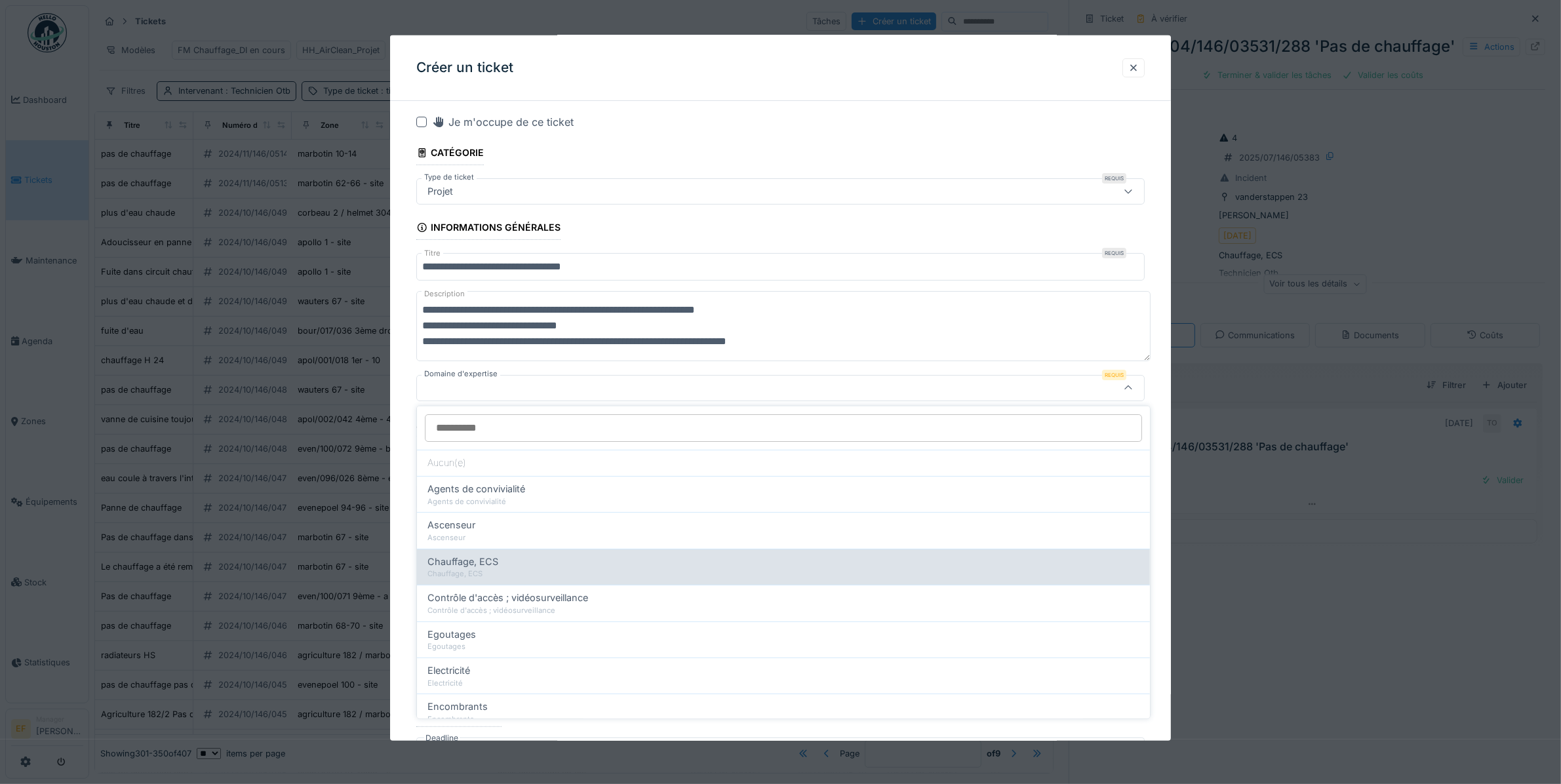
click at [476, 565] on span "Chauffage, ECS" at bounding box center [463, 562] width 71 height 14
type input "***"
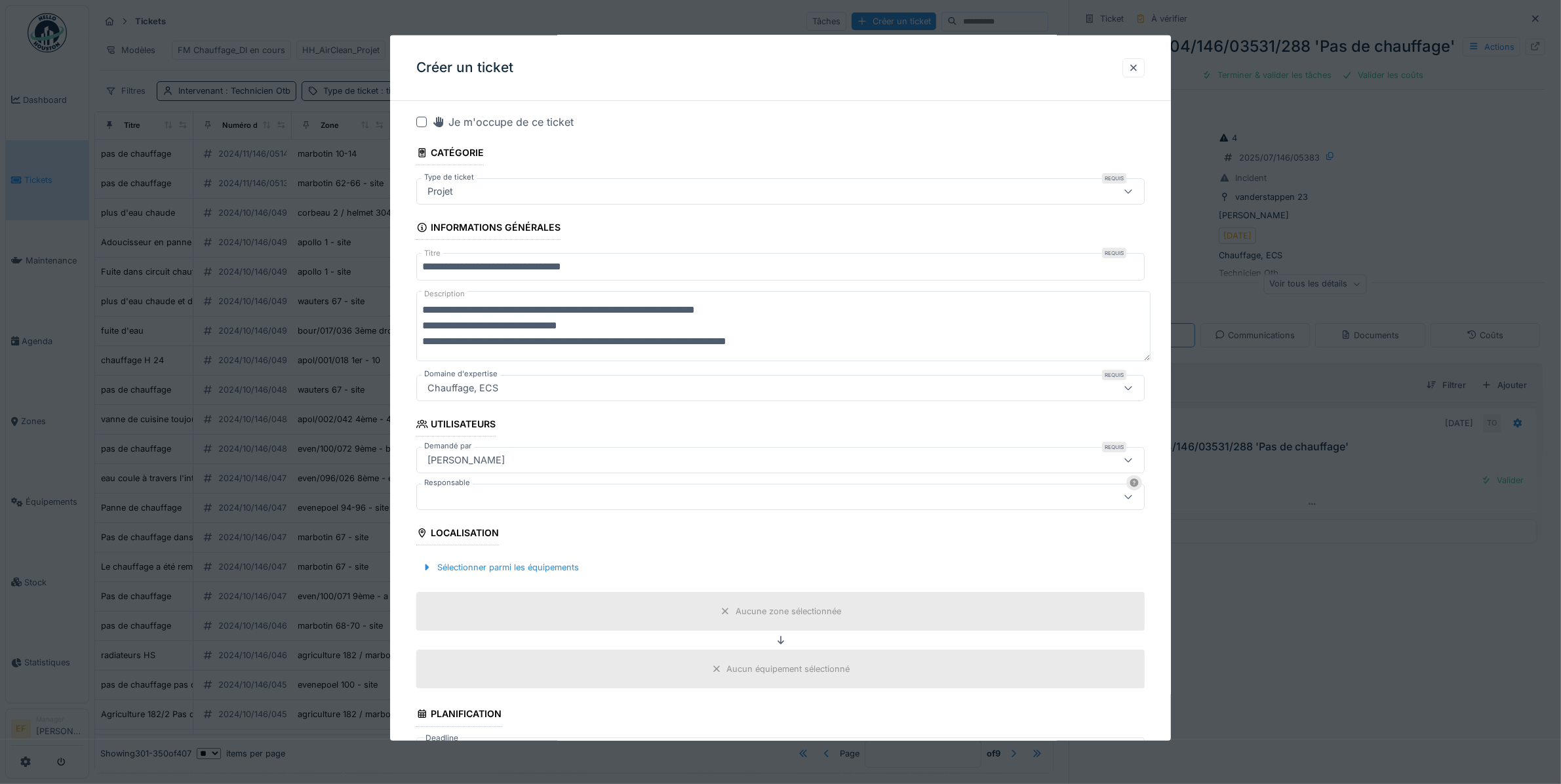
click at [456, 495] on div at bounding box center [738, 497] width 634 height 14
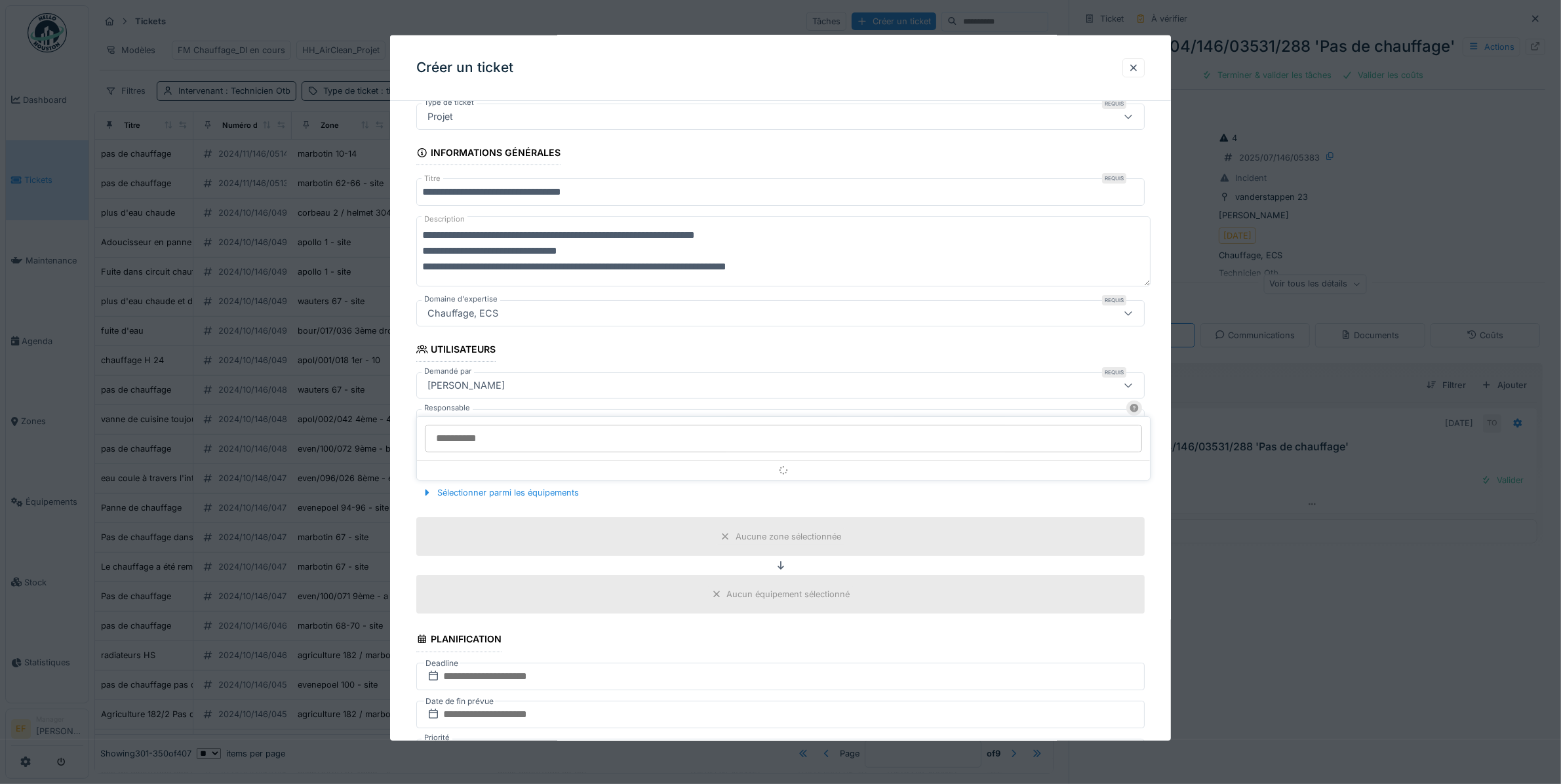
scroll to position [117, 0]
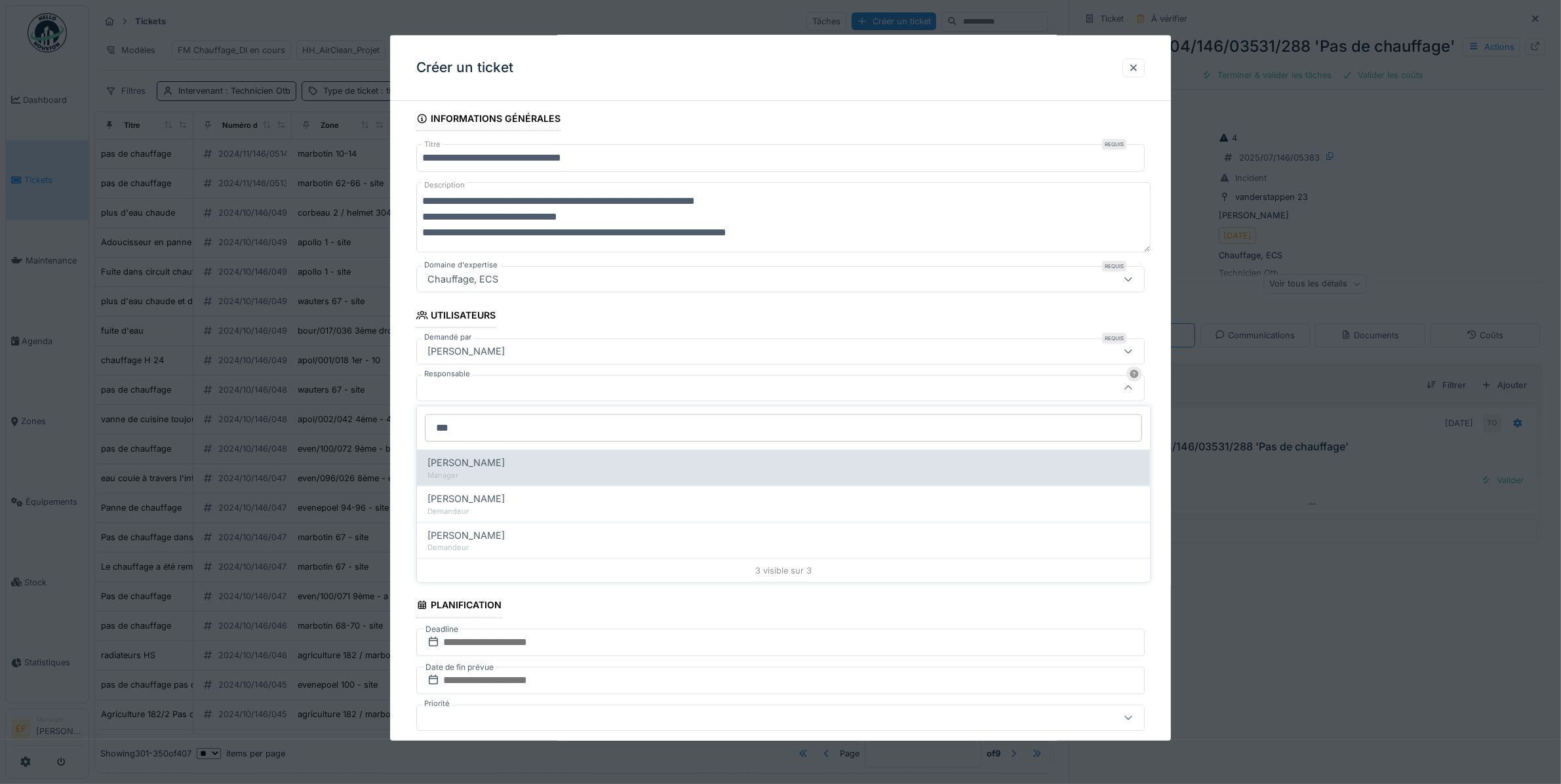
type input "***"
click at [485, 462] on span "[PERSON_NAME]" at bounding box center [465, 462] width 77 height 14
type input "****"
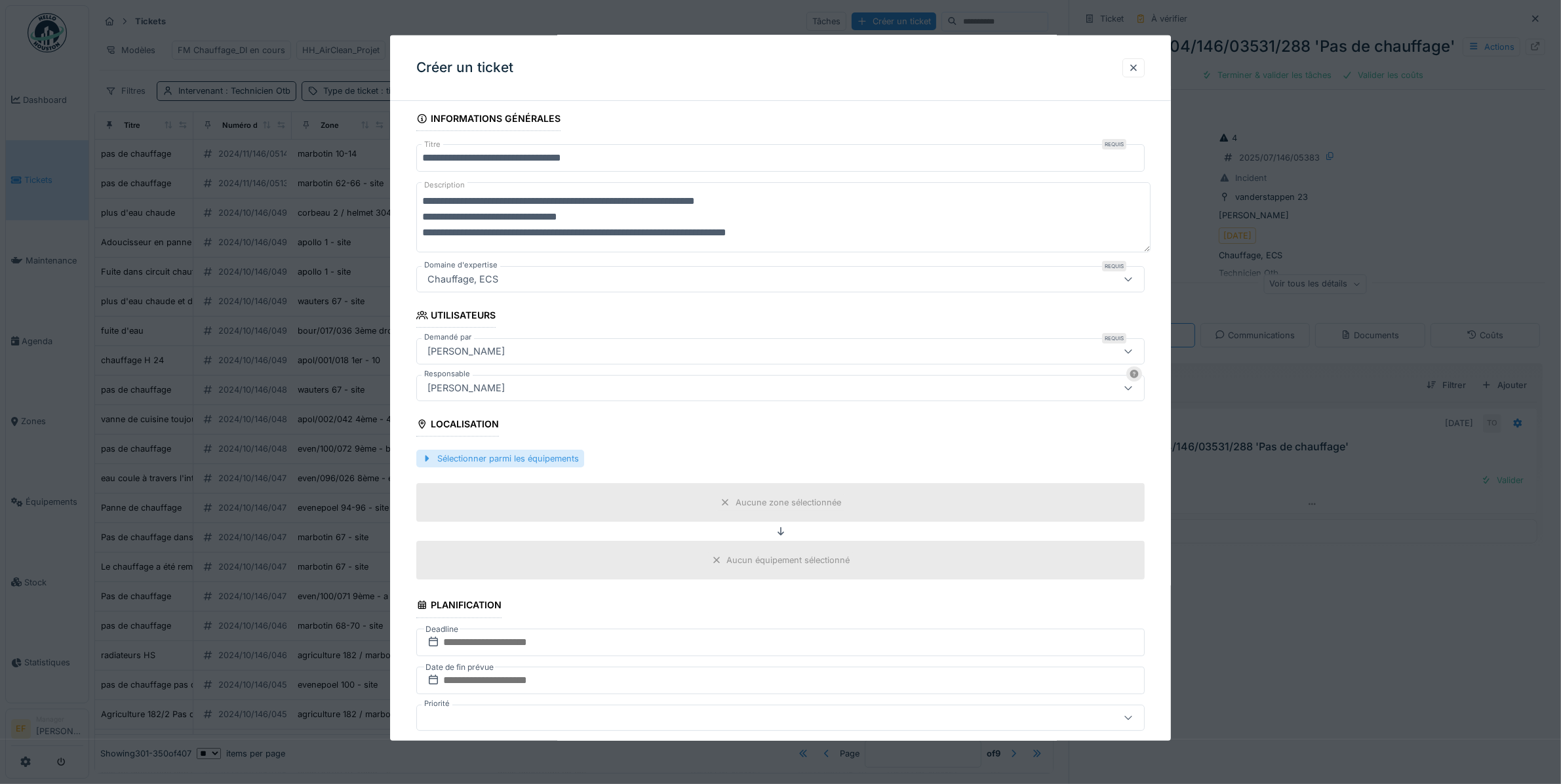
click at [513, 457] on div "Sélectionner parmi les équipements" at bounding box center [500, 459] width 168 height 18
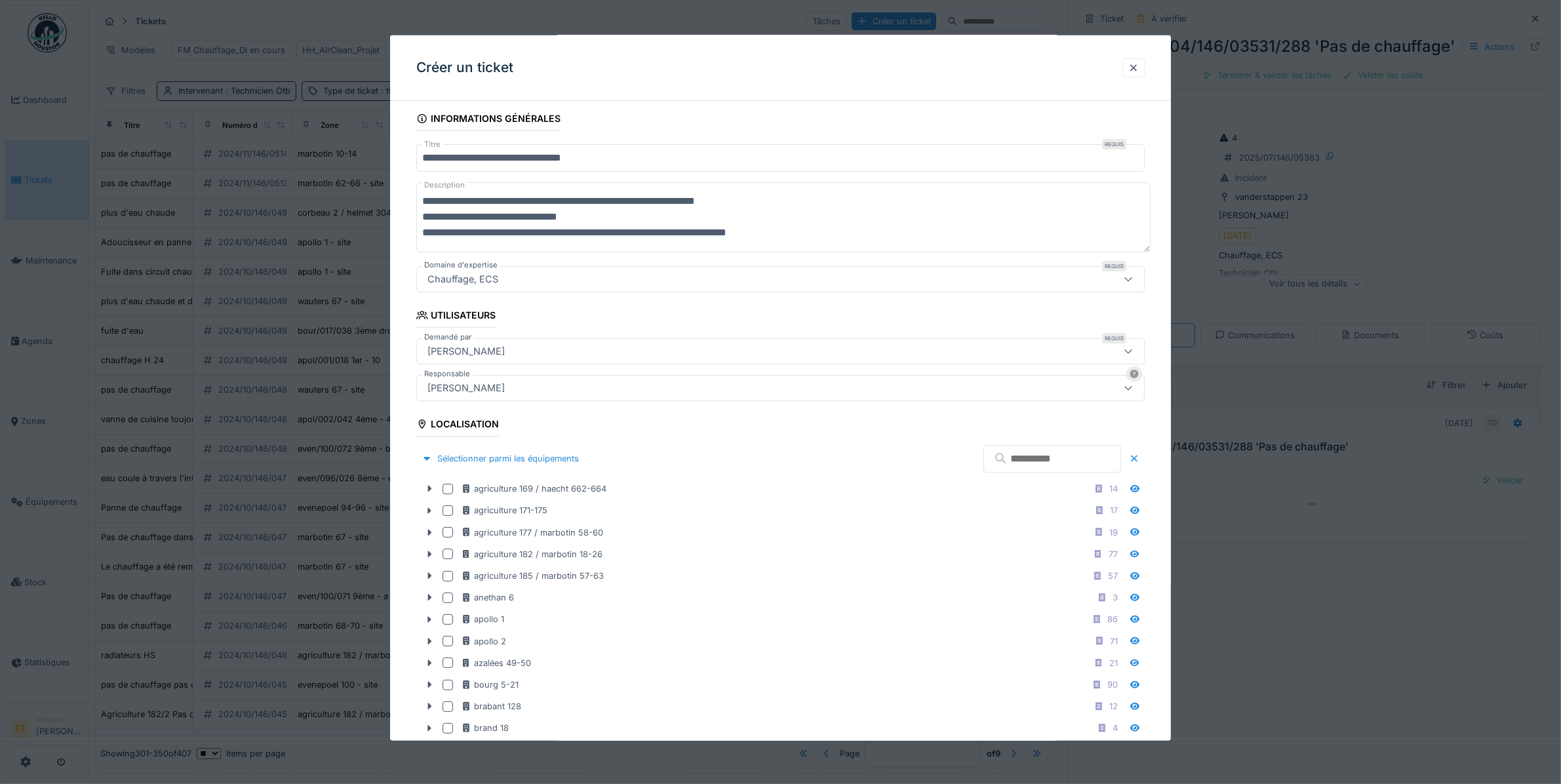
click at [997, 455] on input "text" at bounding box center [1052, 458] width 137 height 27
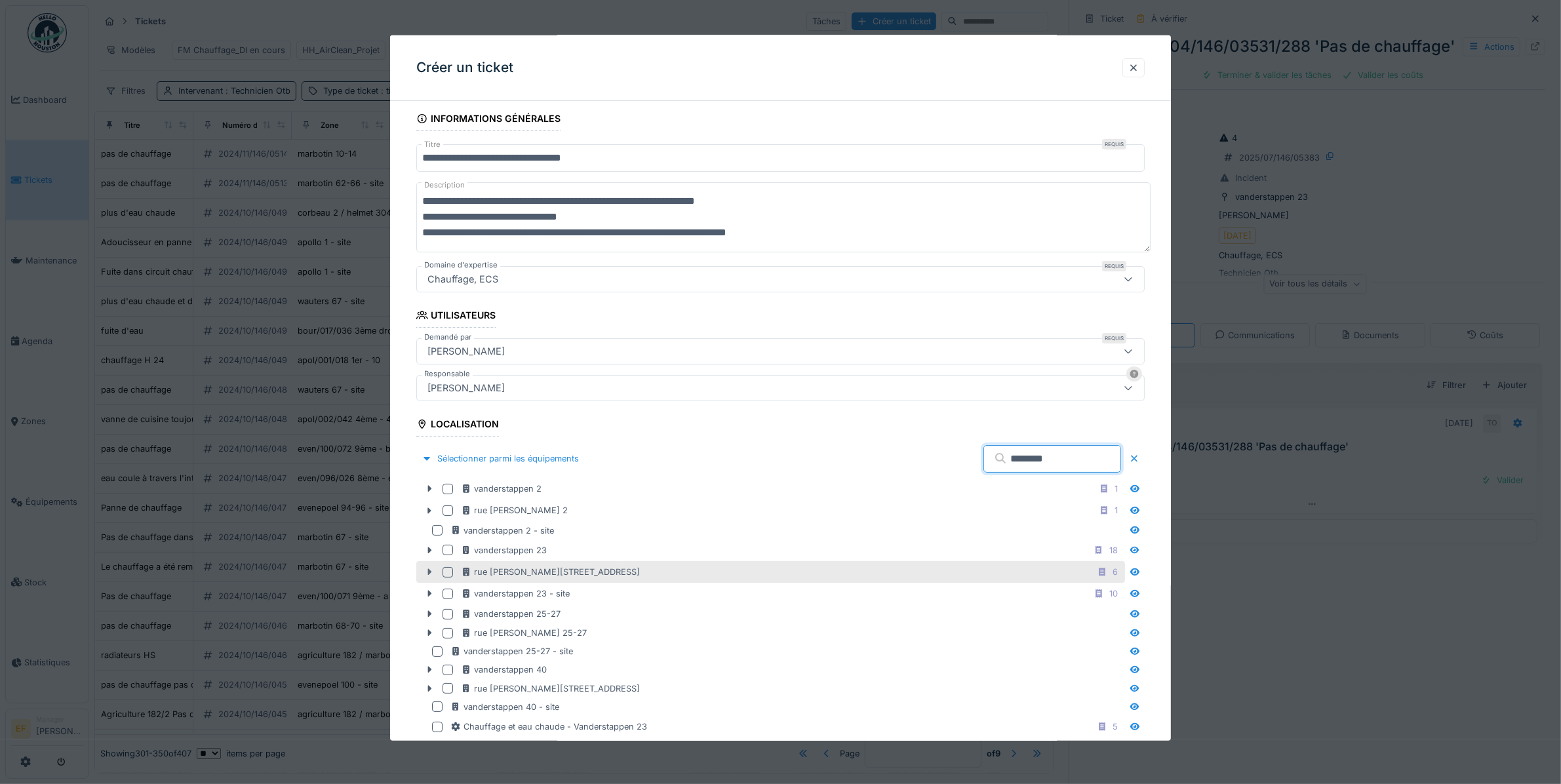
type input "********"
click at [431, 572] on icon at bounding box center [430, 571] width 4 height 6
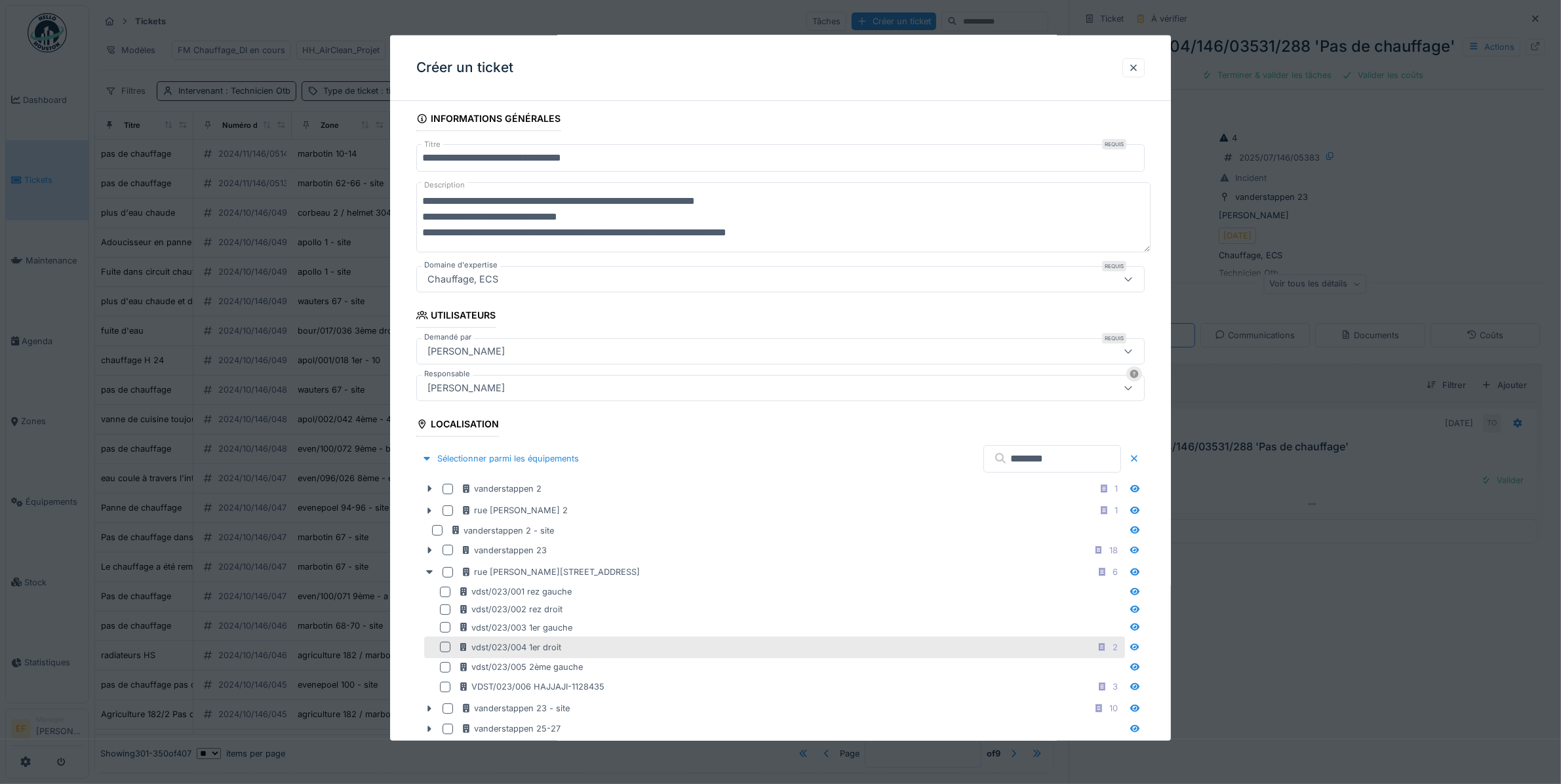
click at [444, 651] on div at bounding box center [445, 647] width 11 height 11
click at [515, 462] on div "Sélectionner parmi les équipements" at bounding box center [500, 459] width 168 height 18
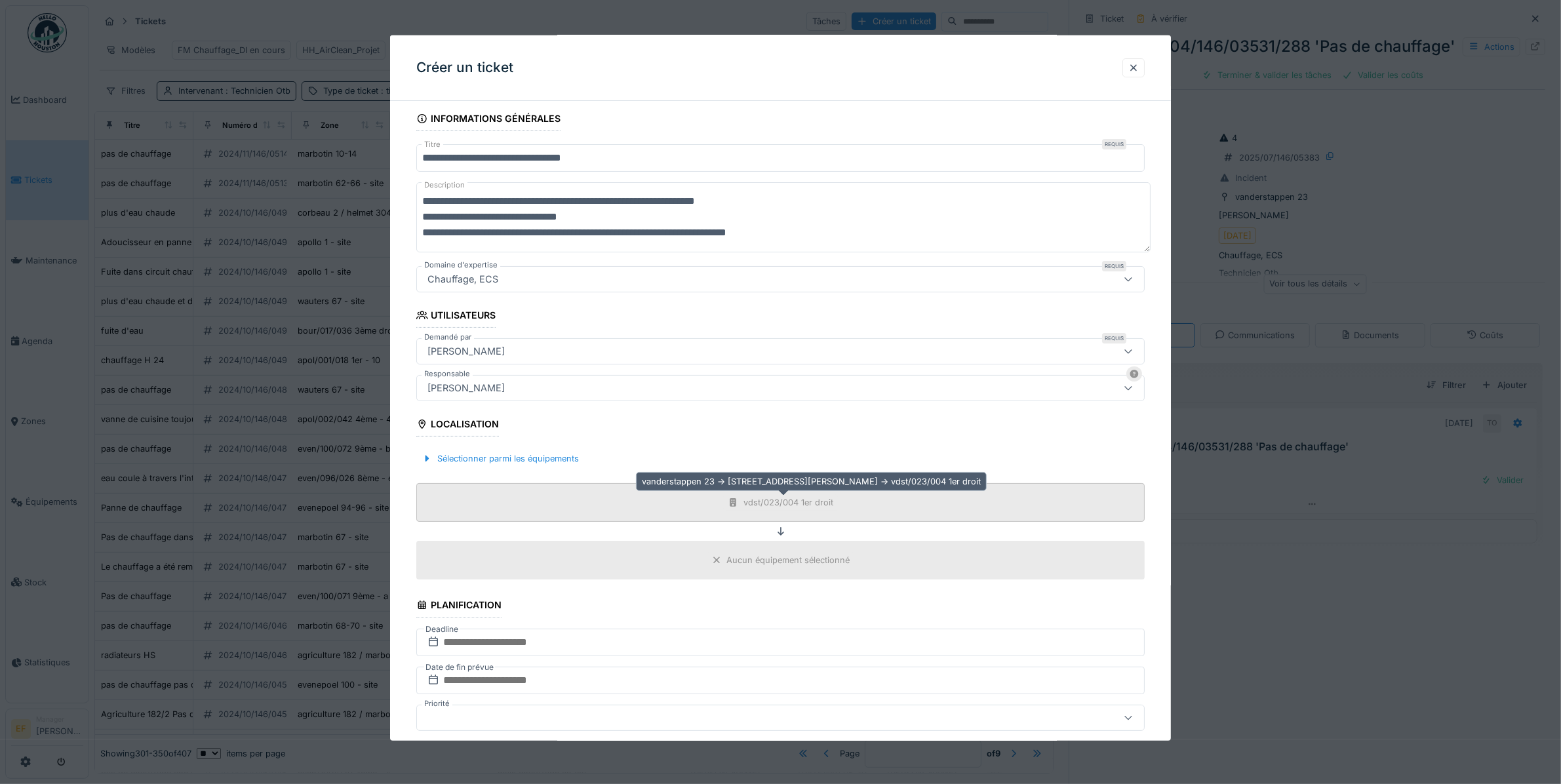
click at [768, 503] on div "vdst/023/004 1er droit" at bounding box center [788, 502] width 90 height 12
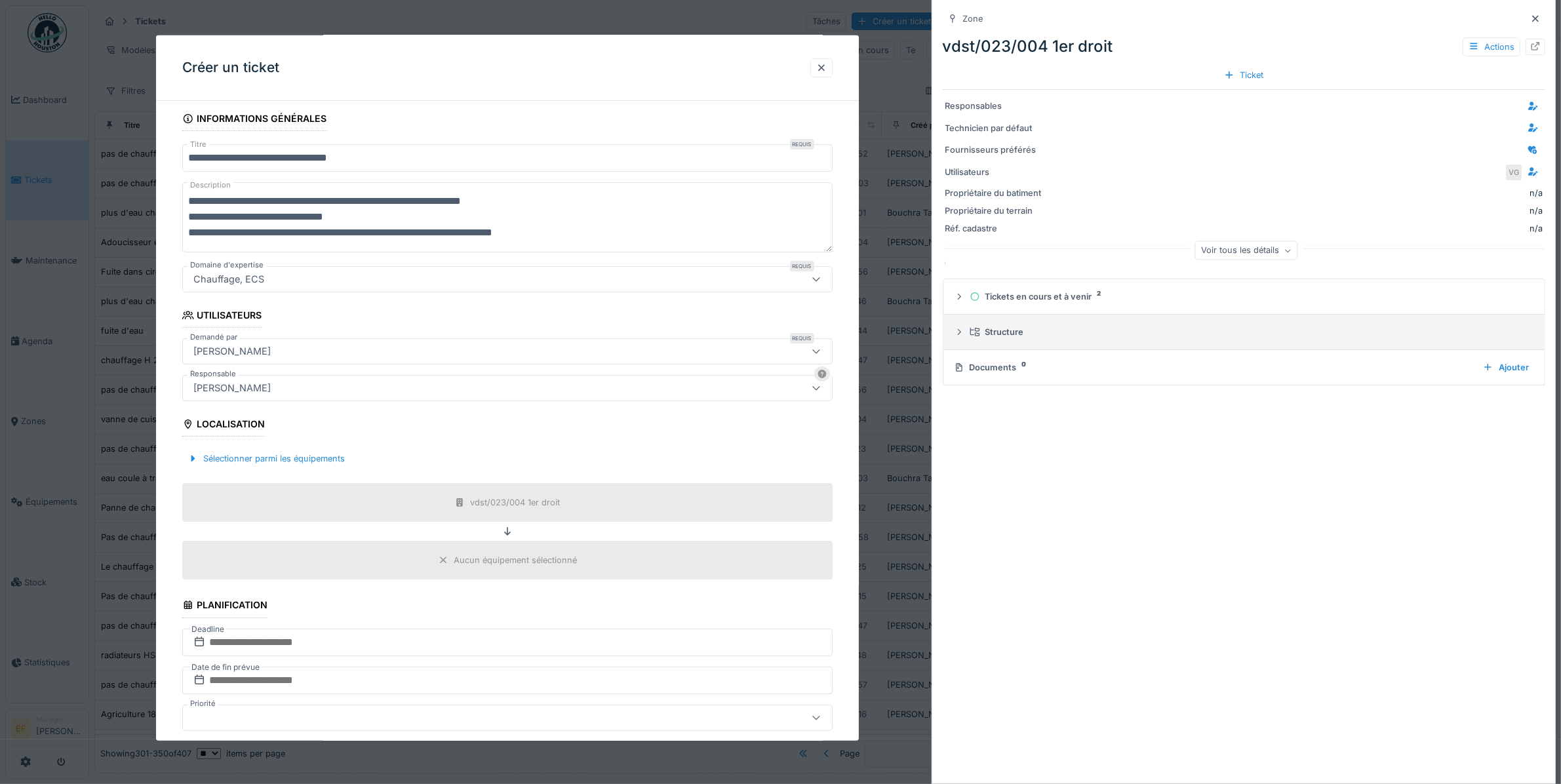
click at [958, 336] on icon at bounding box center [959, 332] width 11 height 9
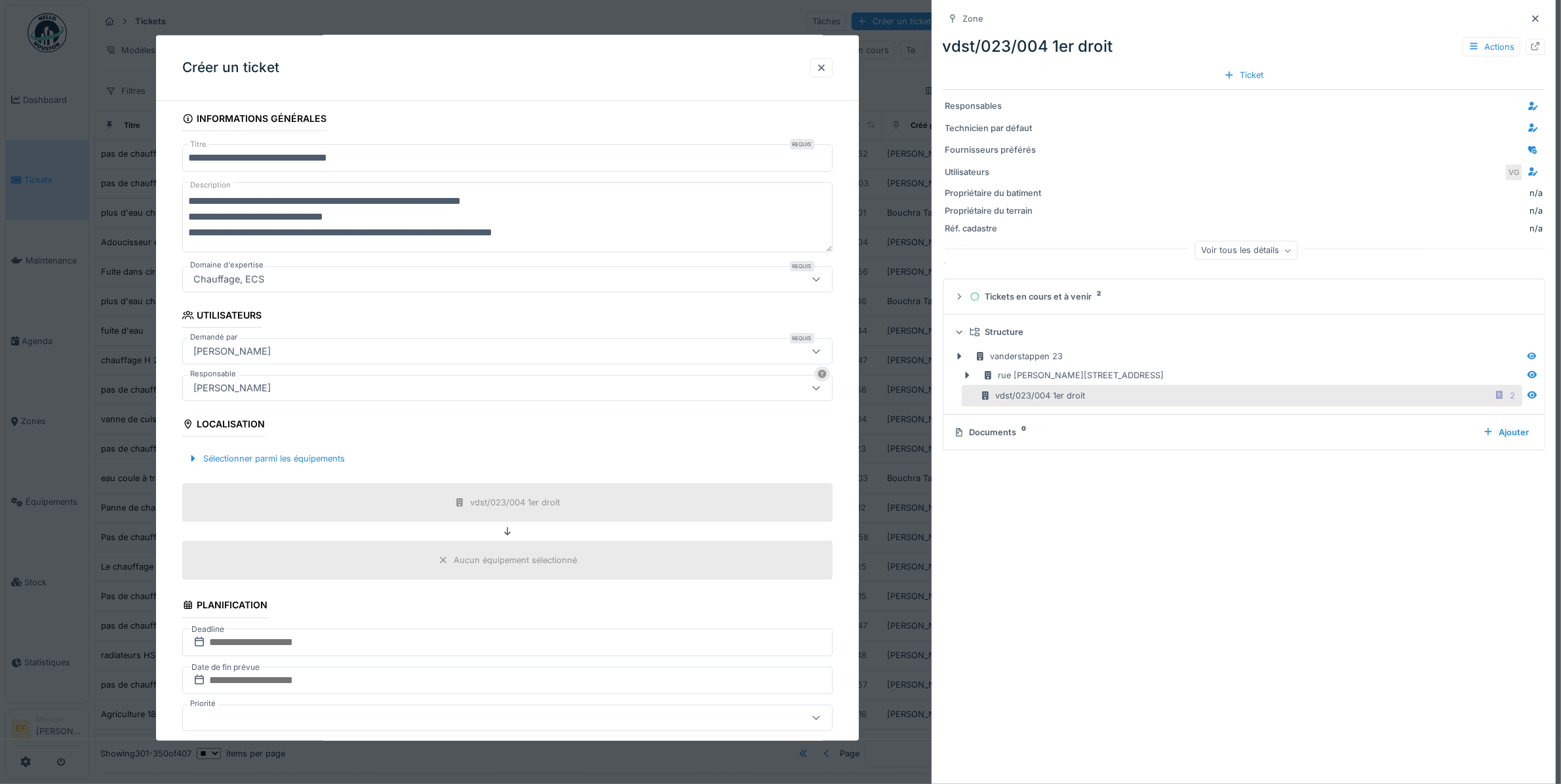
click at [1067, 397] on div "vdst/023/004 1er droit" at bounding box center [1033, 395] width 105 height 12
click at [520, 594] on fieldset "**********" at bounding box center [507, 575] width 650 height 1161
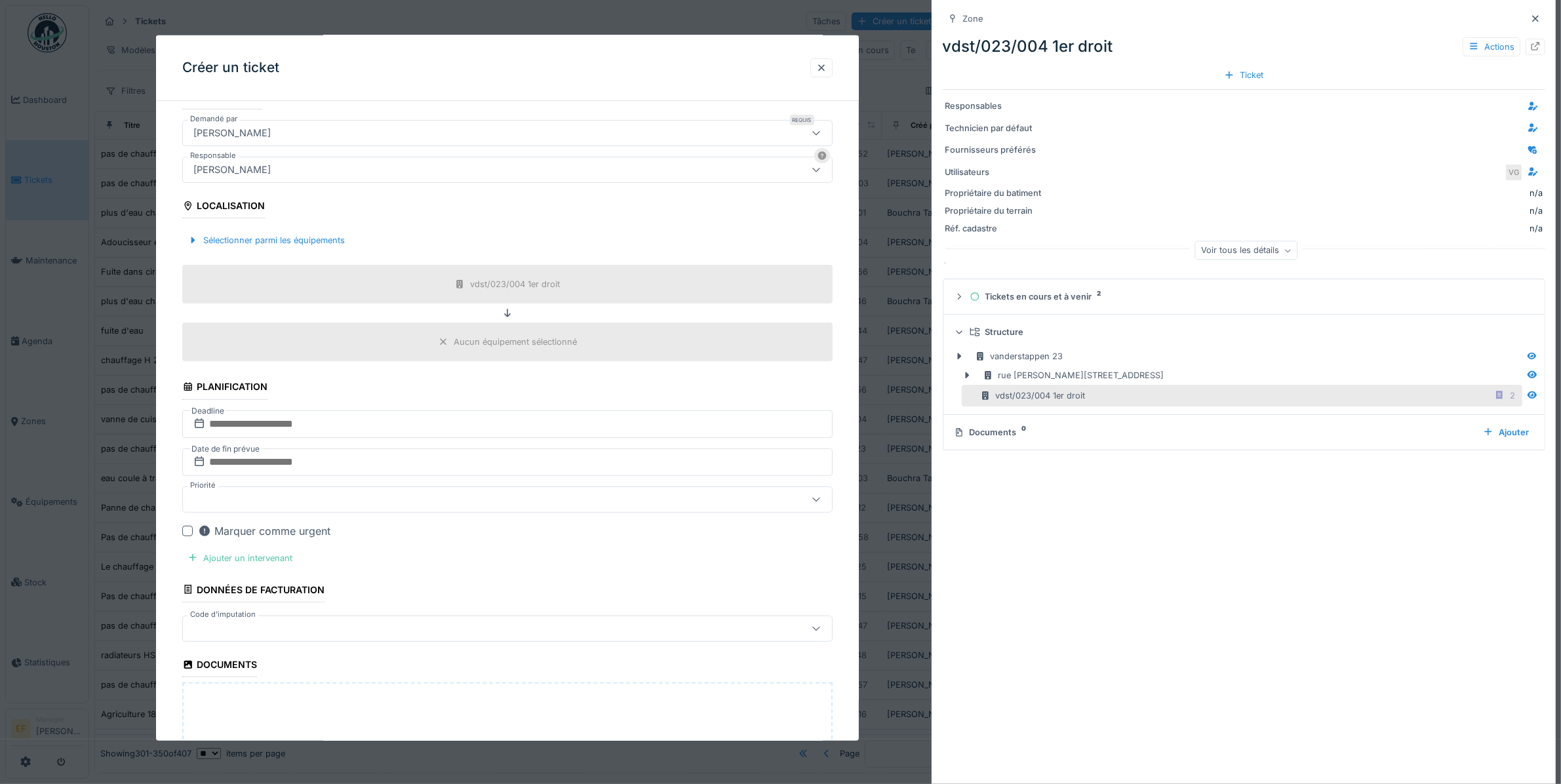
scroll to position [362, 0]
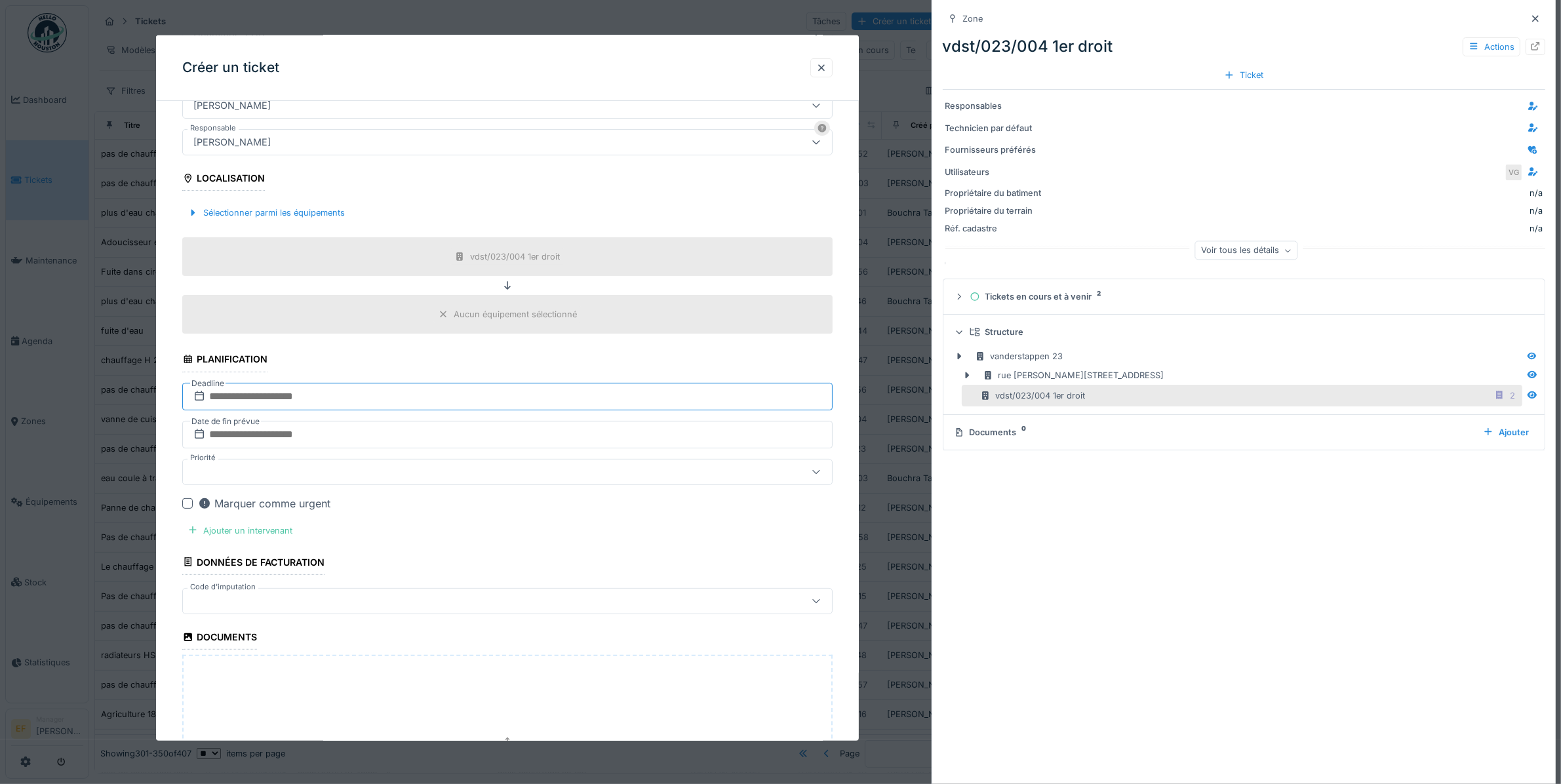
click at [281, 397] on input "text" at bounding box center [507, 395] width 650 height 27
click at [574, 428] on span "Next Month" at bounding box center [574, 428] width 0 height 16
click at [445, 569] on div "29" at bounding box center [443, 567] width 18 height 18
click at [589, 397] on input "**********" at bounding box center [507, 395] width 650 height 27
click at [574, 430] on span "Next Month" at bounding box center [574, 428] width 0 height 16
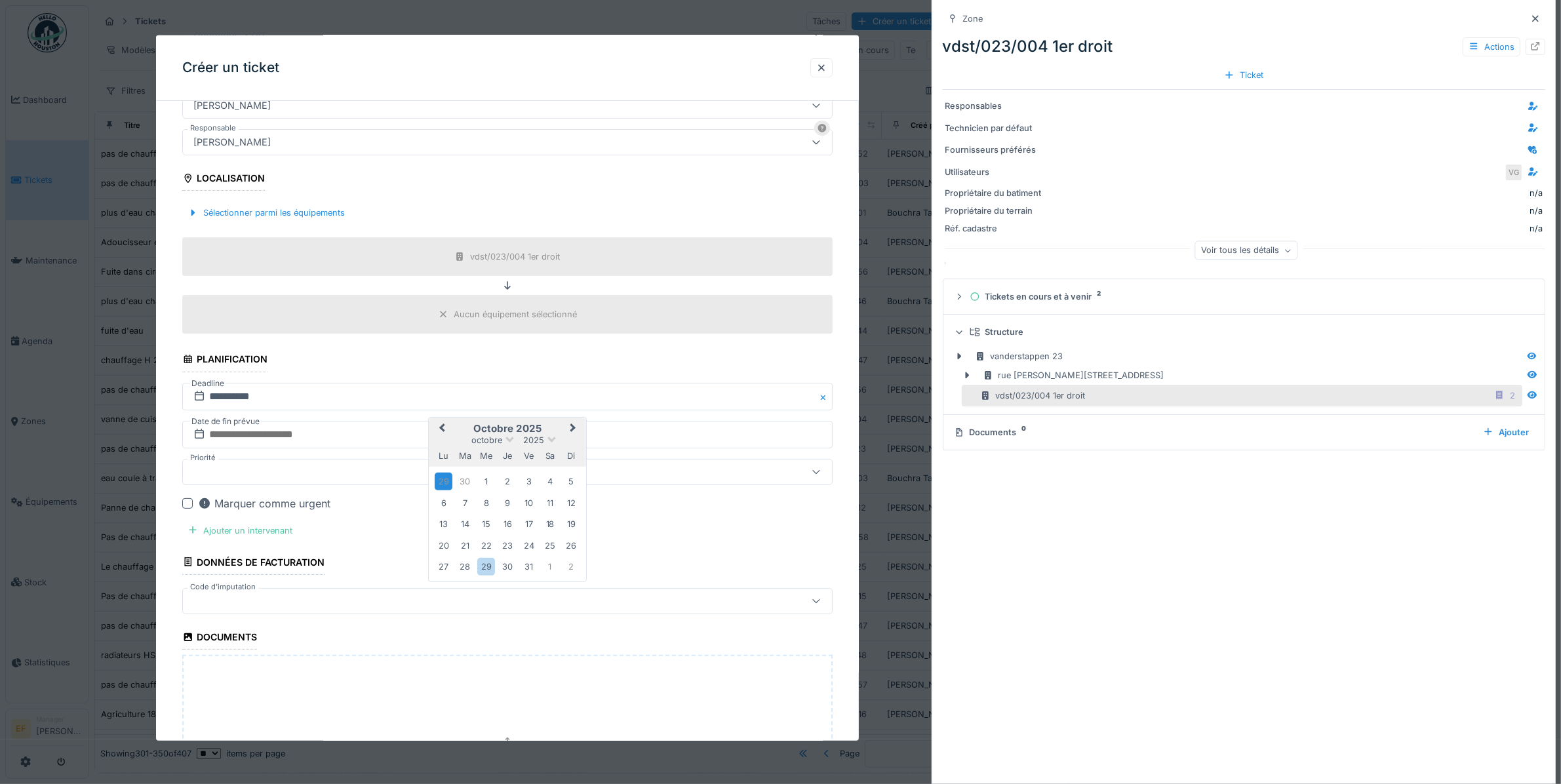
click at [442, 428] on span "Previous Month" at bounding box center [442, 428] width 0 height 16
click at [528, 503] on div "12" at bounding box center [529, 502] width 18 height 18
click at [311, 439] on input "text" at bounding box center [507, 433] width 650 height 27
click at [500, 478] on span at bounding box center [503, 477] width 9 height 9
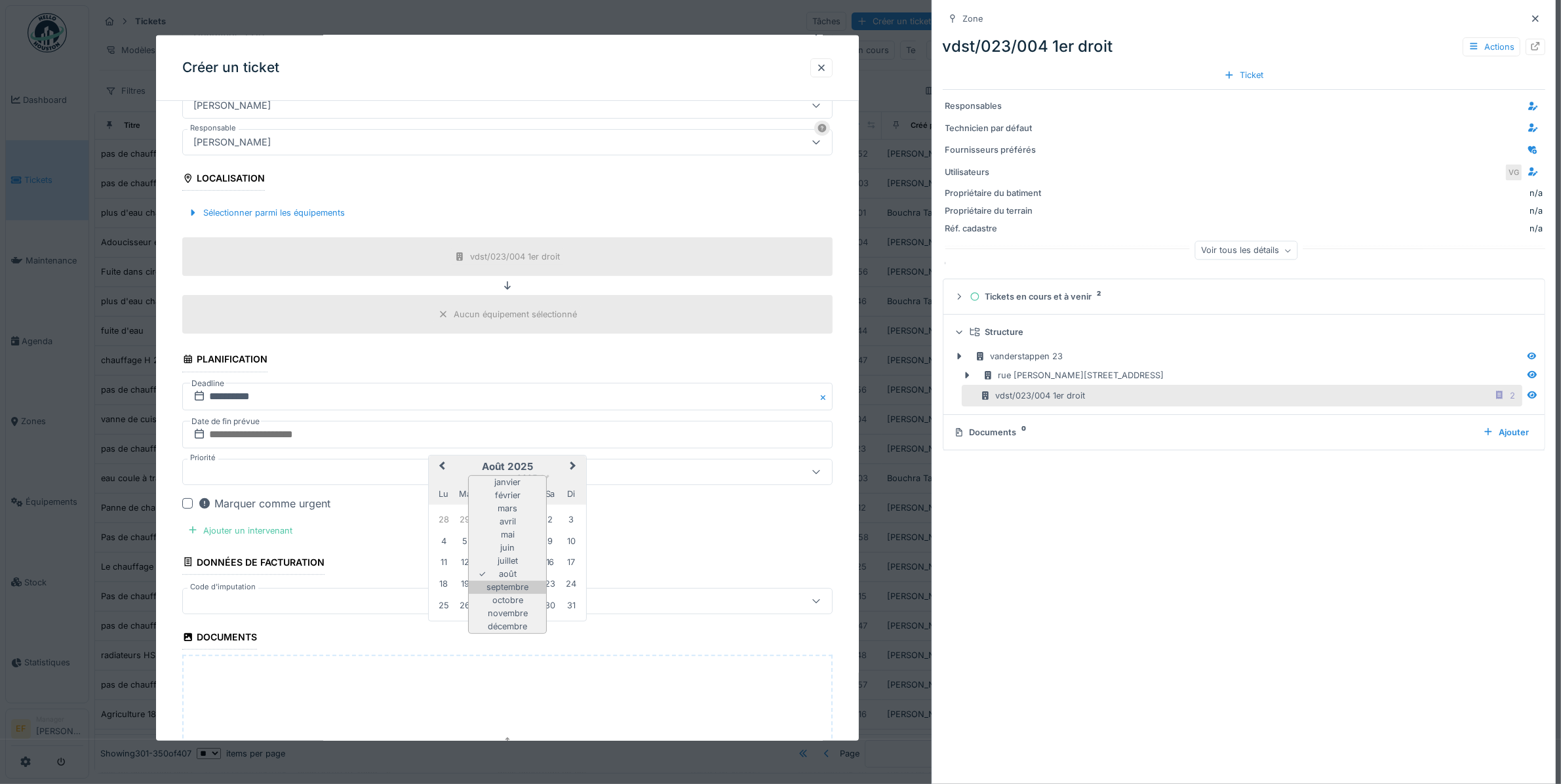
click at [503, 585] on div "septembre" at bounding box center [507, 586] width 77 height 13
click at [528, 535] on div "12" at bounding box center [529, 540] width 18 height 18
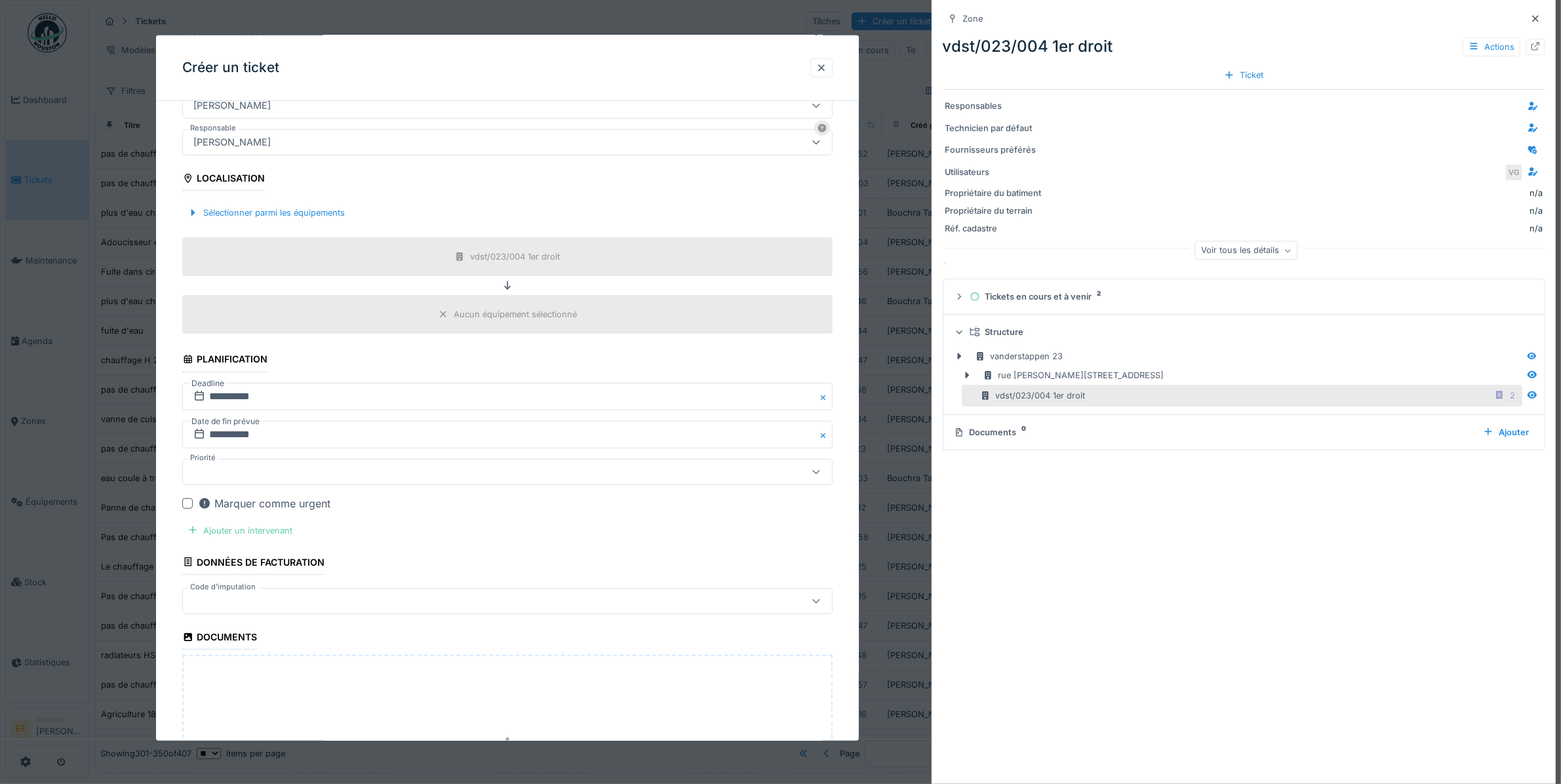
click at [221, 531] on div "Ajouter un intervenant" at bounding box center [240, 530] width 115 height 18
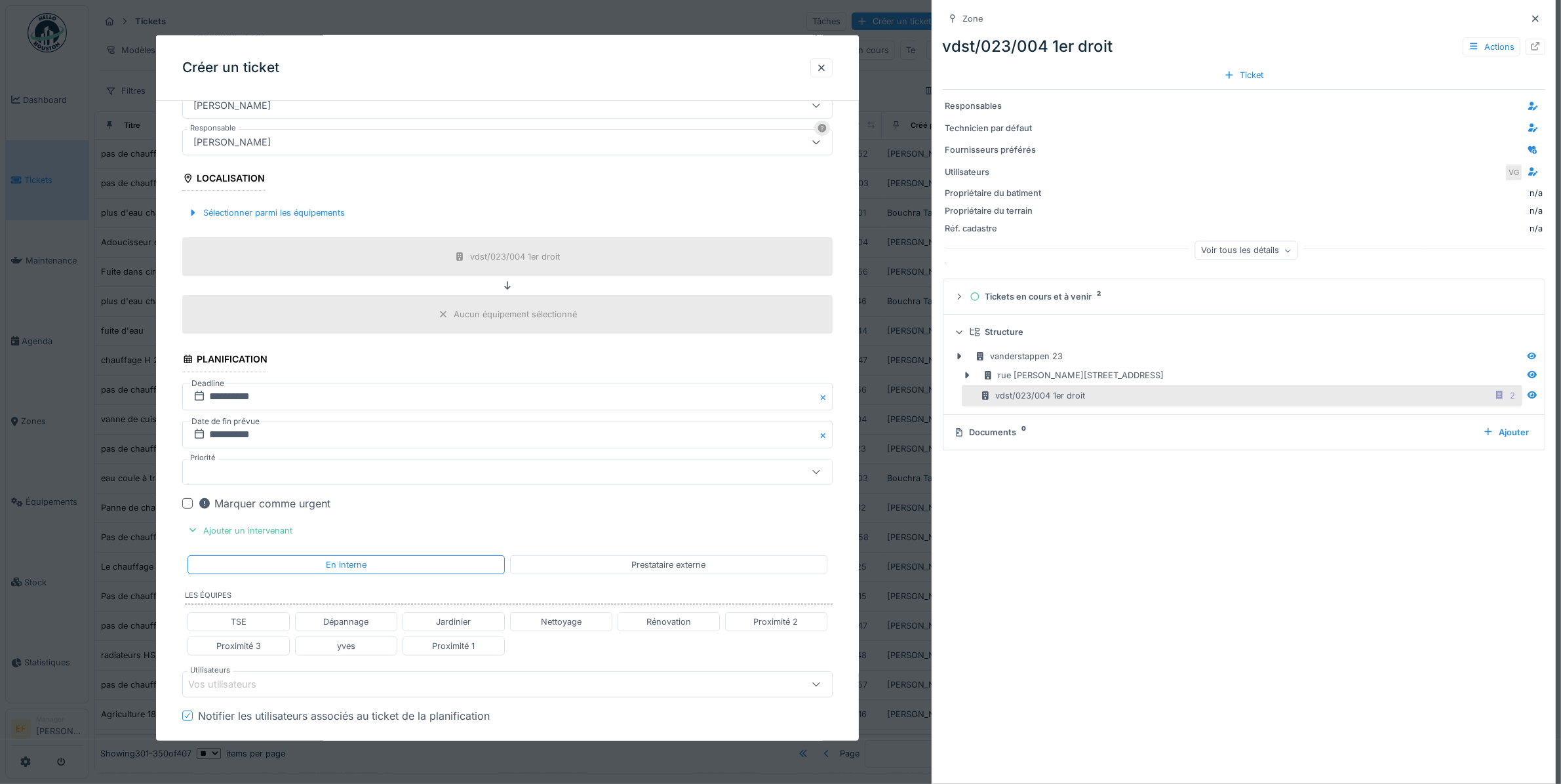
click at [259, 683] on div "Vos utilisateurs" at bounding box center [231, 684] width 87 height 14
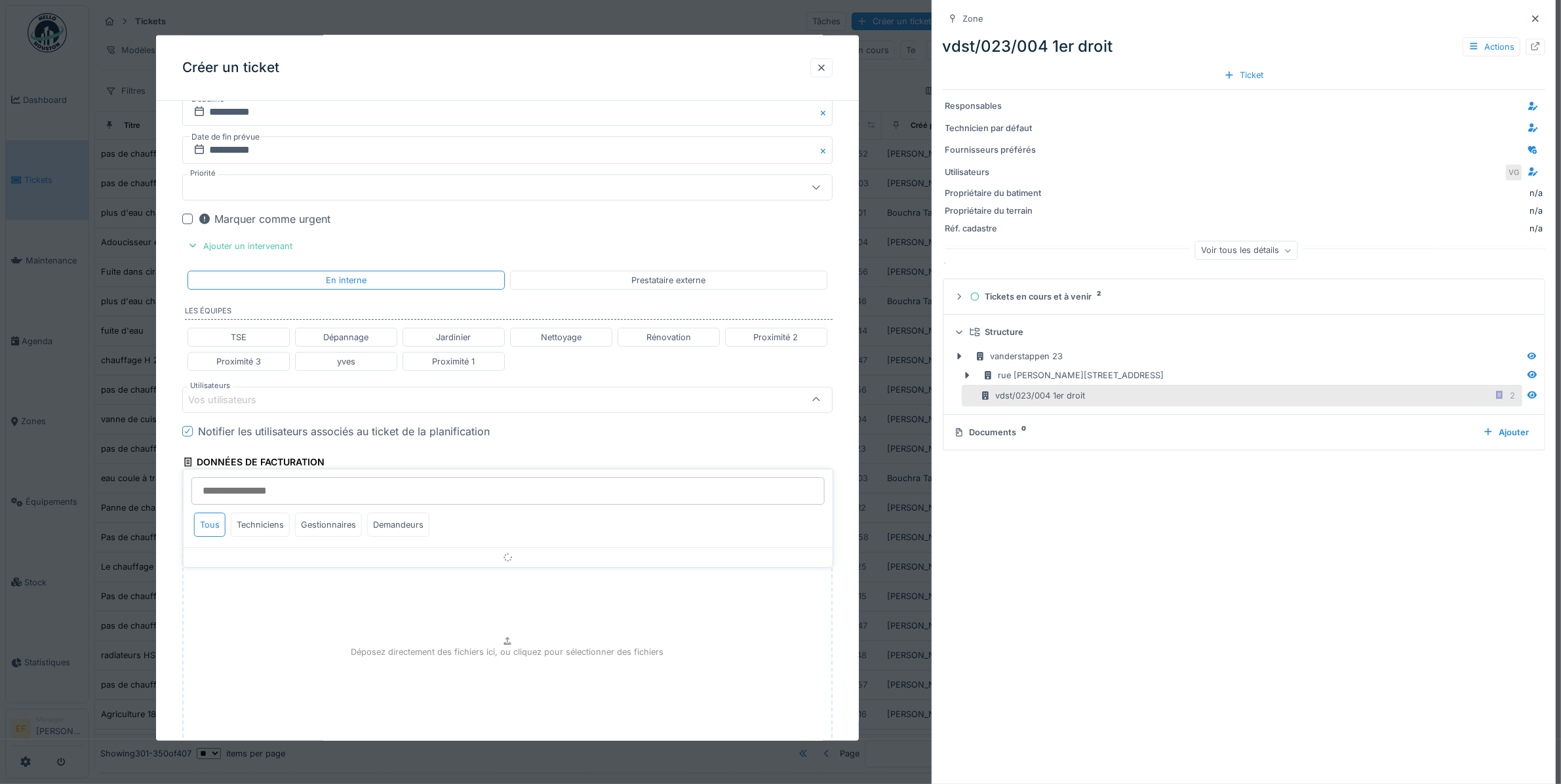
scroll to position [663, 0]
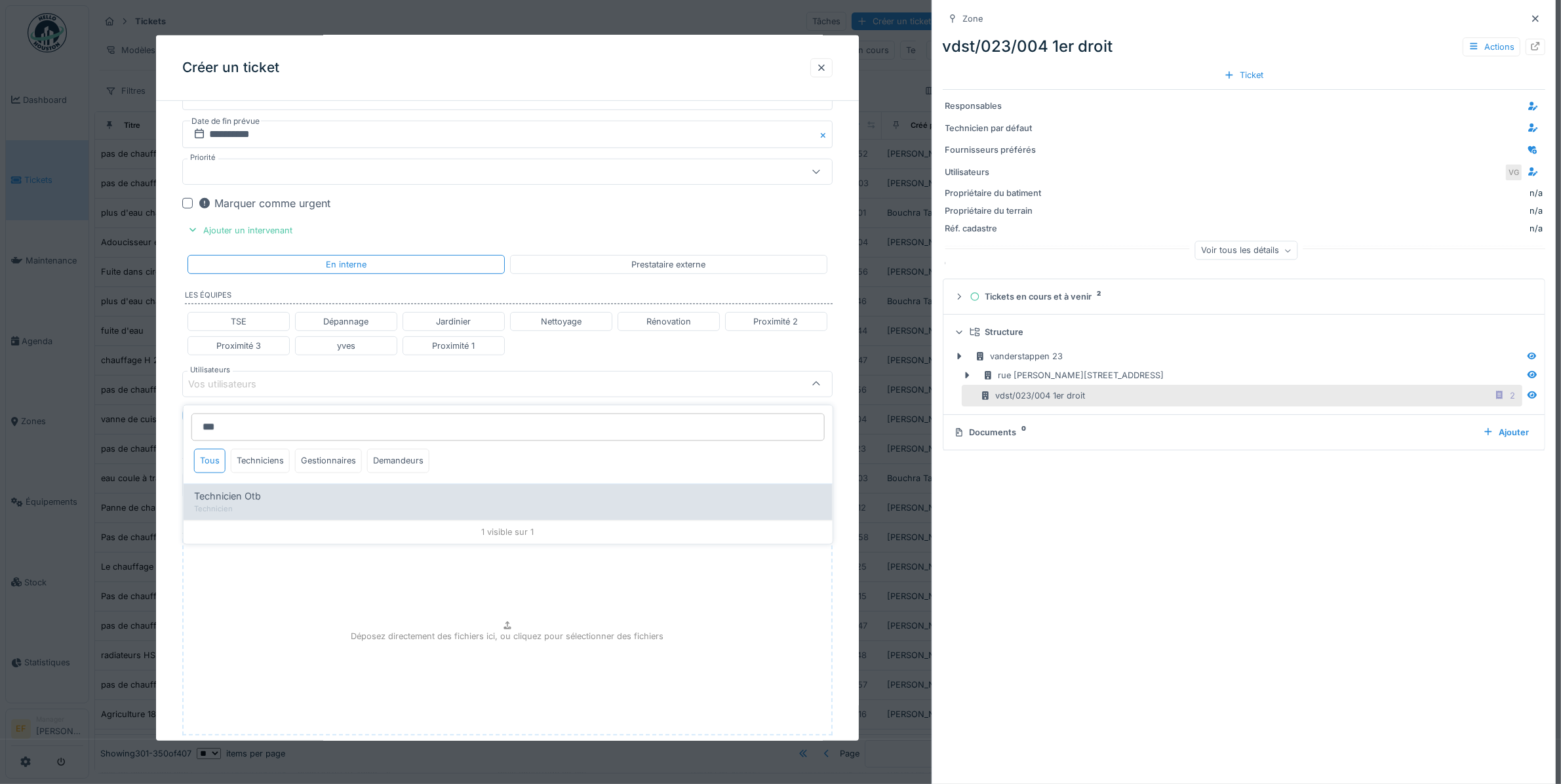
type input "***"
click at [244, 500] on span "Technicien Otb" at bounding box center [227, 497] width 66 height 14
type input "****"
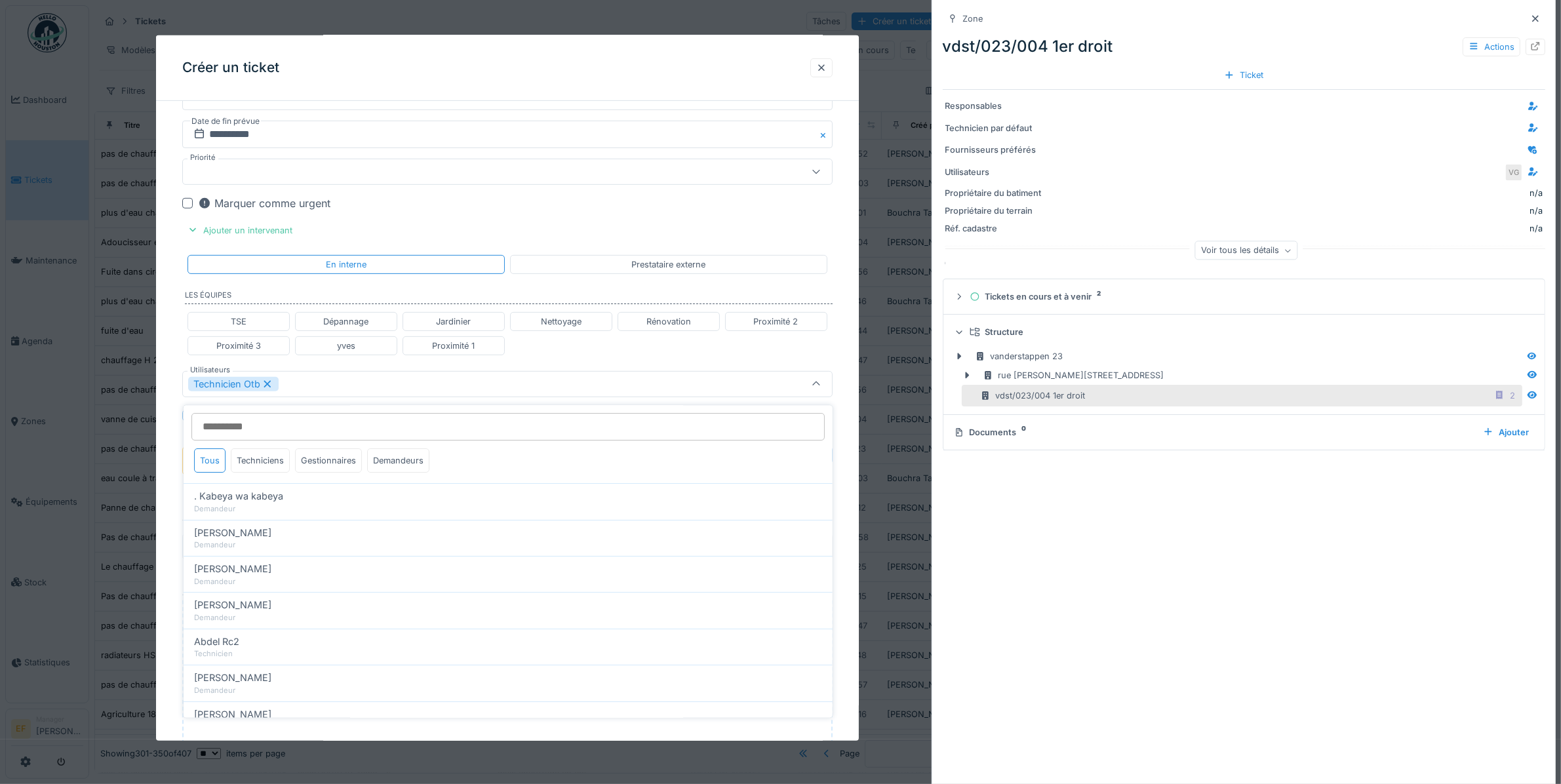
click at [334, 392] on div "Technicien Otb" at bounding box center [470, 384] width 564 height 14
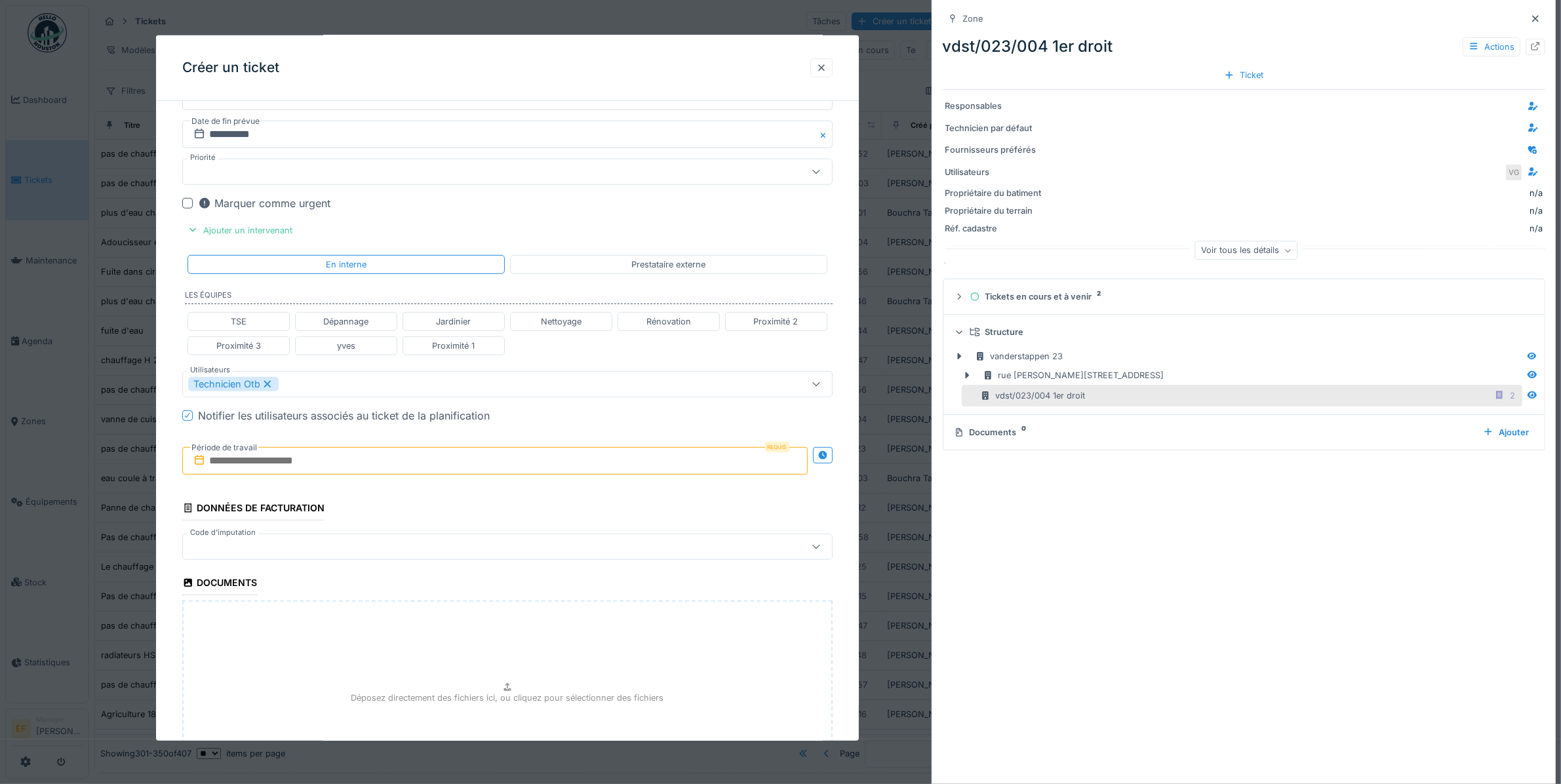
click at [263, 469] on input "text" at bounding box center [495, 461] width 625 height 27
click at [490, 507] on span at bounding box center [490, 502] width 9 height 9
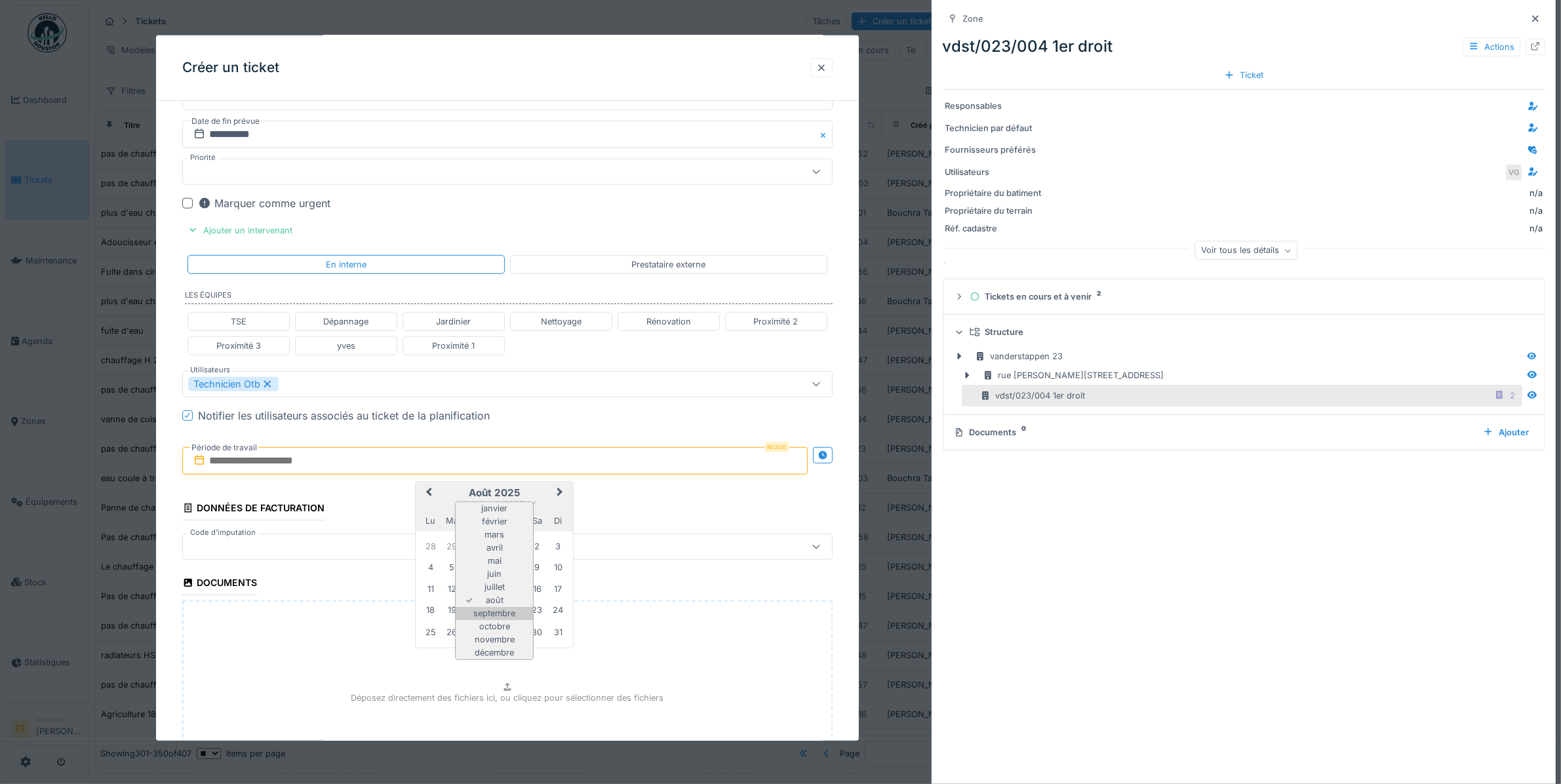
click at [486, 617] on div "septembre" at bounding box center [494, 613] width 77 height 13
click at [434, 548] on div "1" at bounding box center [431, 547] width 18 height 18
click at [508, 568] on div "12" at bounding box center [516, 567] width 18 height 18
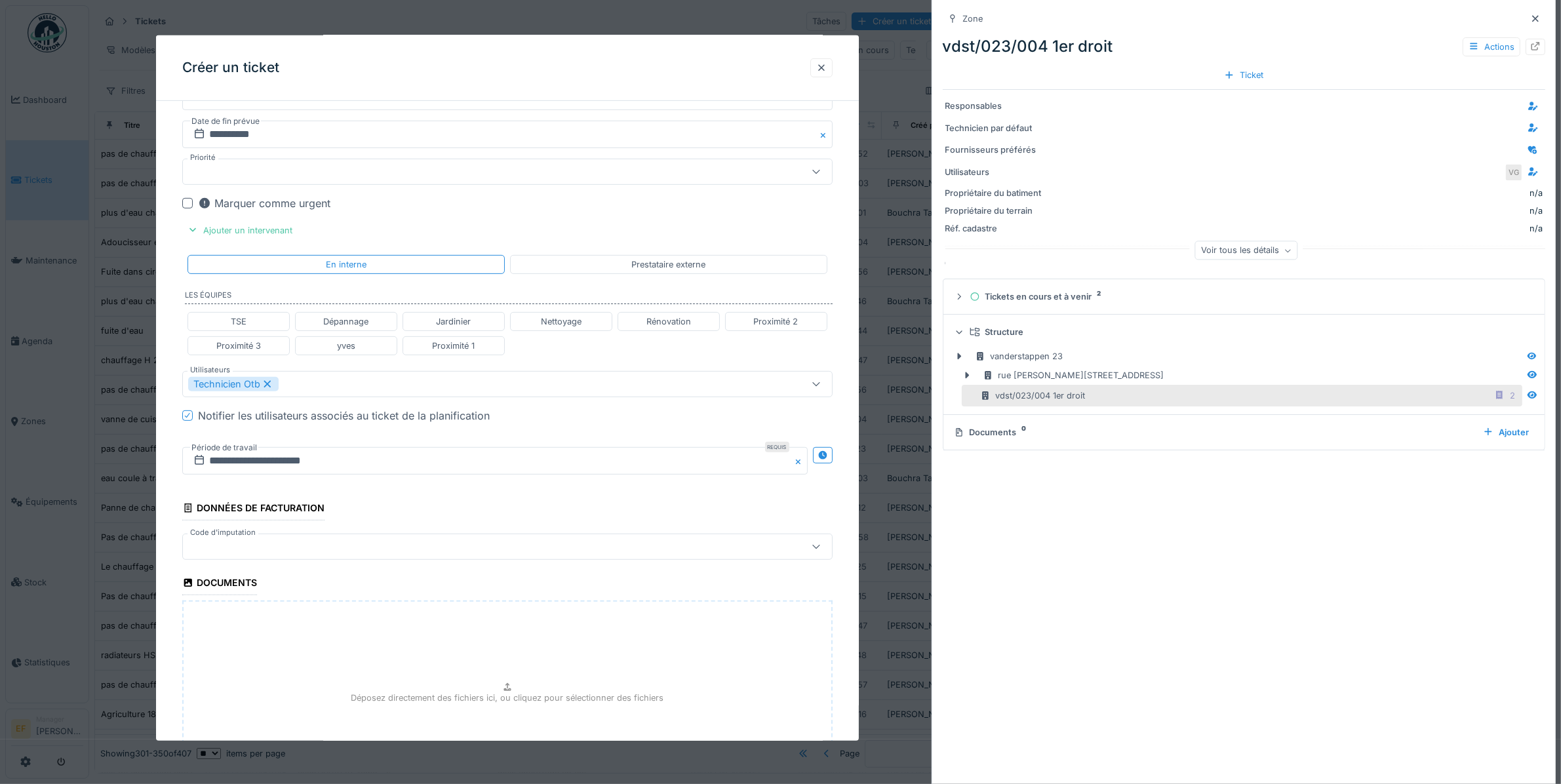
click at [246, 551] on div at bounding box center [470, 547] width 564 height 14
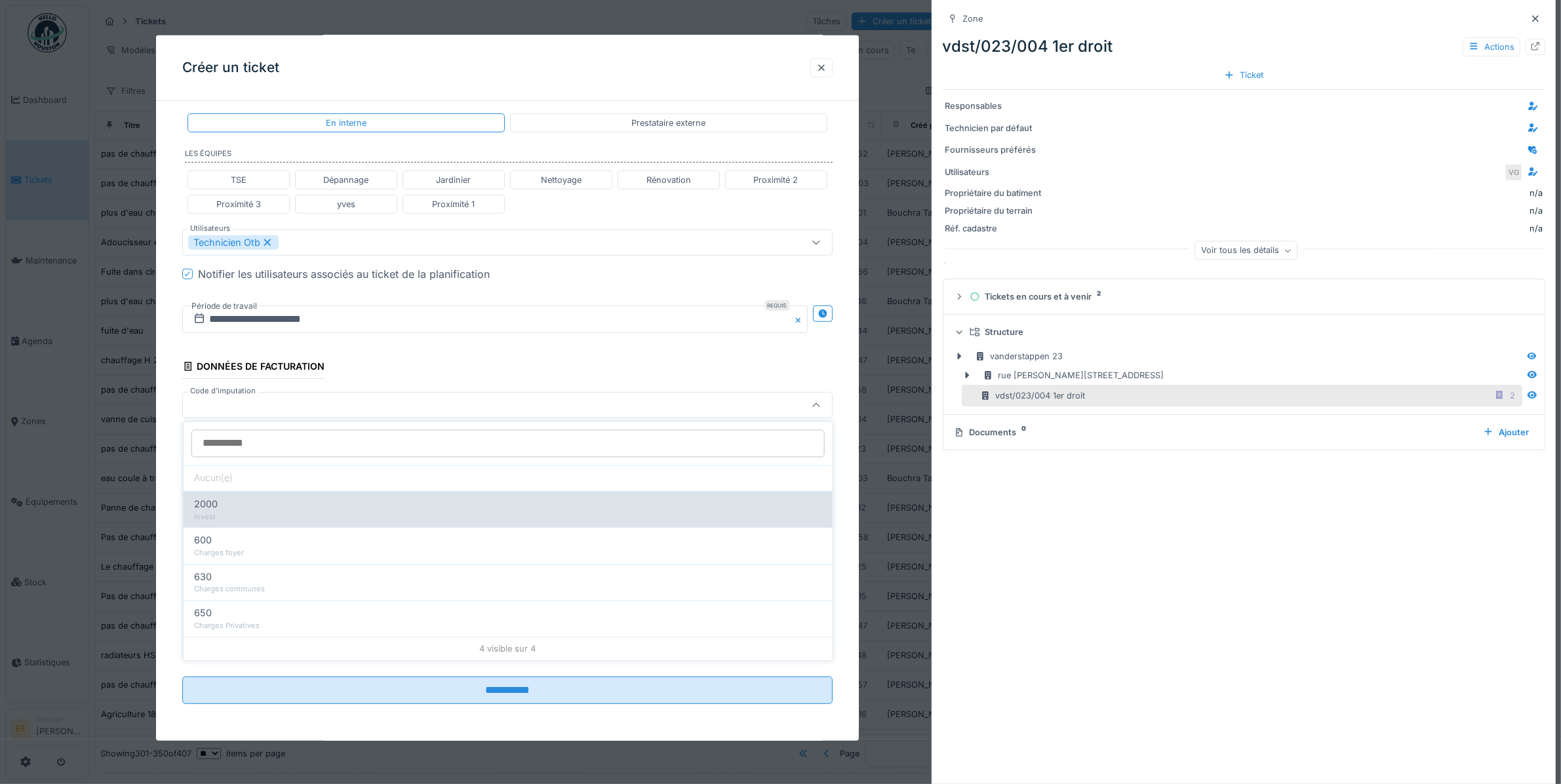
click at [254, 500] on div "2000" at bounding box center [508, 505] width 628 height 14
type input "***"
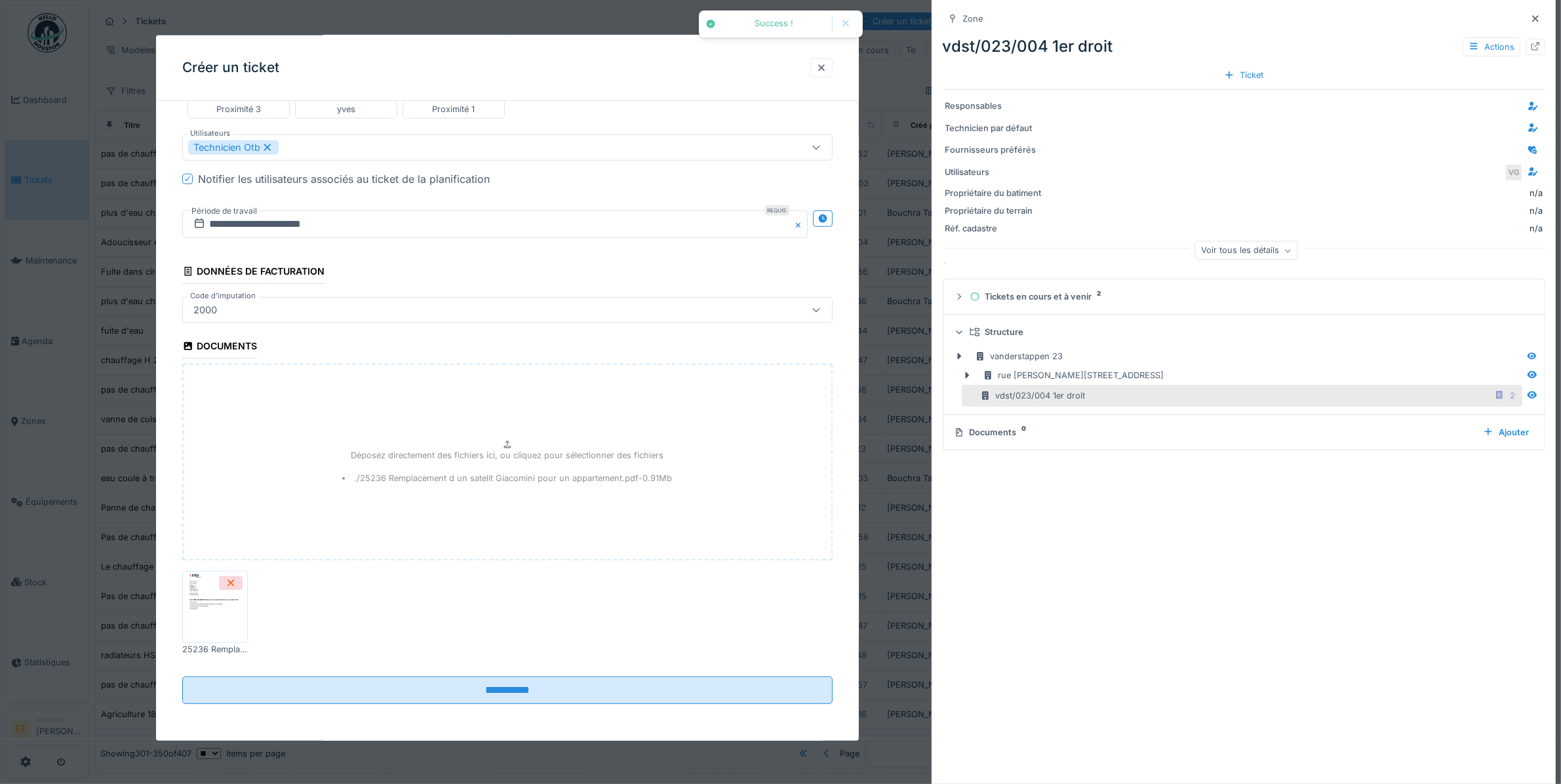
scroll to position [904, 0]
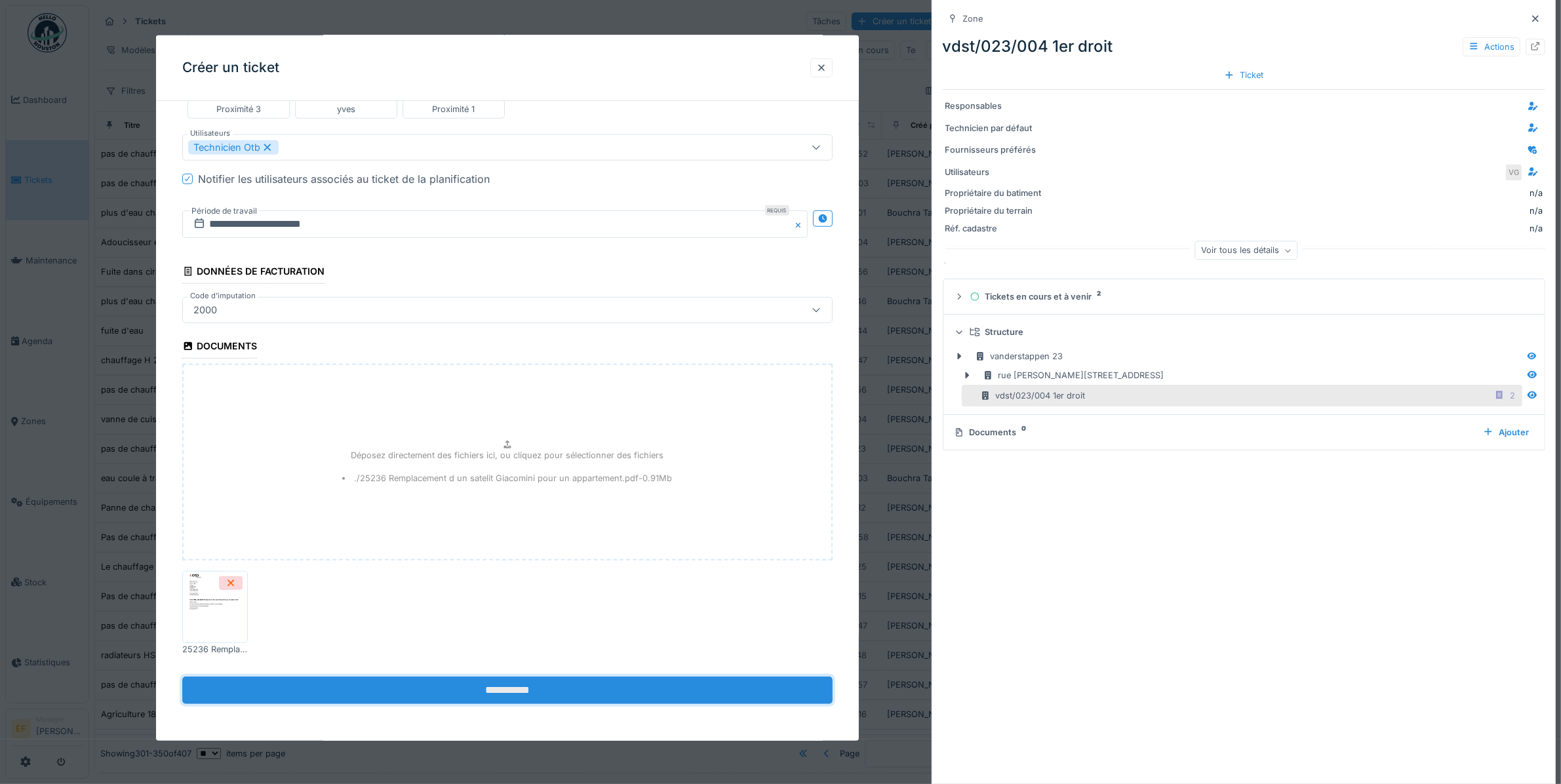
click at [515, 683] on input "**********" at bounding box center [507, 689] width 650 height 27
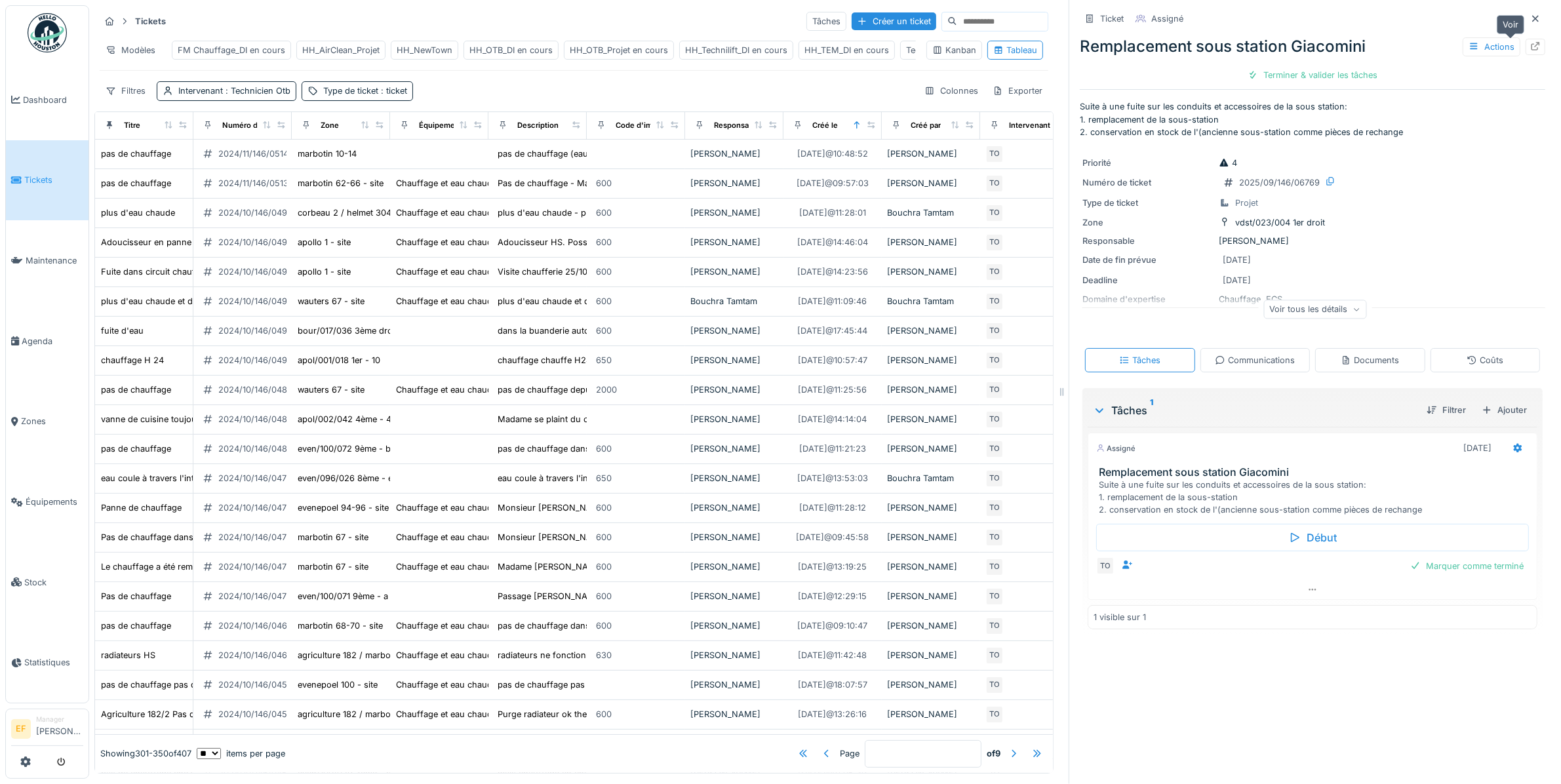
click at [1532, 50] on icon at bounding box center [1536, 46] width 9 height 9
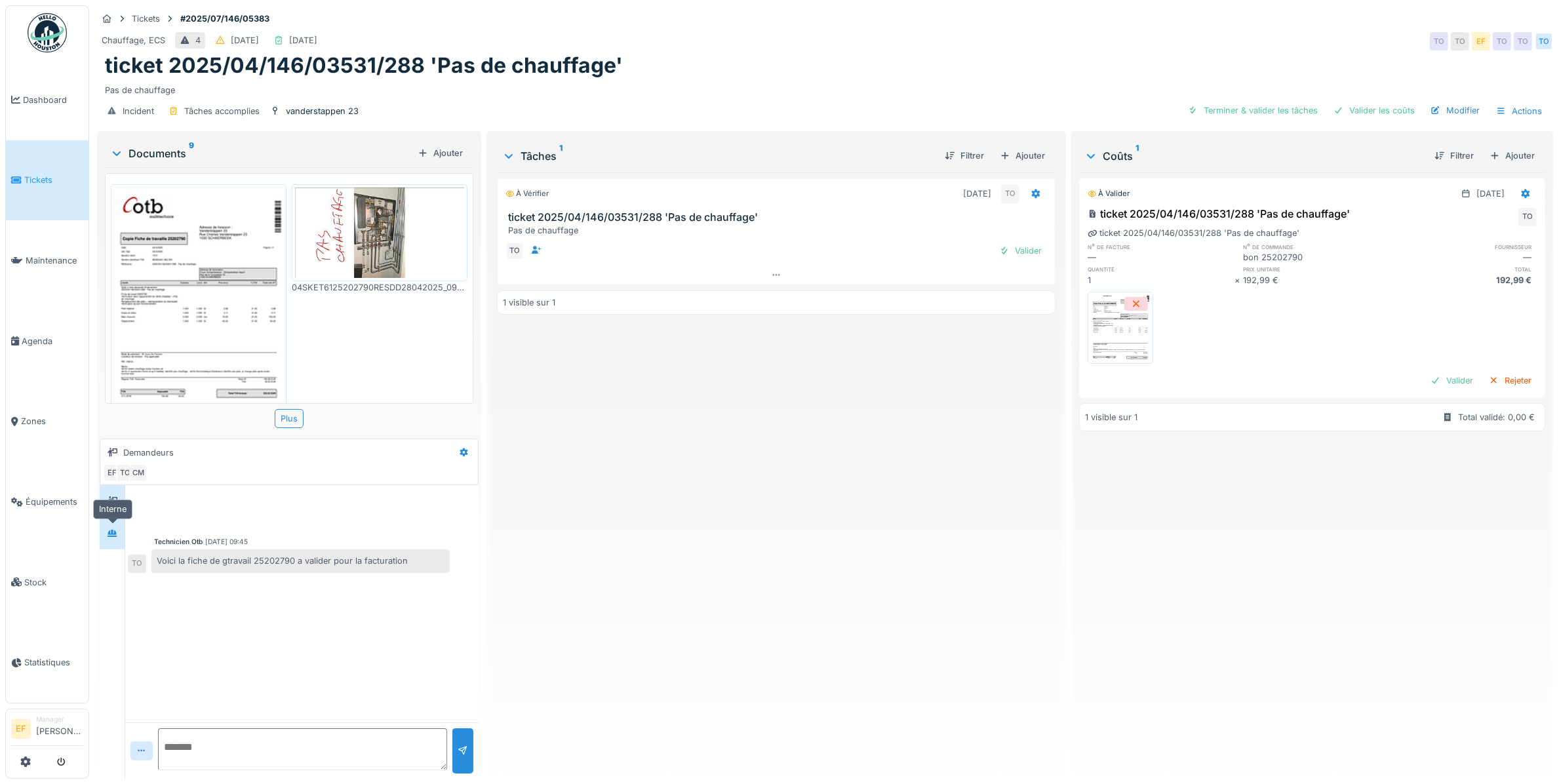
click at [113, 535] on icon at bounding box center [113, 533] width 11 height 9
click at [410, 95] on div "Pas de chauffage" at bounding box center [824, 88] width 1440 height 18
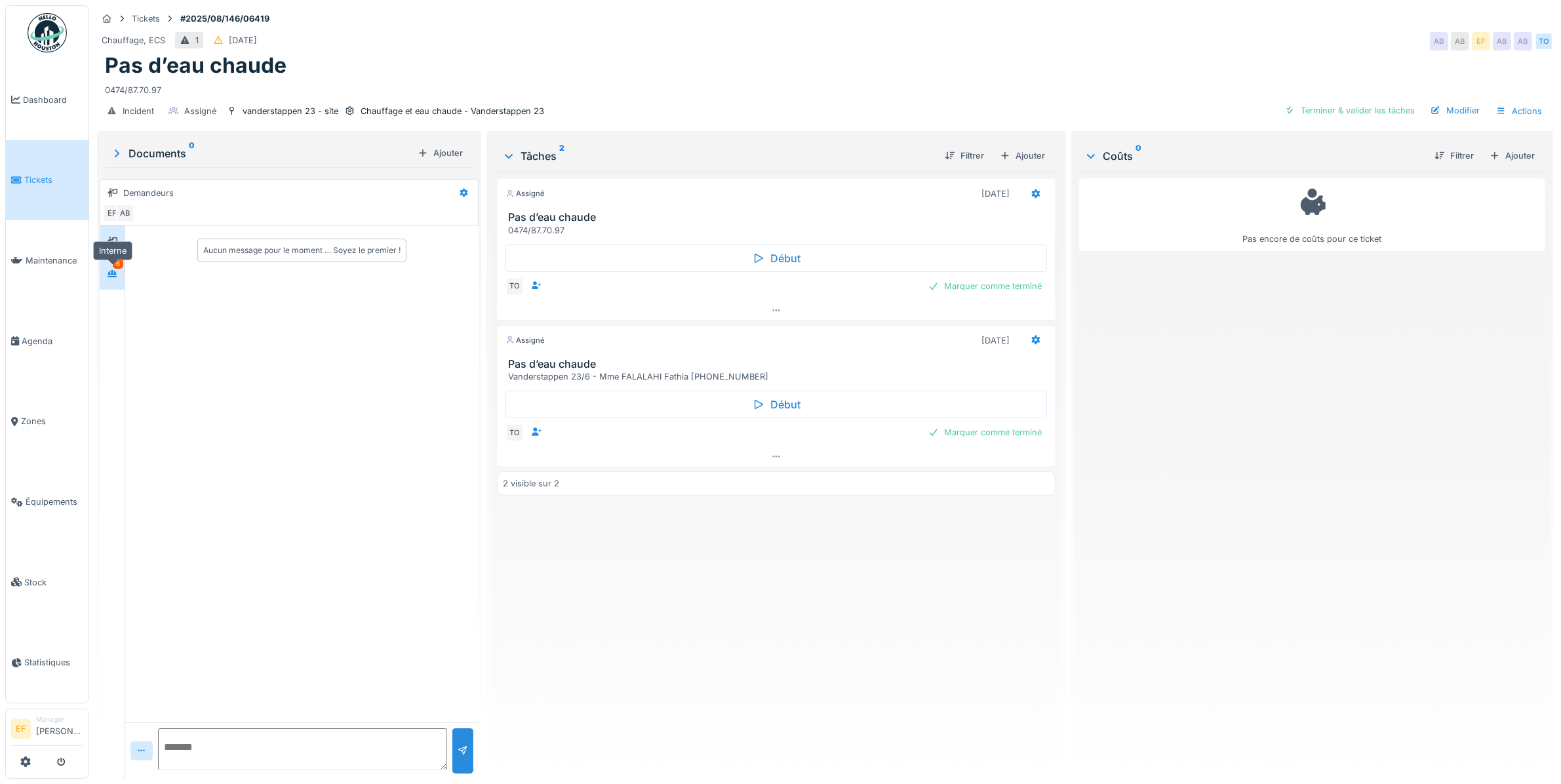
click at [109, 274] on icon at bounding box center [112, 274] width 9 height 7
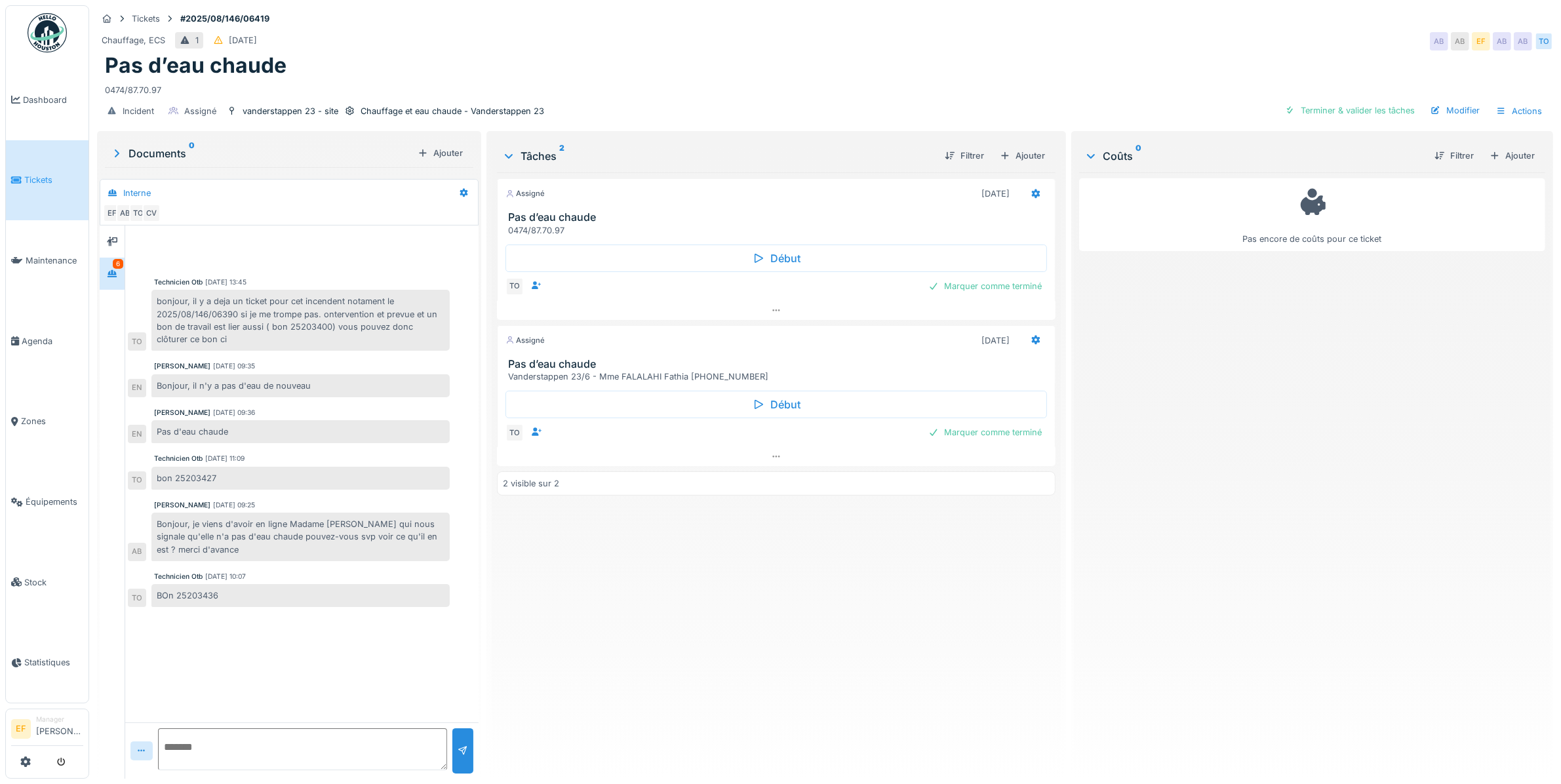
click at [445, 59] on div "Pas d’eau chaude" at bounding box center [824, 66] width 1440 height 25
click at [284, 629] on div "Technicien Otb 13/08/2025 13:45 bonjour, il y a deja un ticket pour cet incende…" at bounding box center [301, 473] width 354 height 497
click at [611, 591] on div "Assigné 13/08/2025 Pas d’eau chaude 0474/87.70.97 Début TO Marquer comme termin…" at bounding box center [777, 470] width 558 height 595
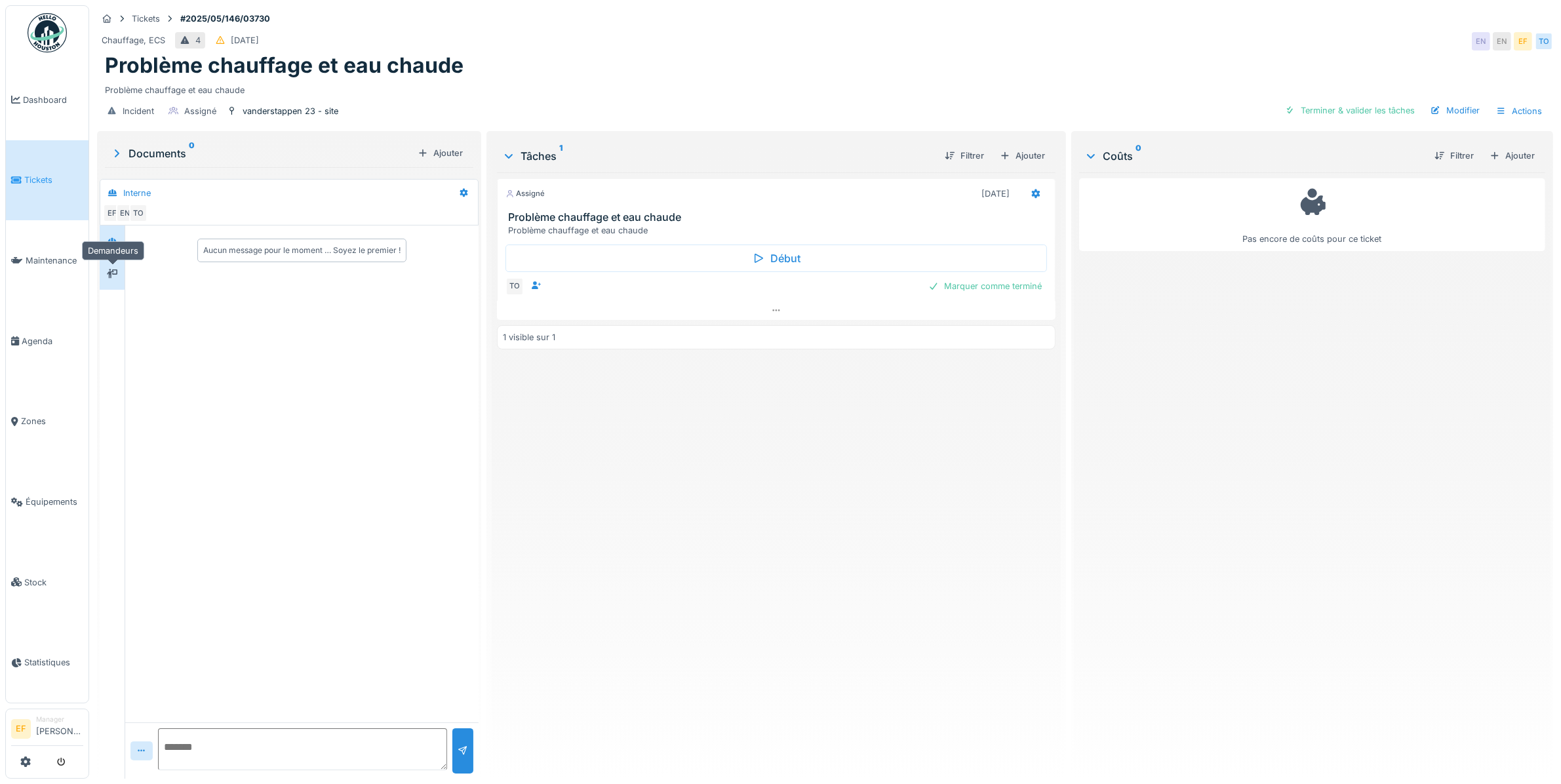
click at [119, 272] on div at bounding box center [112, 274] width 20 height 16
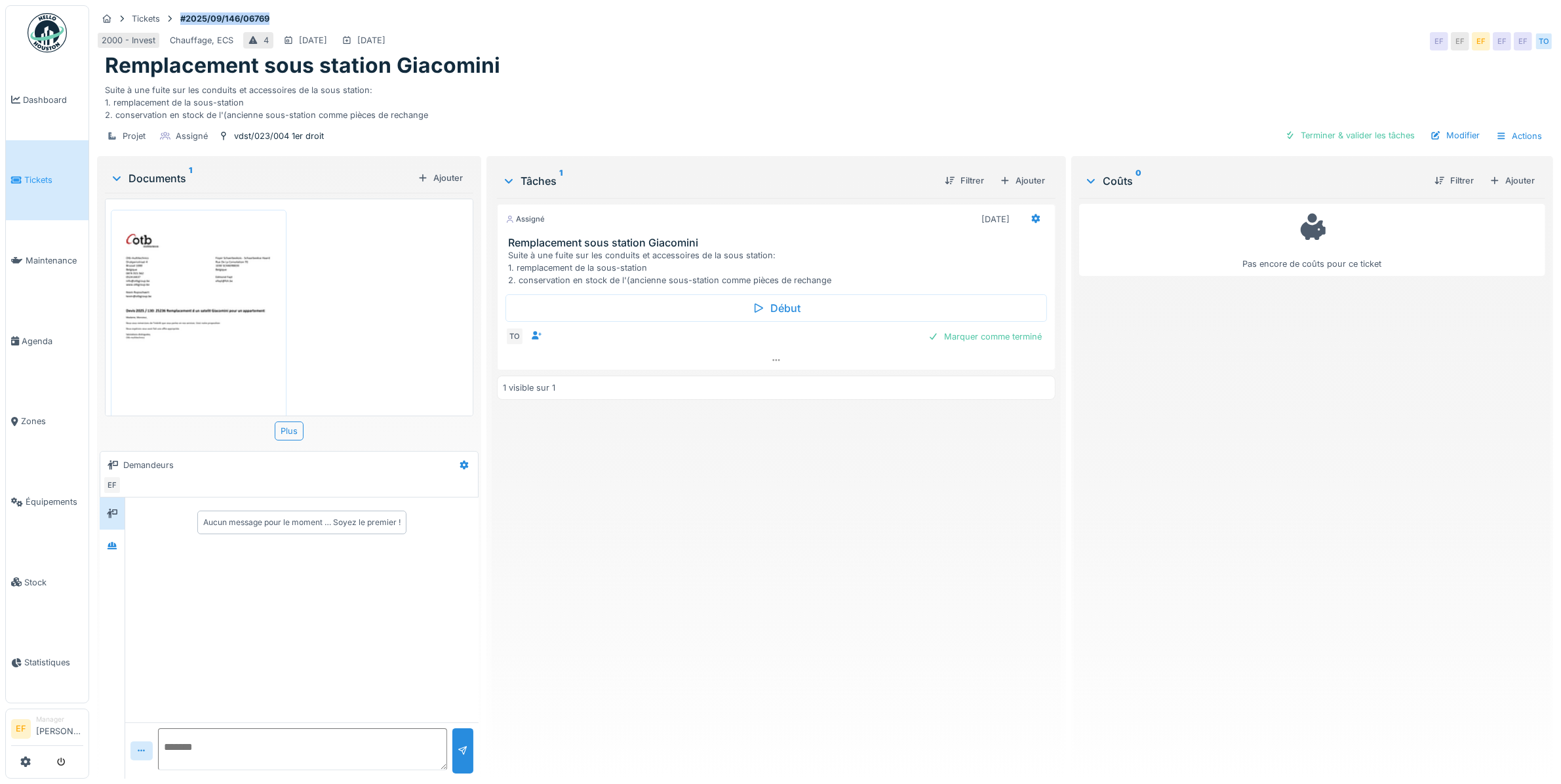
drag, startPoint x: 269, startPoint y: 13, endPoint x: 183, endPoint y: 15, distance: 86.0
click at [183, 15] on strong "#2025/09/146/06769" at bounding box center [225, 19] width 99 height 12
copy strong "#2025/09/146/06769"
click at [185, 736] on textarea at bounding box center [302, 749] width 289 height 42
click at [116, 554] on div at bounding box center [112, 546] width 20 height 16
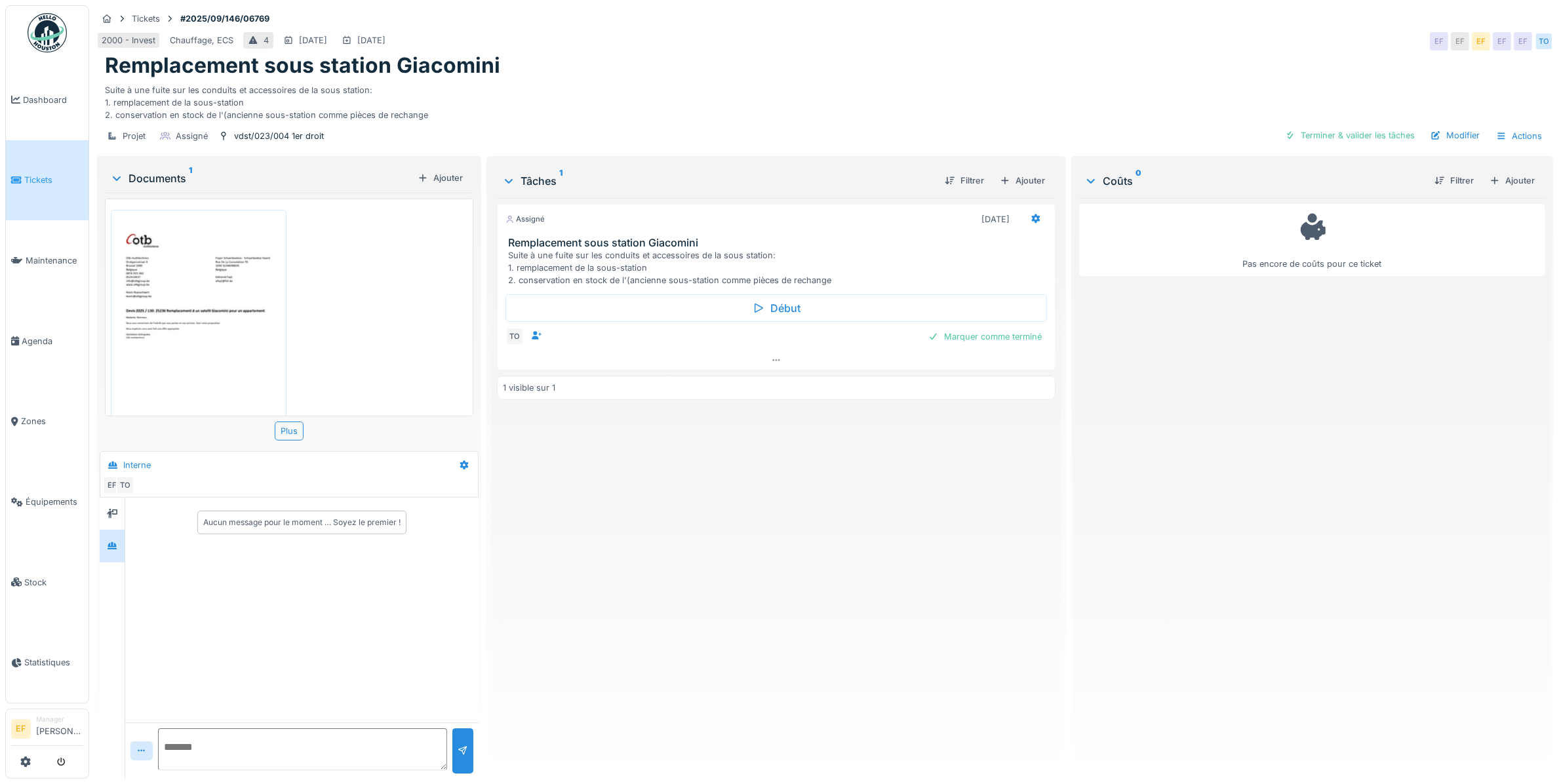
click at [195, 749] on textarea at bounding box center [302, 749] width 289 height 42
paste textarea "**********"
click at [324, 745] on textarea "**********" at bounding box center [302, 749] width 289 height 42
click at [322, 745] on textarea "**********" at bounding box center [302, 749] width 289 height 42
click at [415, 745] on textarea "**********" at bounding box center [302, 749] width 289 height 42
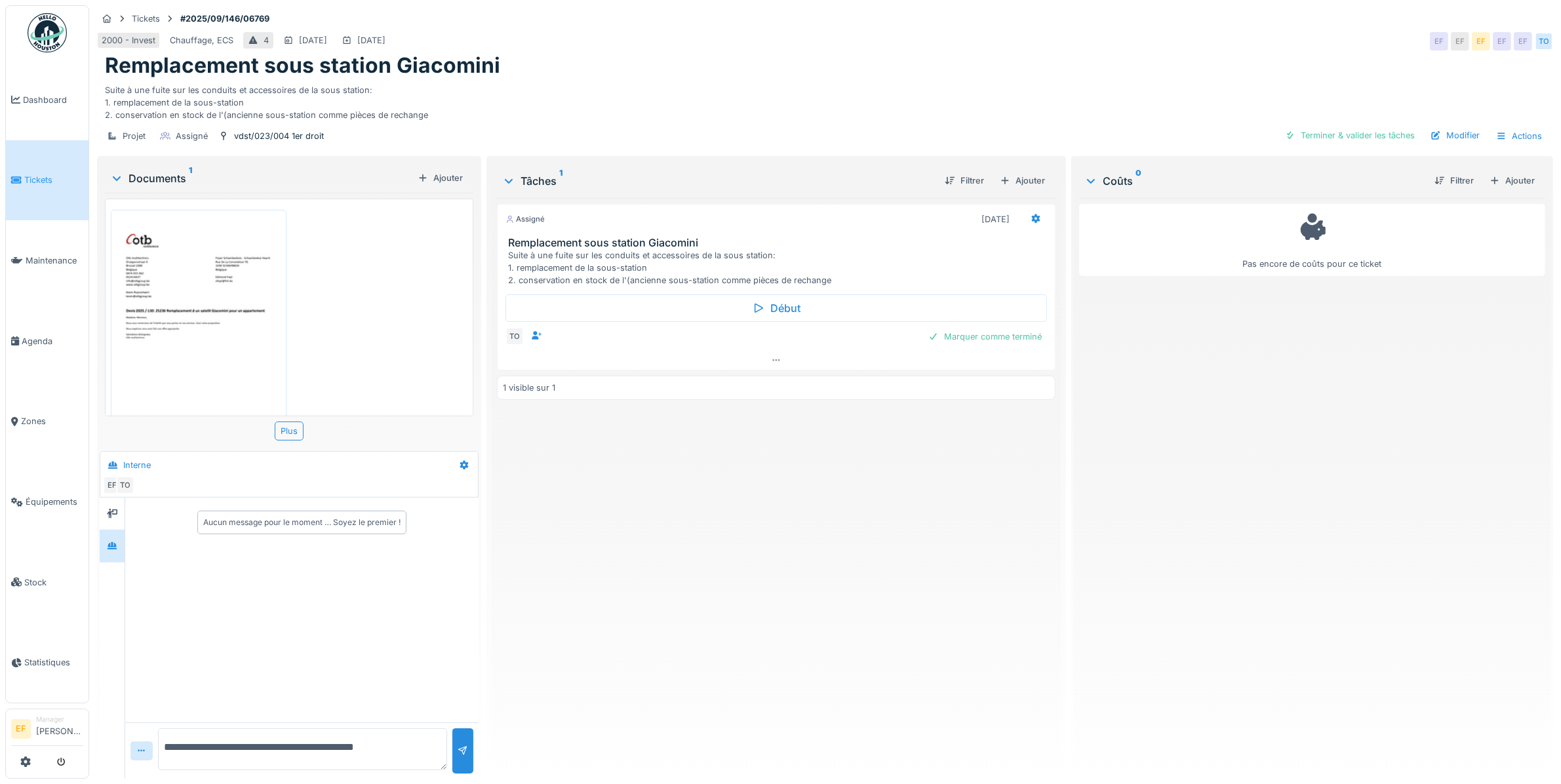
click at [168, 745] on textarea "**********" at bounding box center [302, 749] width 289 height 42
type textarea "**********"
click at [464, 751] on div at bounding box center [463, 750] width 21 height 45
